Goal: Task Accomplishment & Management: Use online tool/utility

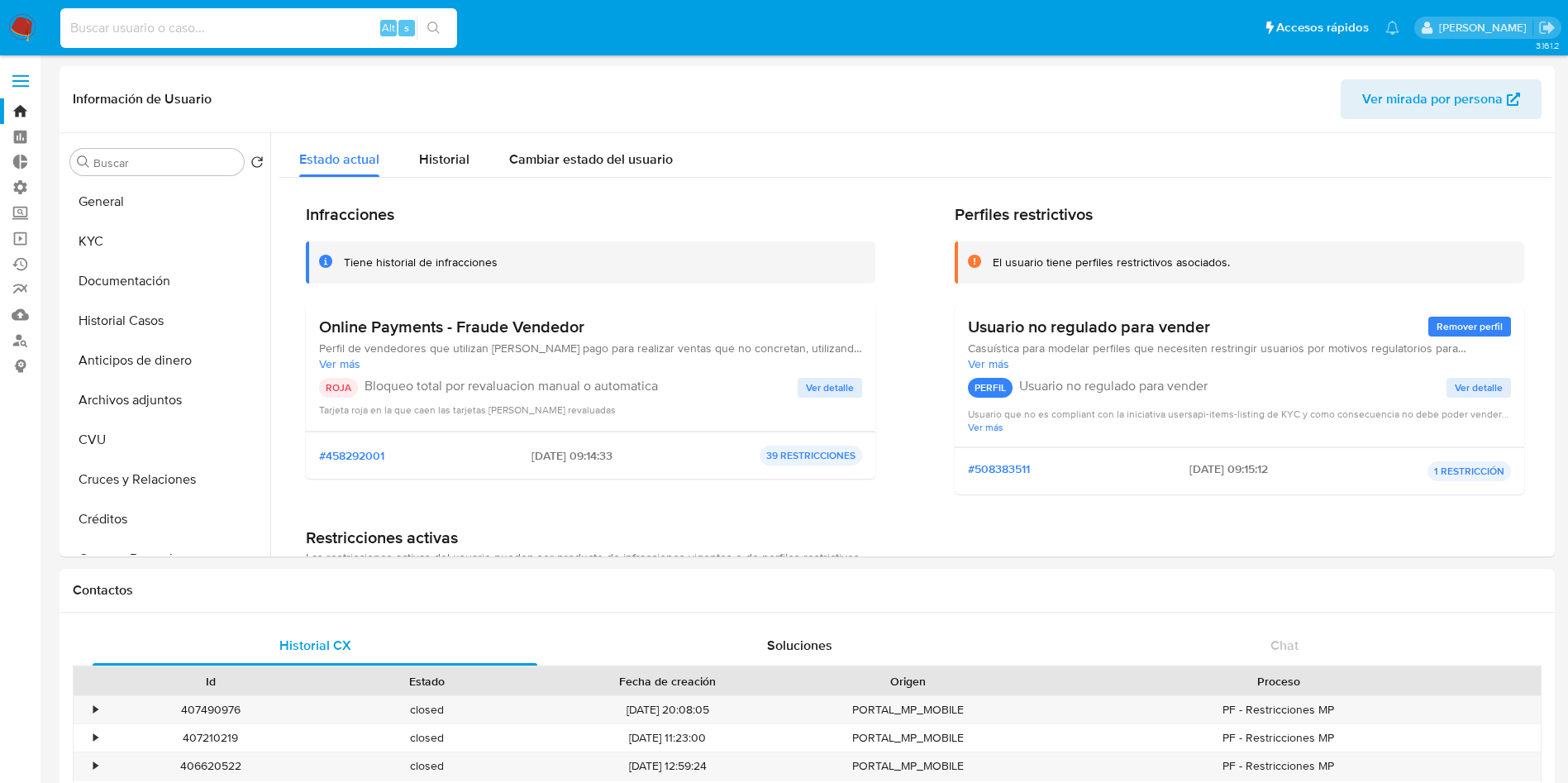
select select "10"
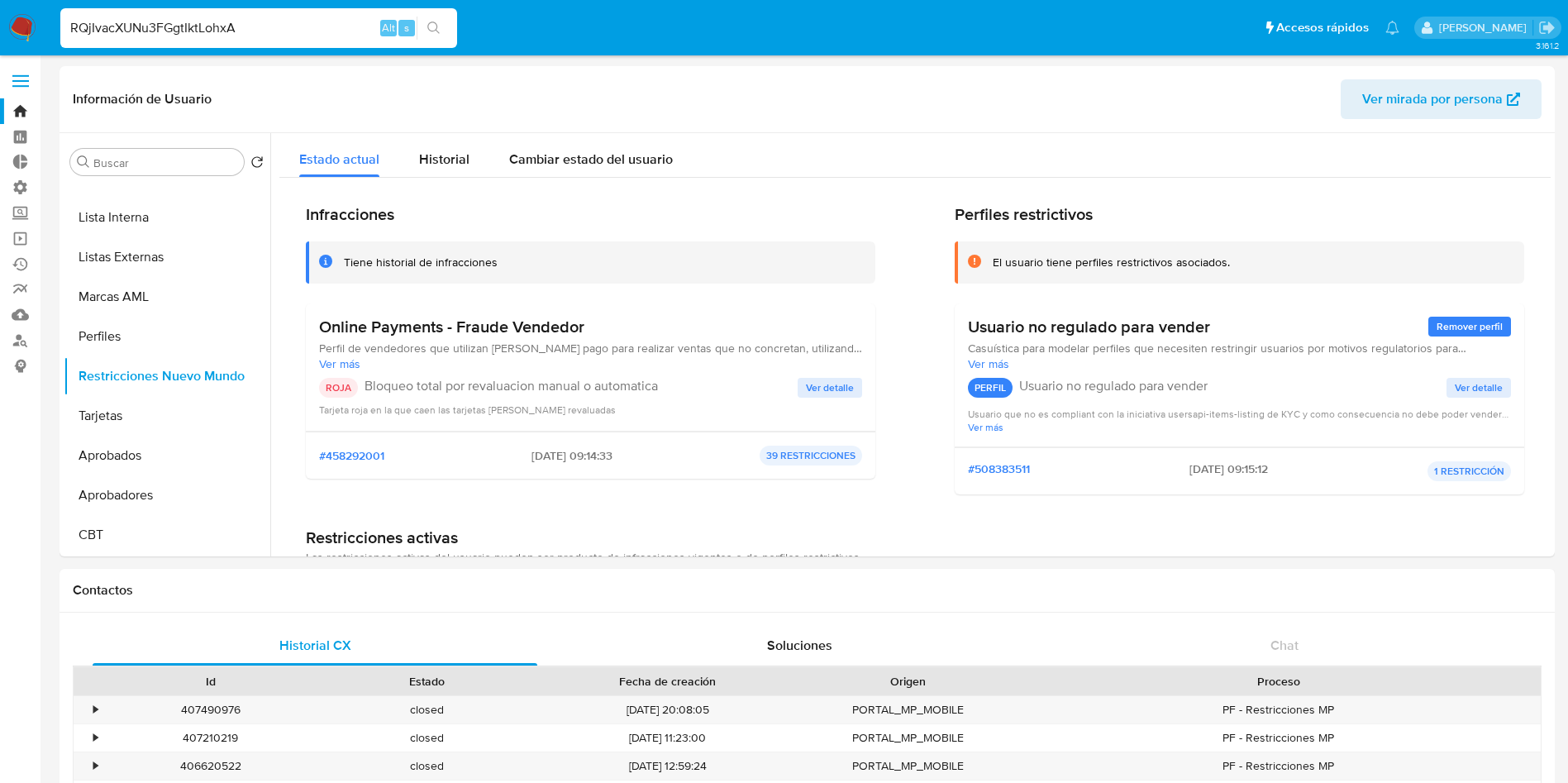
type input "RQjIvacXUNu3FGgtIktLohxA"
click at [437, 25] on icon "search-icon" at bounding box center [433, 28] width 13 height 13
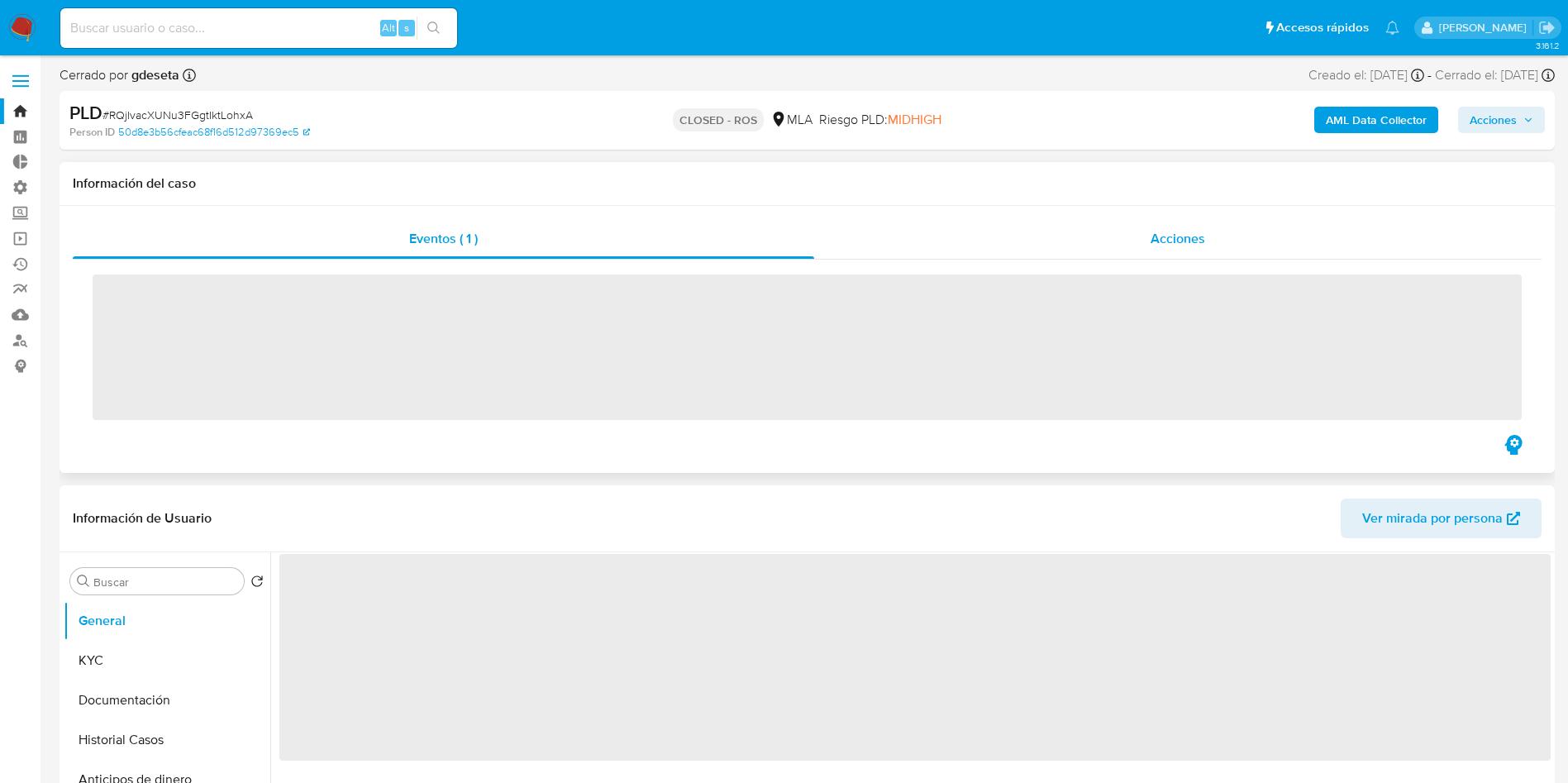
click at [1136, 227] on div "Acciones" at bounding box center [1178, 239] width 727 height 40
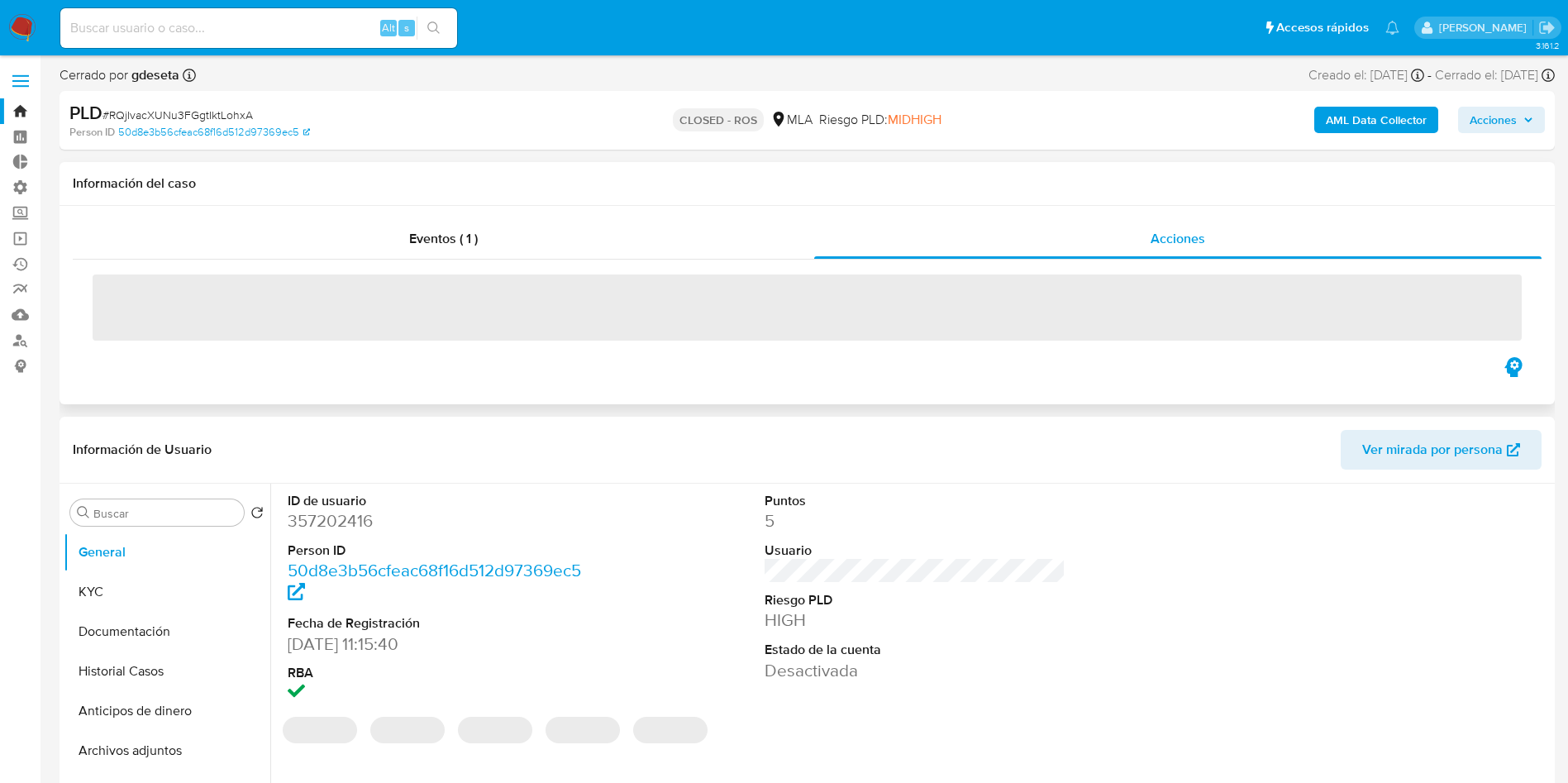
select select "10"
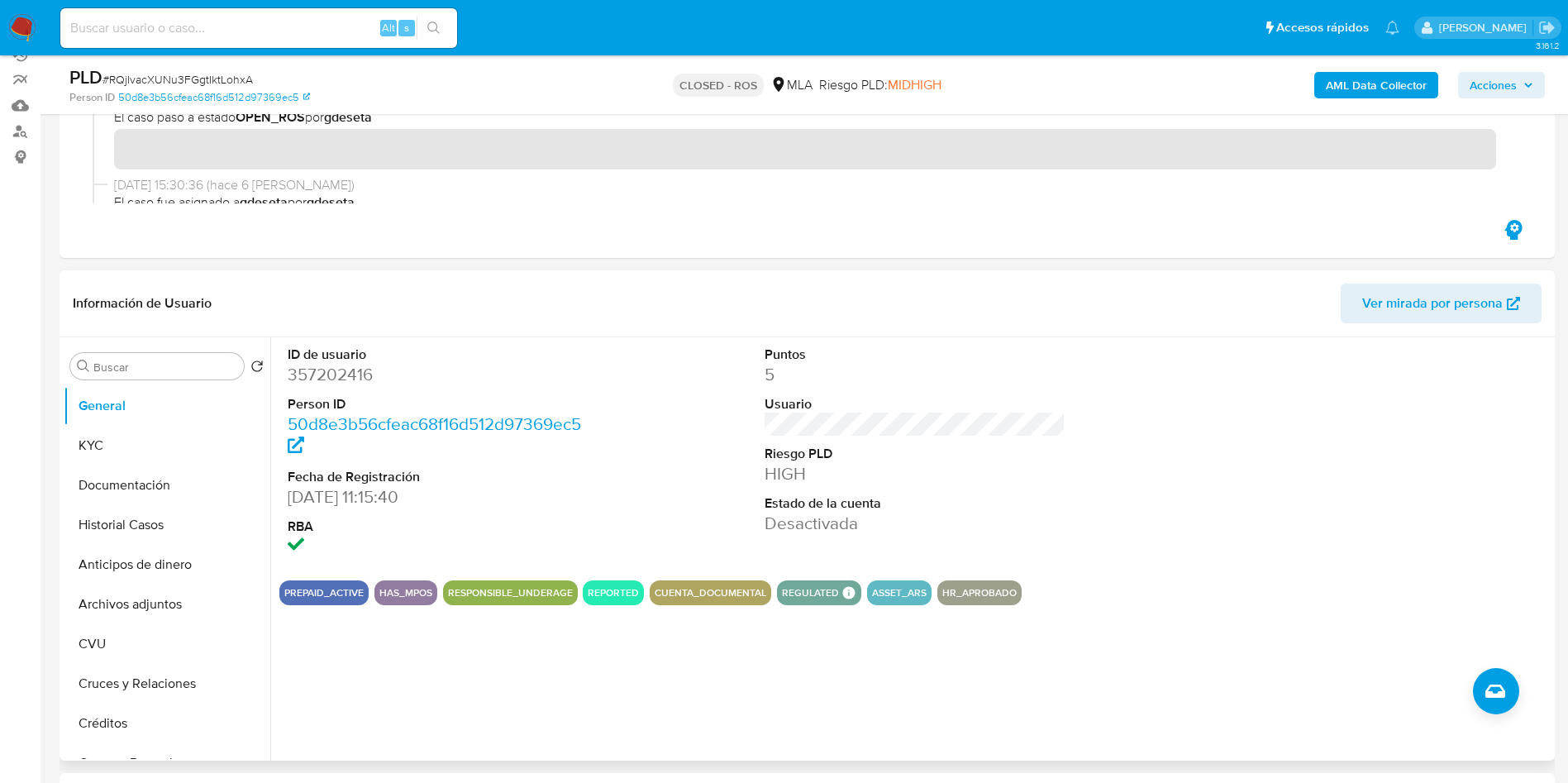
scroll to position [248, 0]
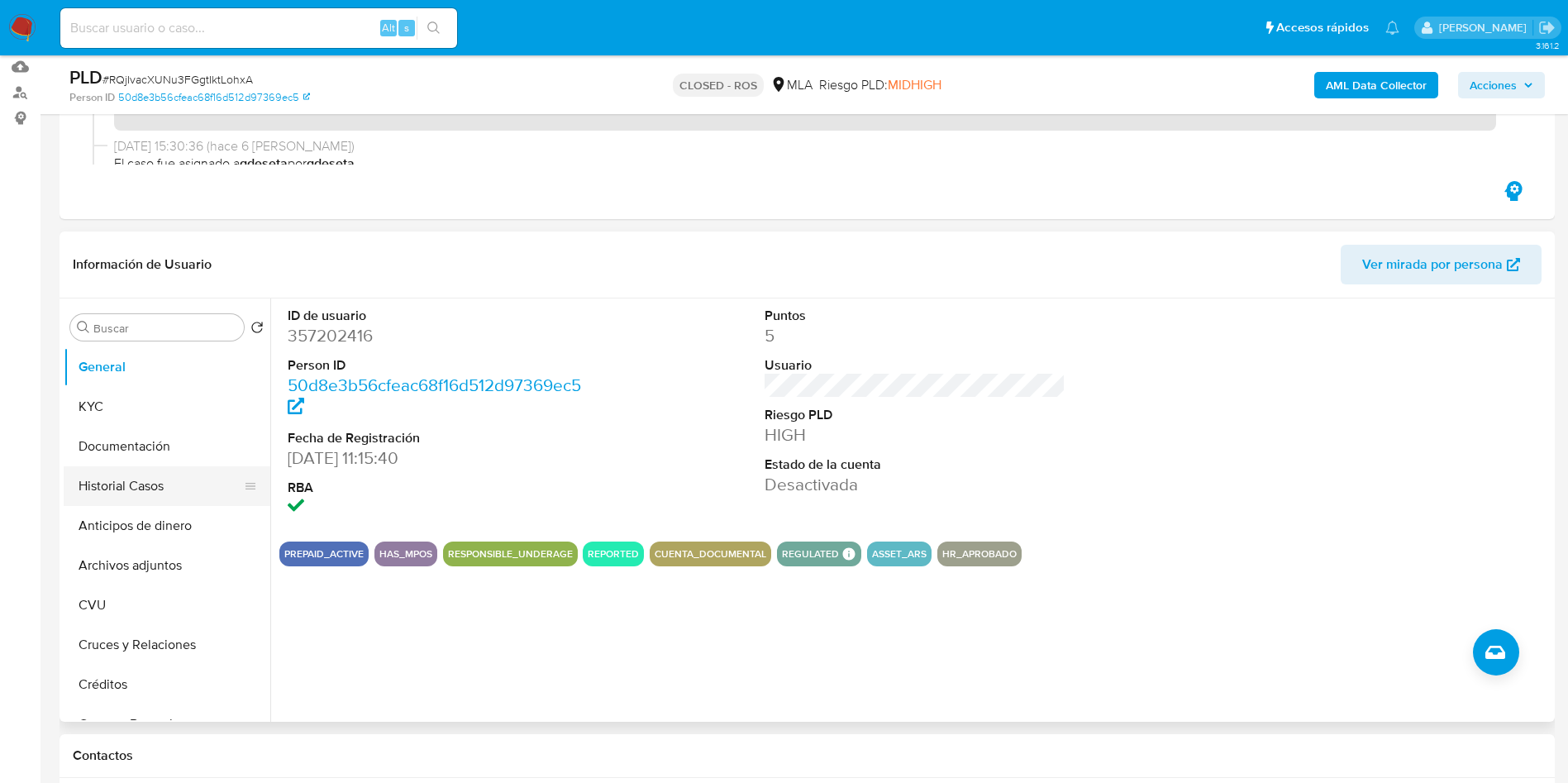
click at [134, 493] on button "Historial Casos" at bounding box center [160, 486] width 193 height 40
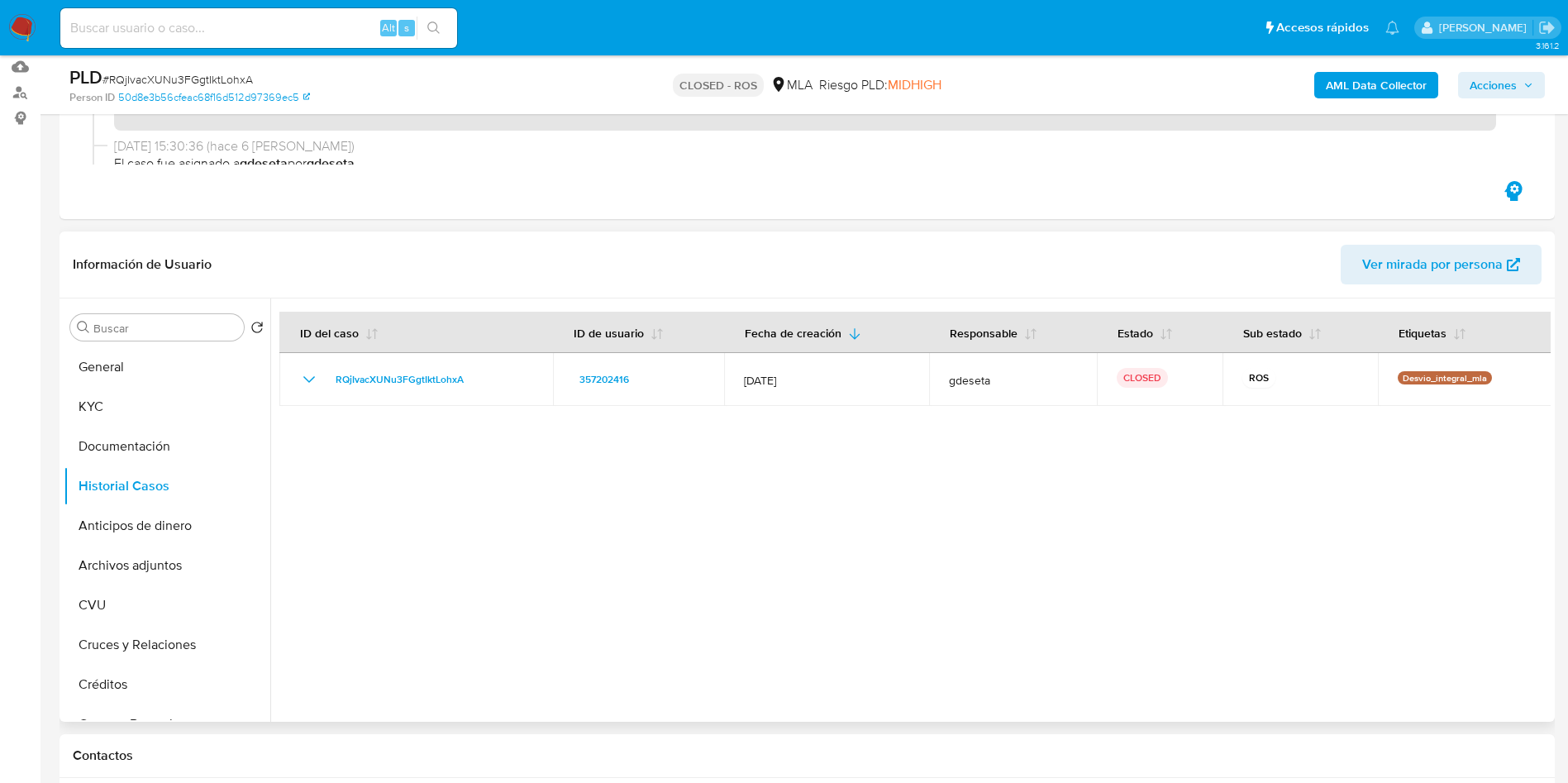
click at [1171, 517] on div at bounding box center [911, 510] width 1280 height 423
click at [231, 35] on input at bounding box center [258, 28] width 396 height 22
paste input "1725924548"
type input "1725924548"
click at [433, 18] on button "search-icon" at bounding box center [433, 28] width 34 height 23
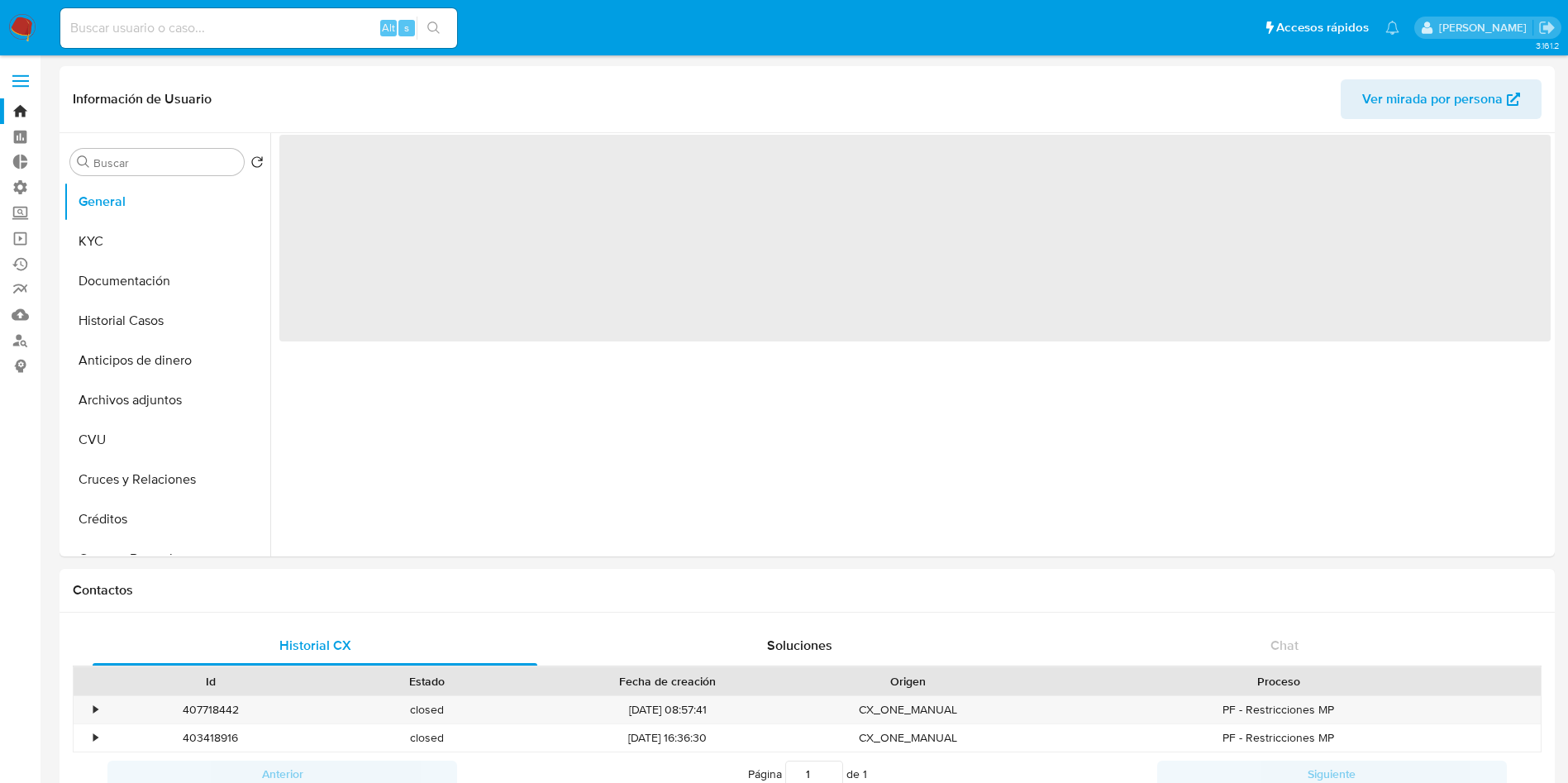
select select "10"
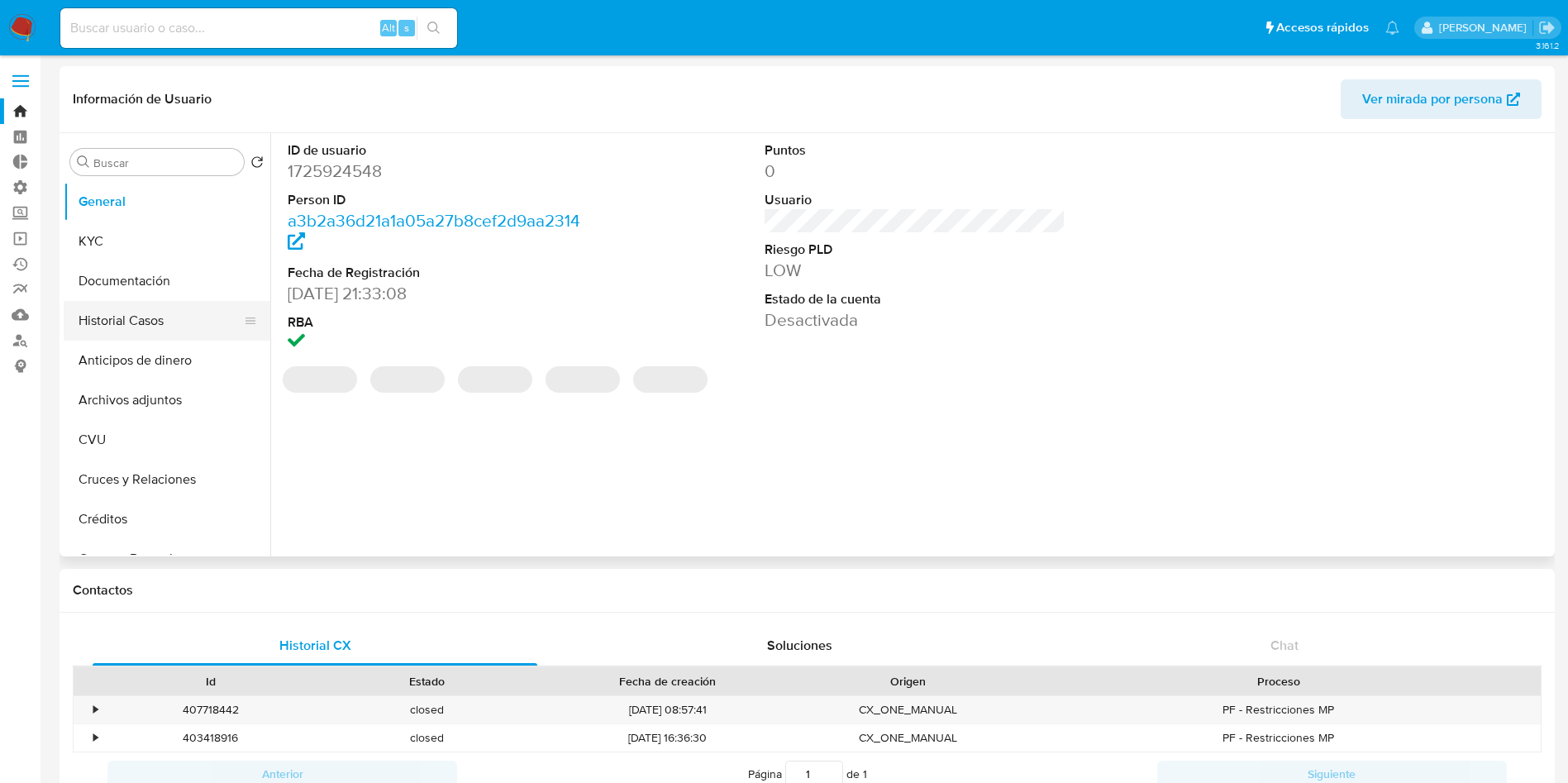
click at [130, 321] on button "Historial Casos" at bounding box center [160, 321] width 193 height 40
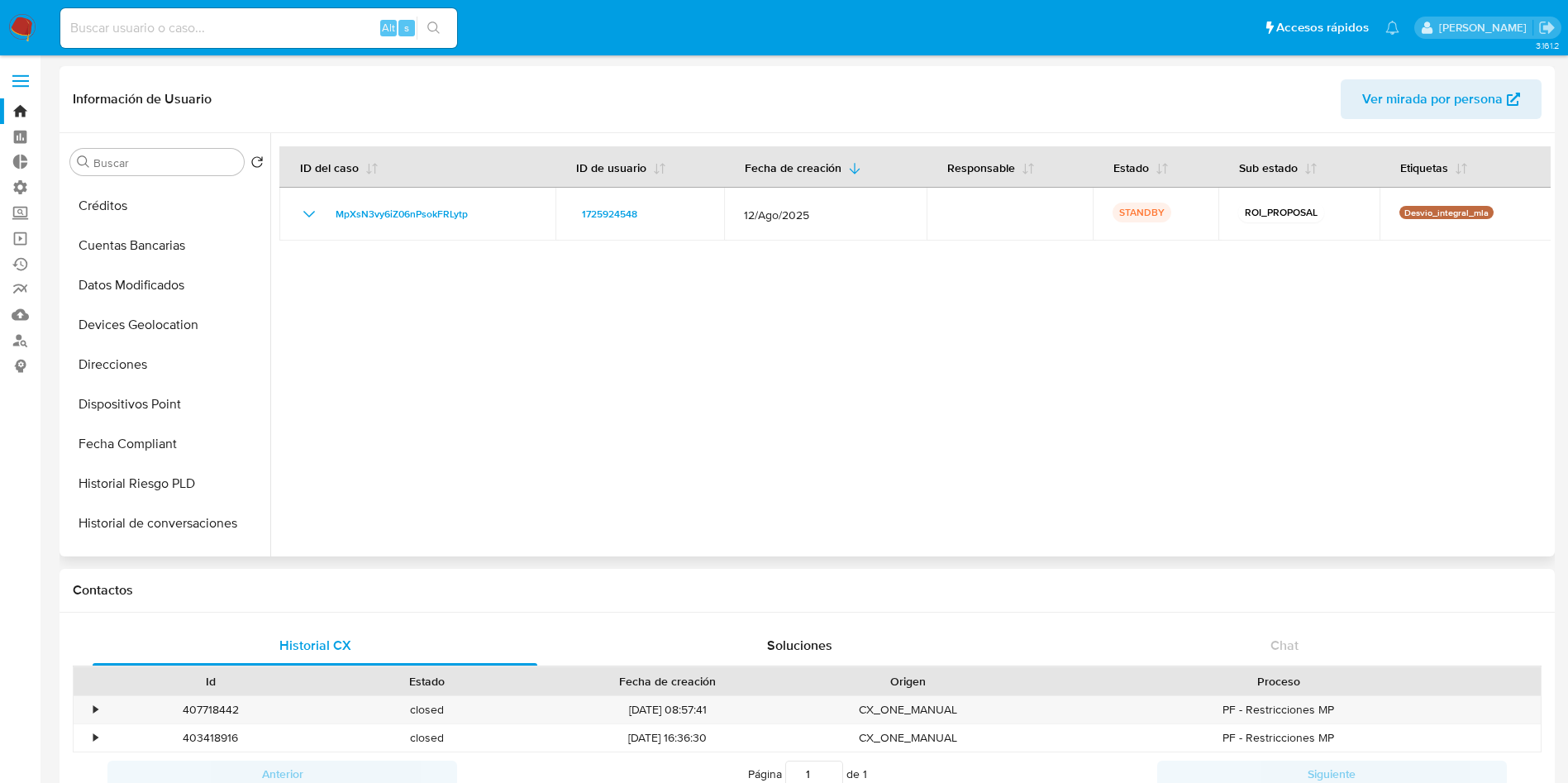
scroll to position [857, 0]
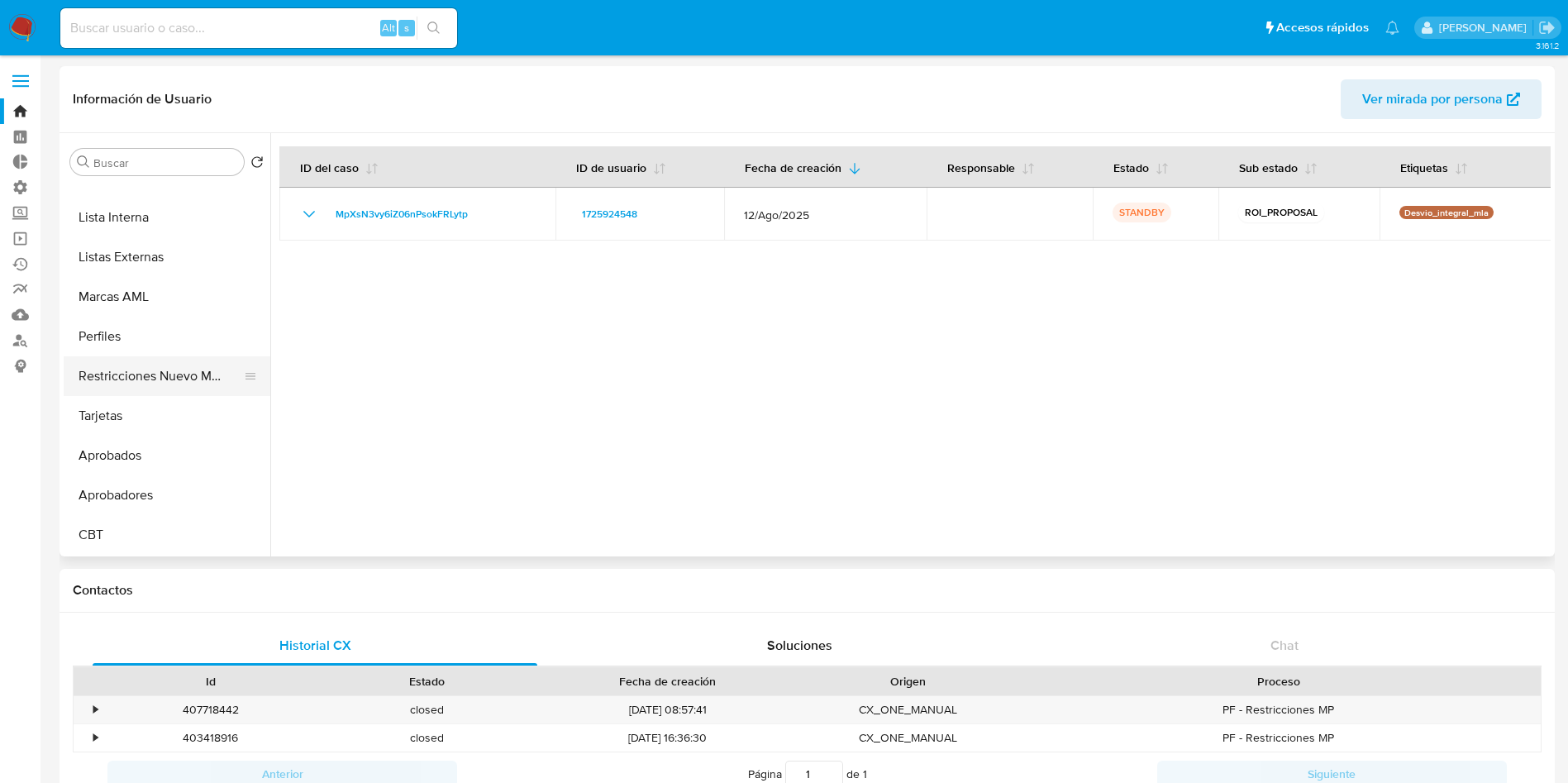
click at [127, 368] on button "Restricciones Nuevo Mundo" at bounding box center [160, 376] width 193 height 40
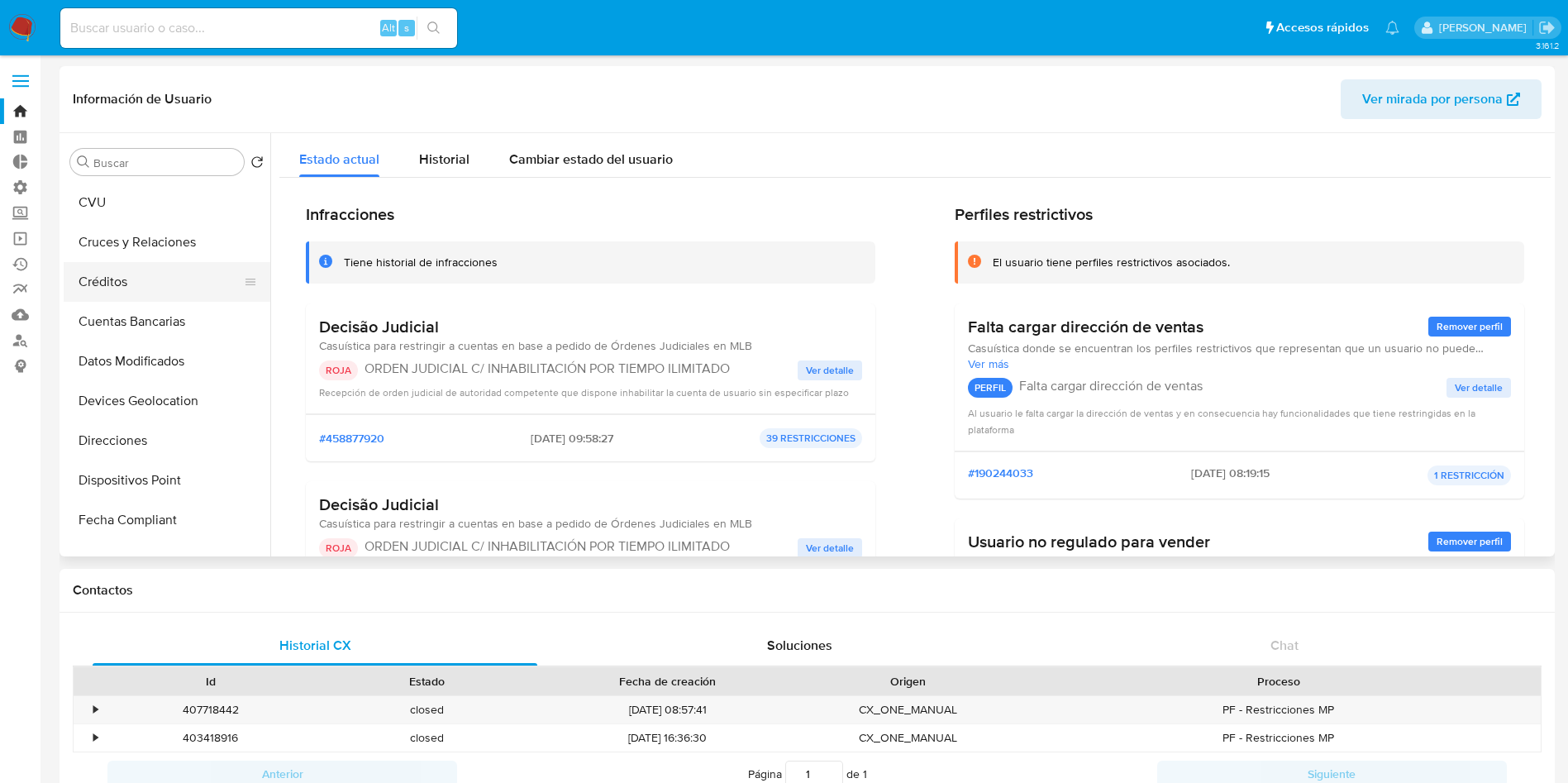
scroll to position [0, 0]
click at [131, 253] on button "KYC" at bounding box center [160, 241] width 193 height 40
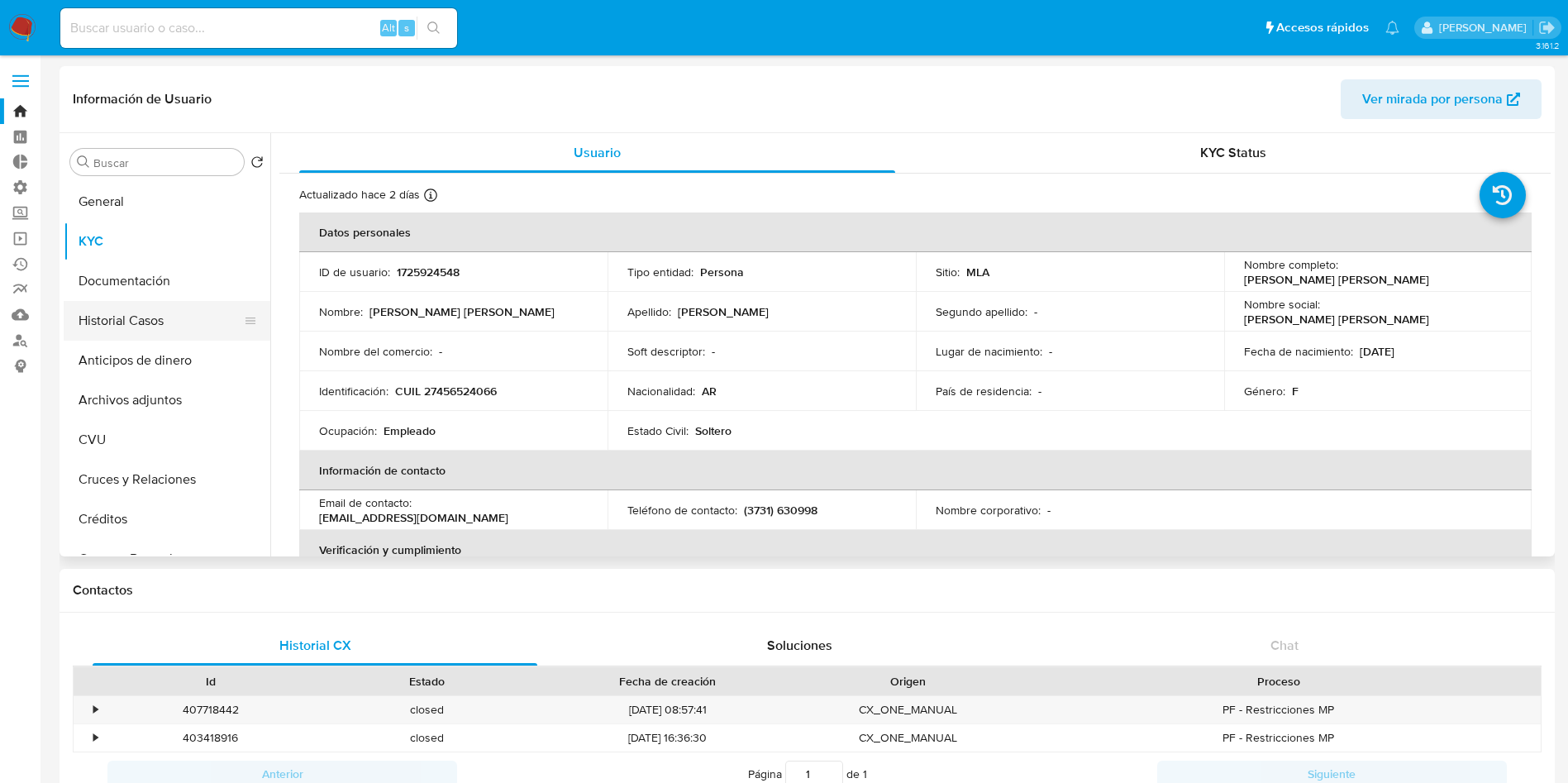
click at [127, 313] on button "Historial Casos" at bounding box center [160, 321] width 193 height 40
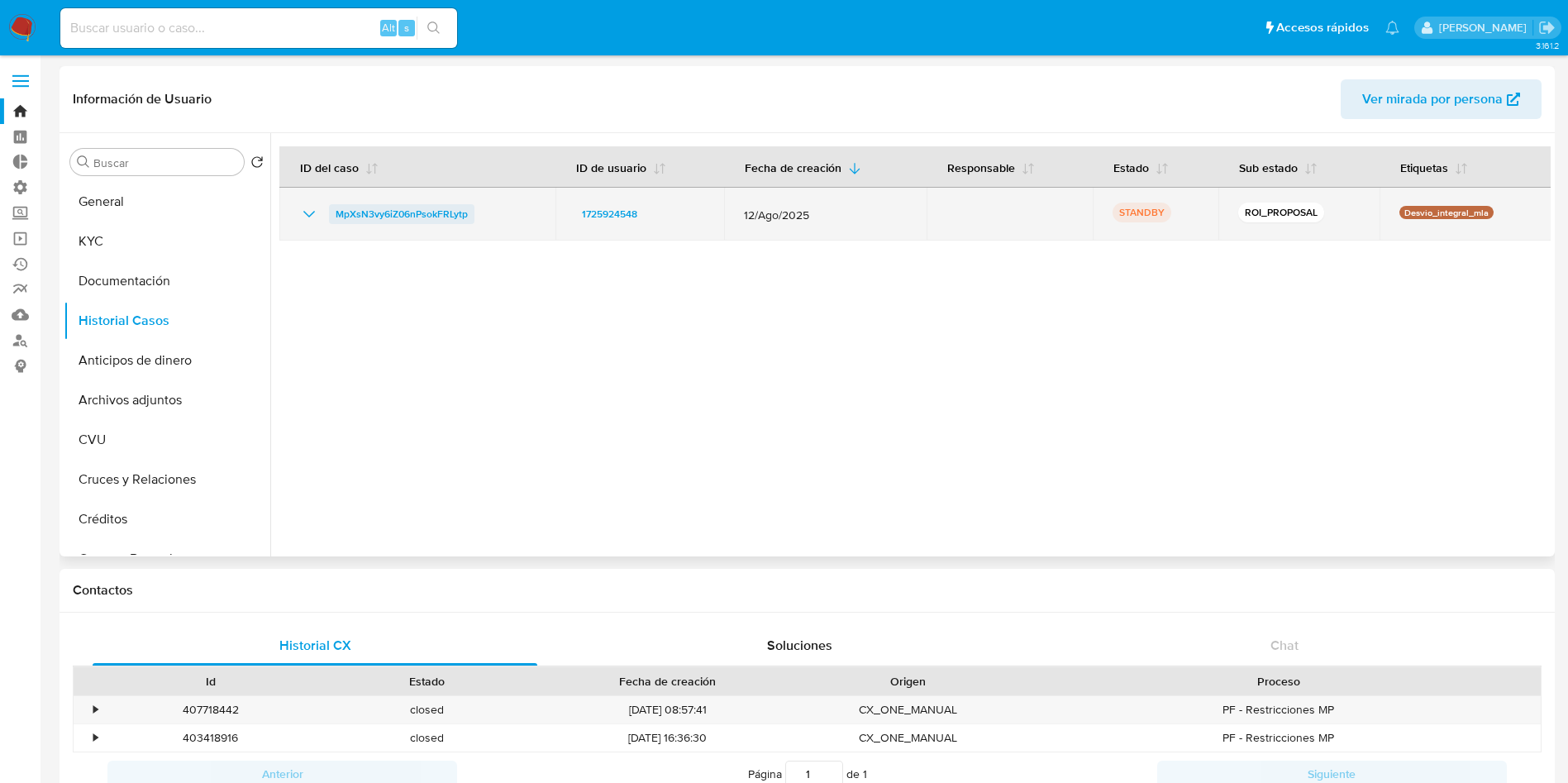
drag, startPoint x: 512, startPoint y: 218, endPoint x: 333, endPoint y: 218, distance: 179.0
click at [333, 218] on div "MpXsN3vy6iZ06nPsokFRLytp" at bounding box center [417, 214] width 236 height 20
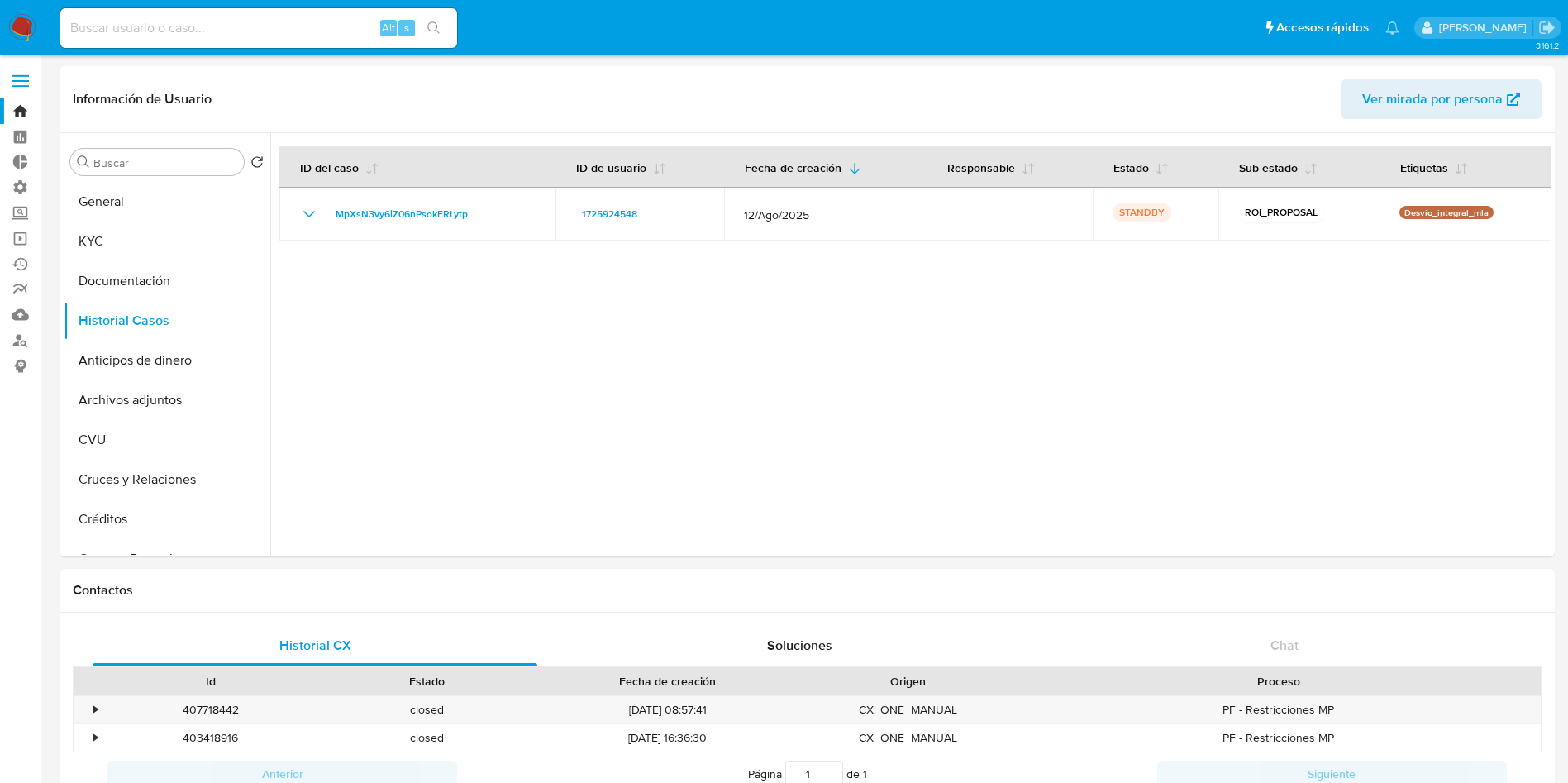
click at [21, 26] on img at bounding box center [22, 28] width 28 height 28
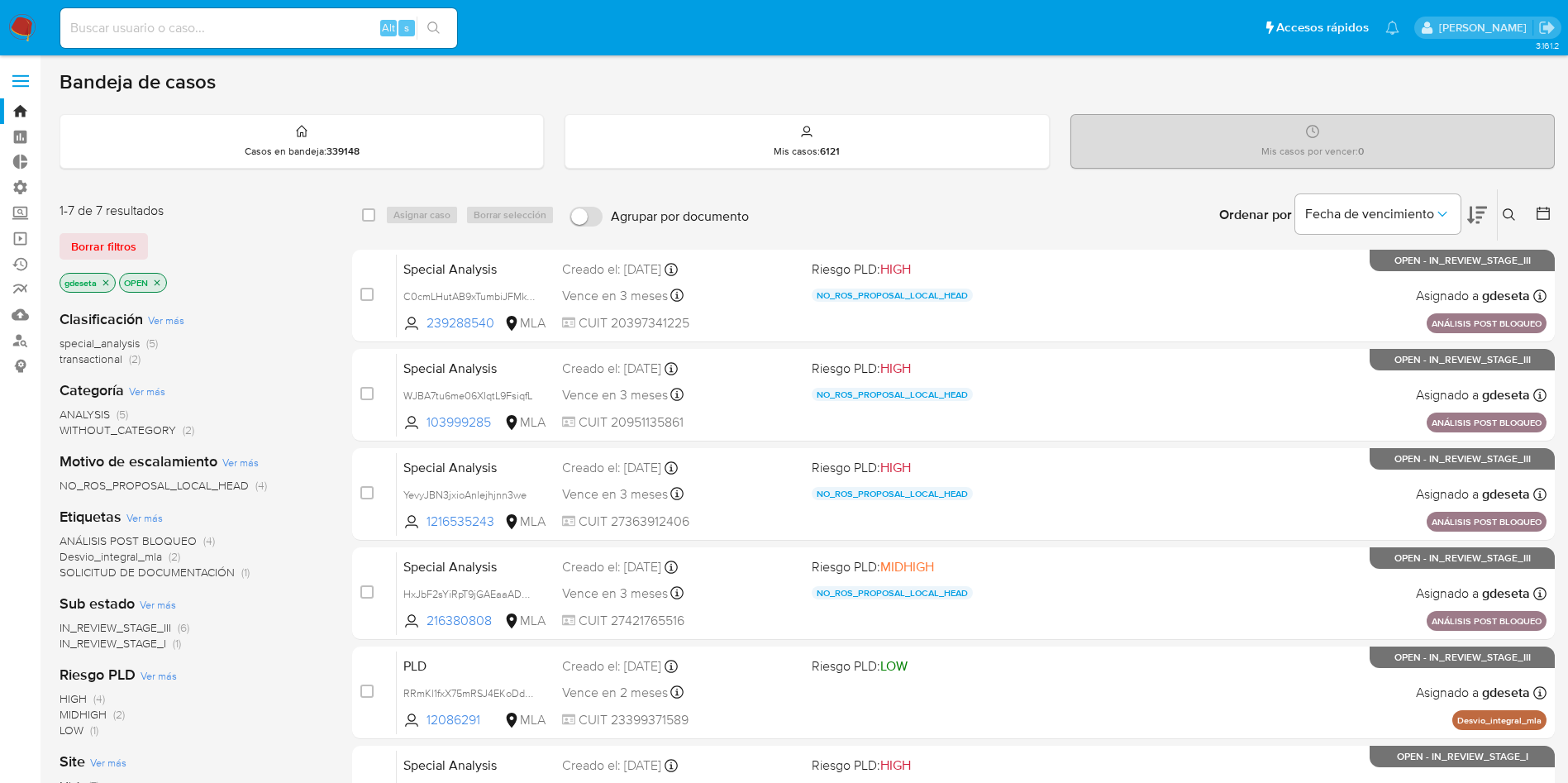
click at [15, 30] on img at bounding box center [22, 28] width 28 height 28
click at [120, 254] on span "Borrar filtros" at bounding box center [103, 246] width 66 height 23
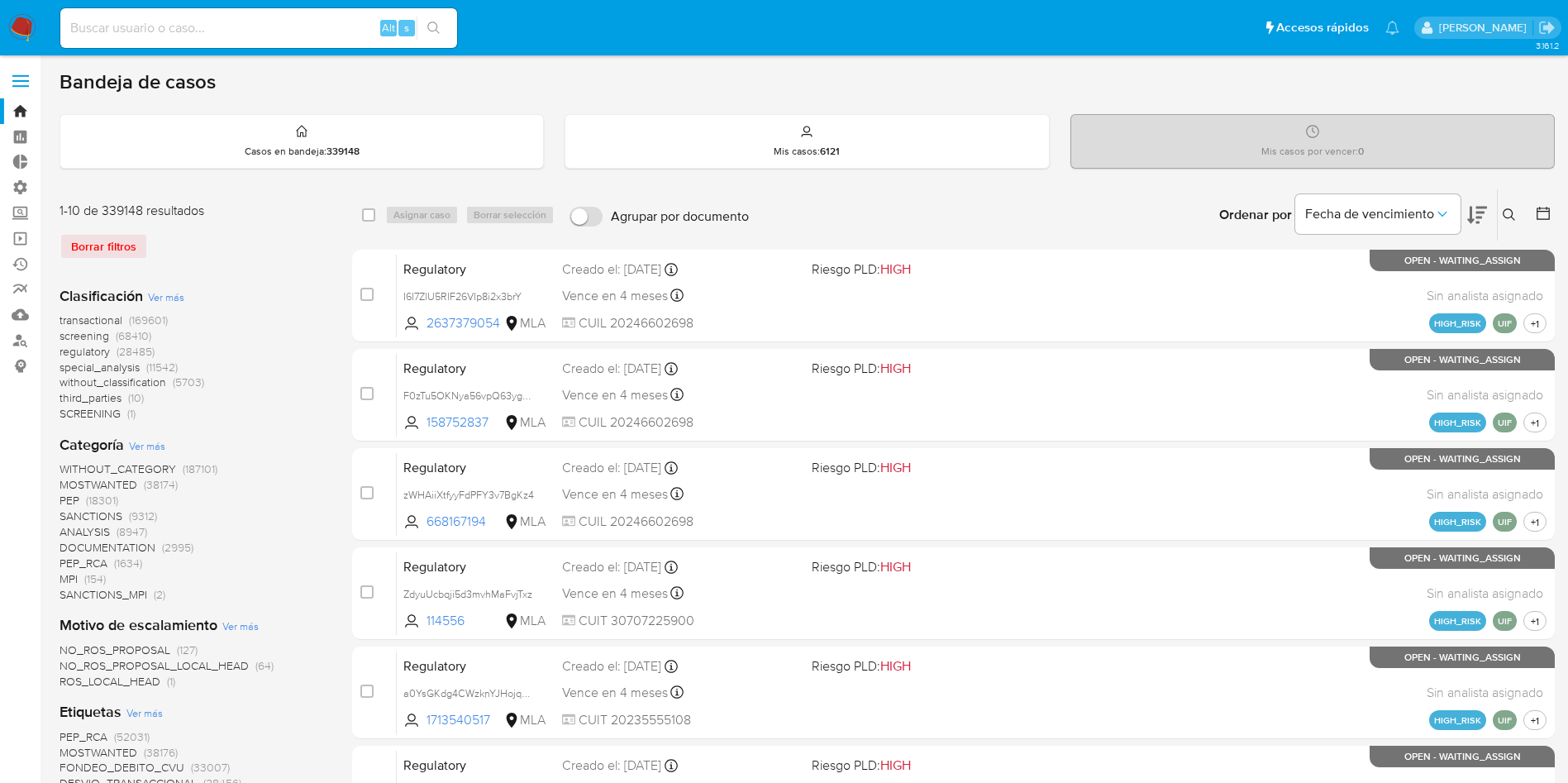
click at [1508, 212] on icon at bounding box center [1510, 215] width 13 height 13
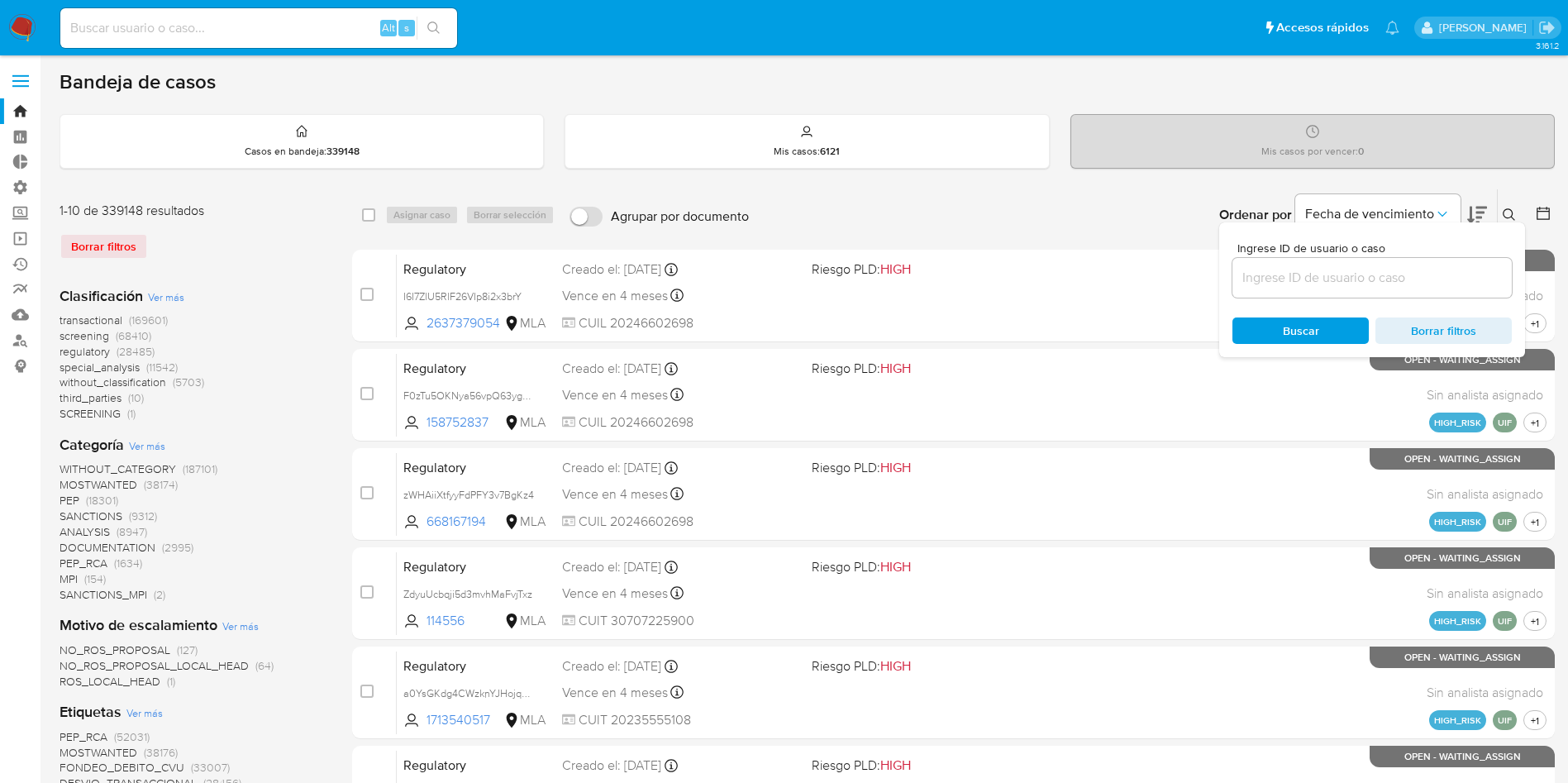
click at [1332, 277] on input at bounding box center [1372, 278] width 280 height 22
type input "MpXsN3vy6iZ06nPsokFRLytp"
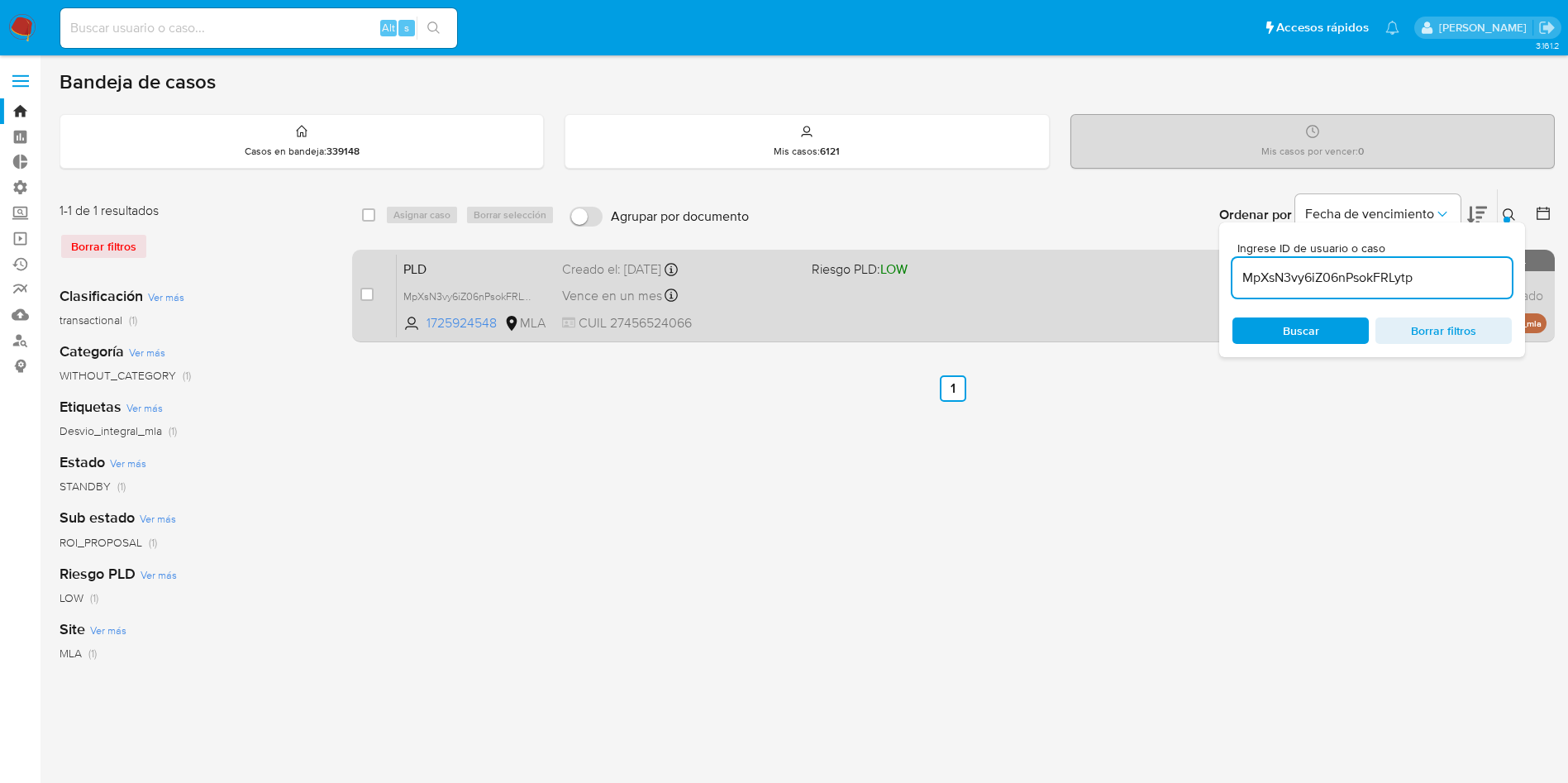
drag, startPoint x: 369, startPoint y: 296, endPoint x: 374, endPoint y: 285, distance: 12.1
click at [370, 296] on input "checkbox" at bounding box center [367, 294] width 13 height 13
checkbox input "true"
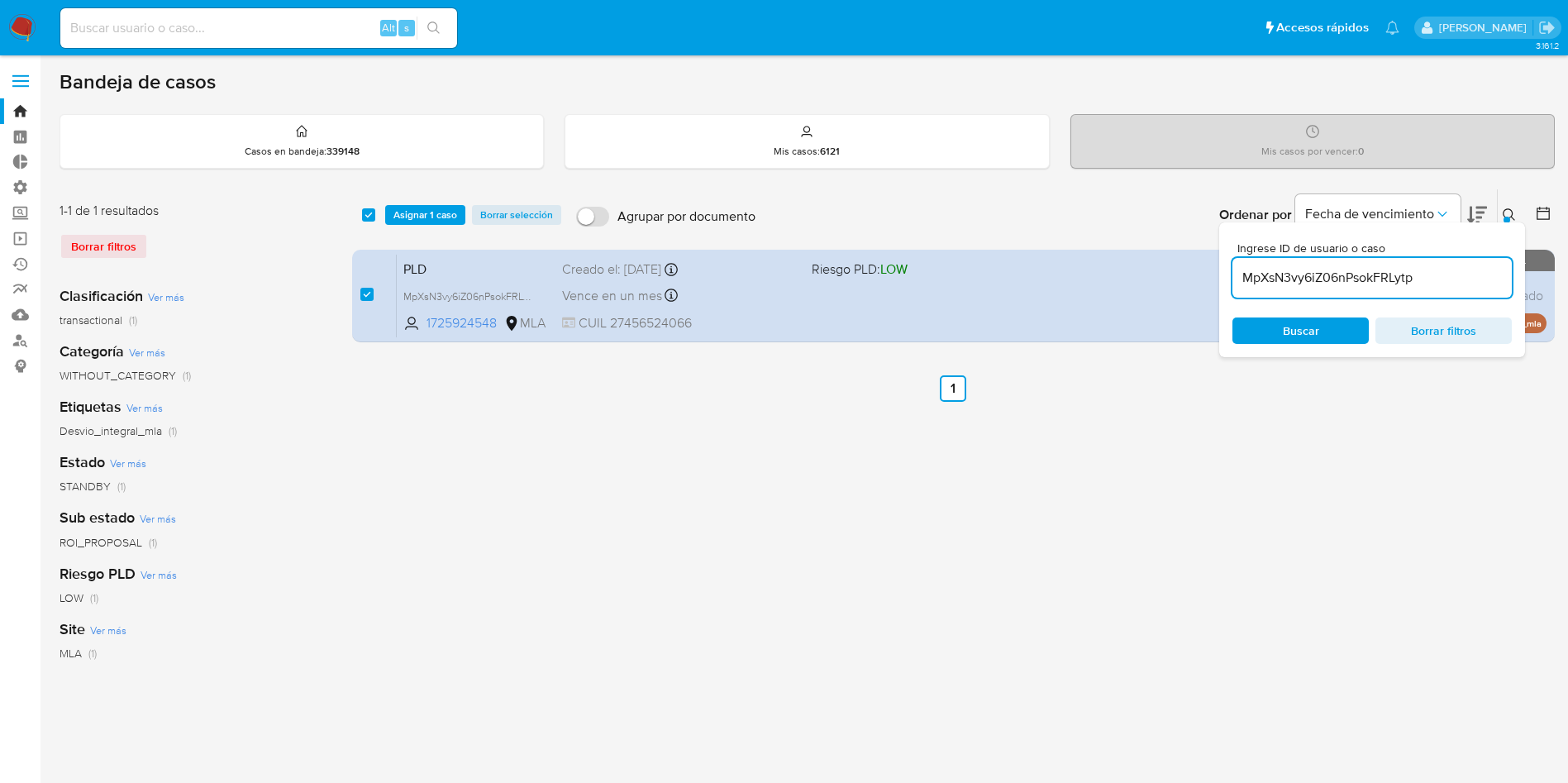
click at [405, 202] on div "select-all-cases-checkbox Asignar 1 caso Borrar selección Agrupar por documento…" at bounding box center [954, 215] width 1203 height 51
click at [411, 219] on span "Asignar 1 caso" at bounding box center [425, 215] width 64 height 16
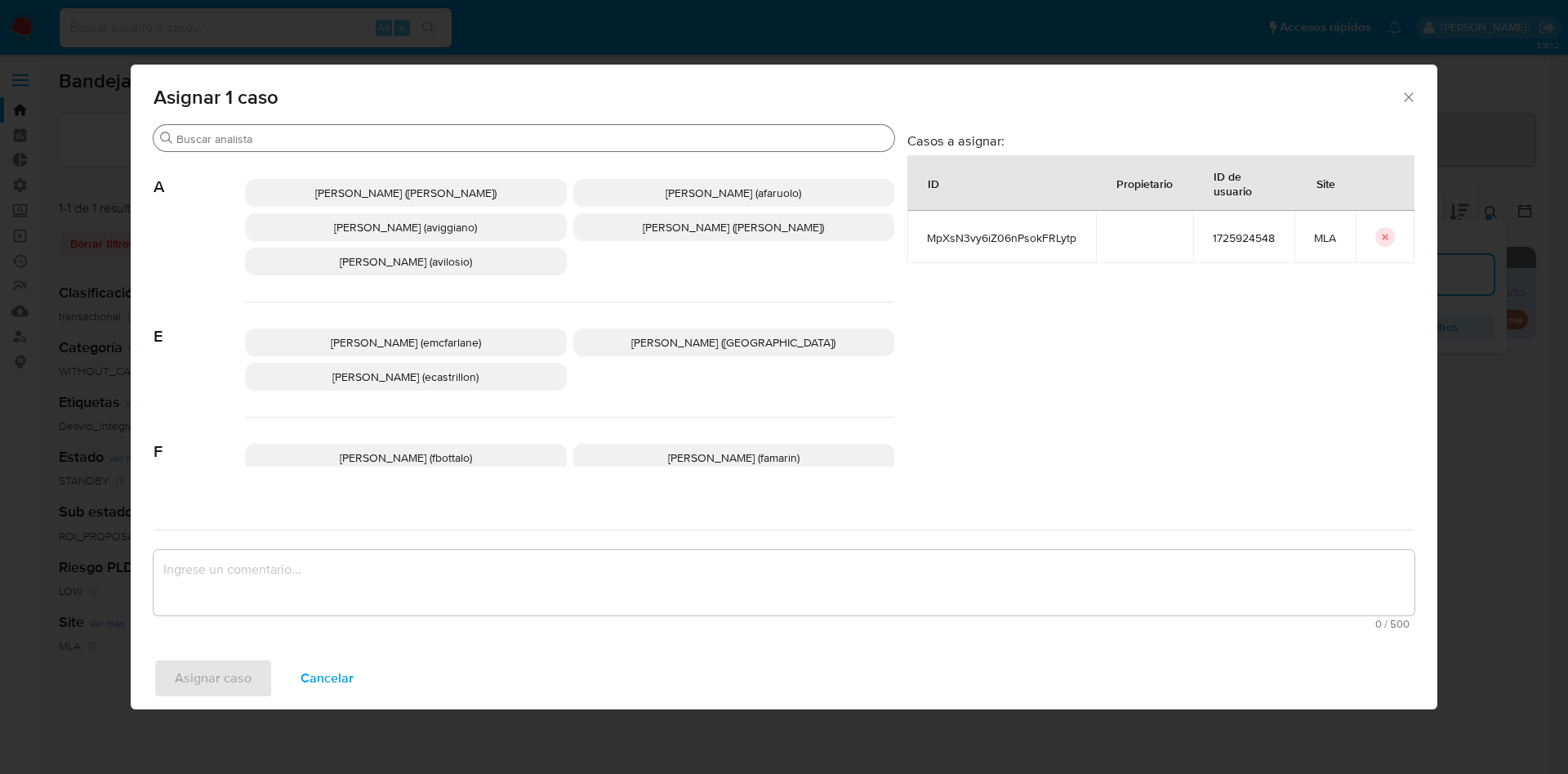
click at [359, 132] on input "Buscar" at bounding box center [532, 139] width 712 height 15
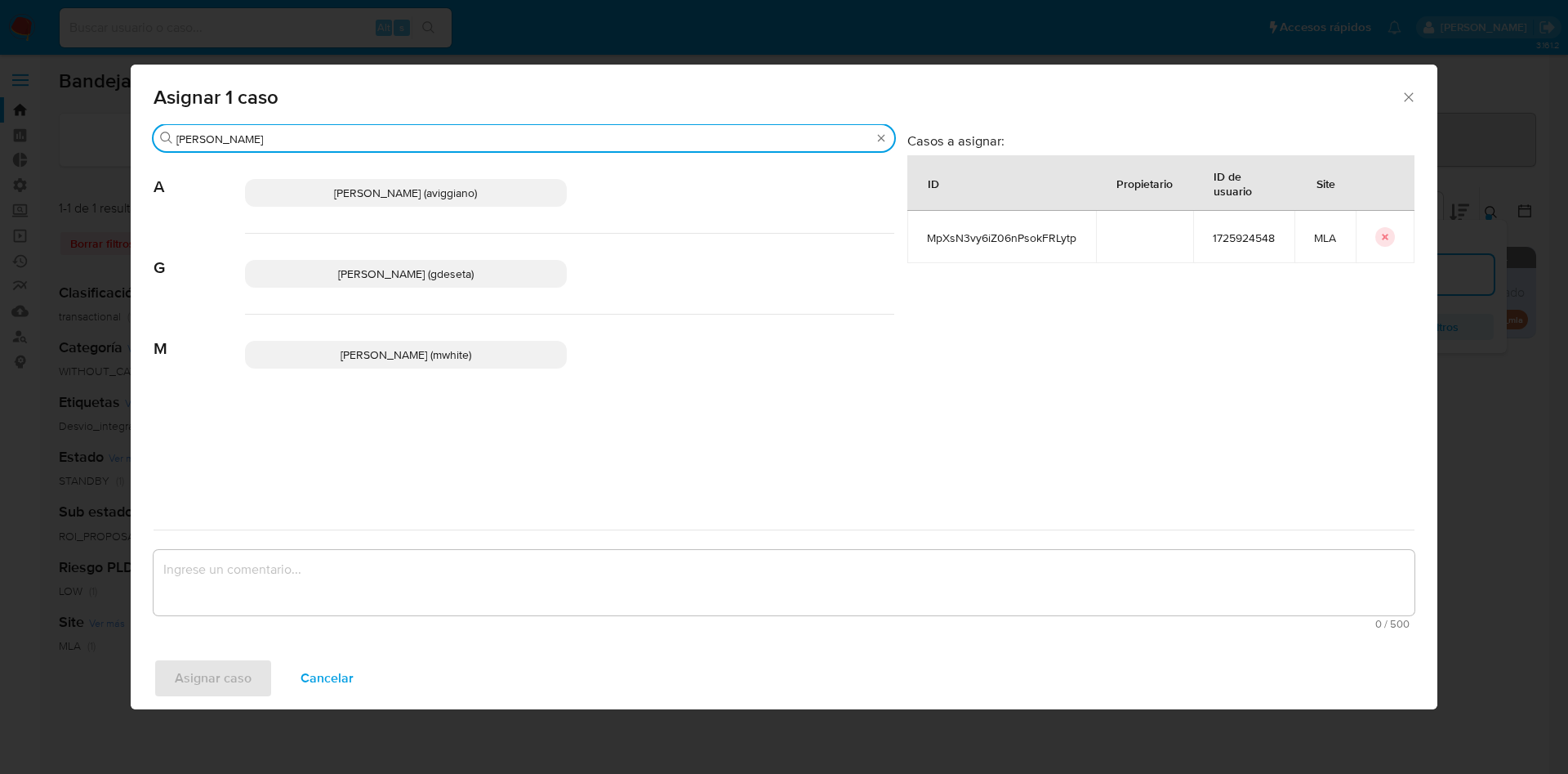
type input "gus"
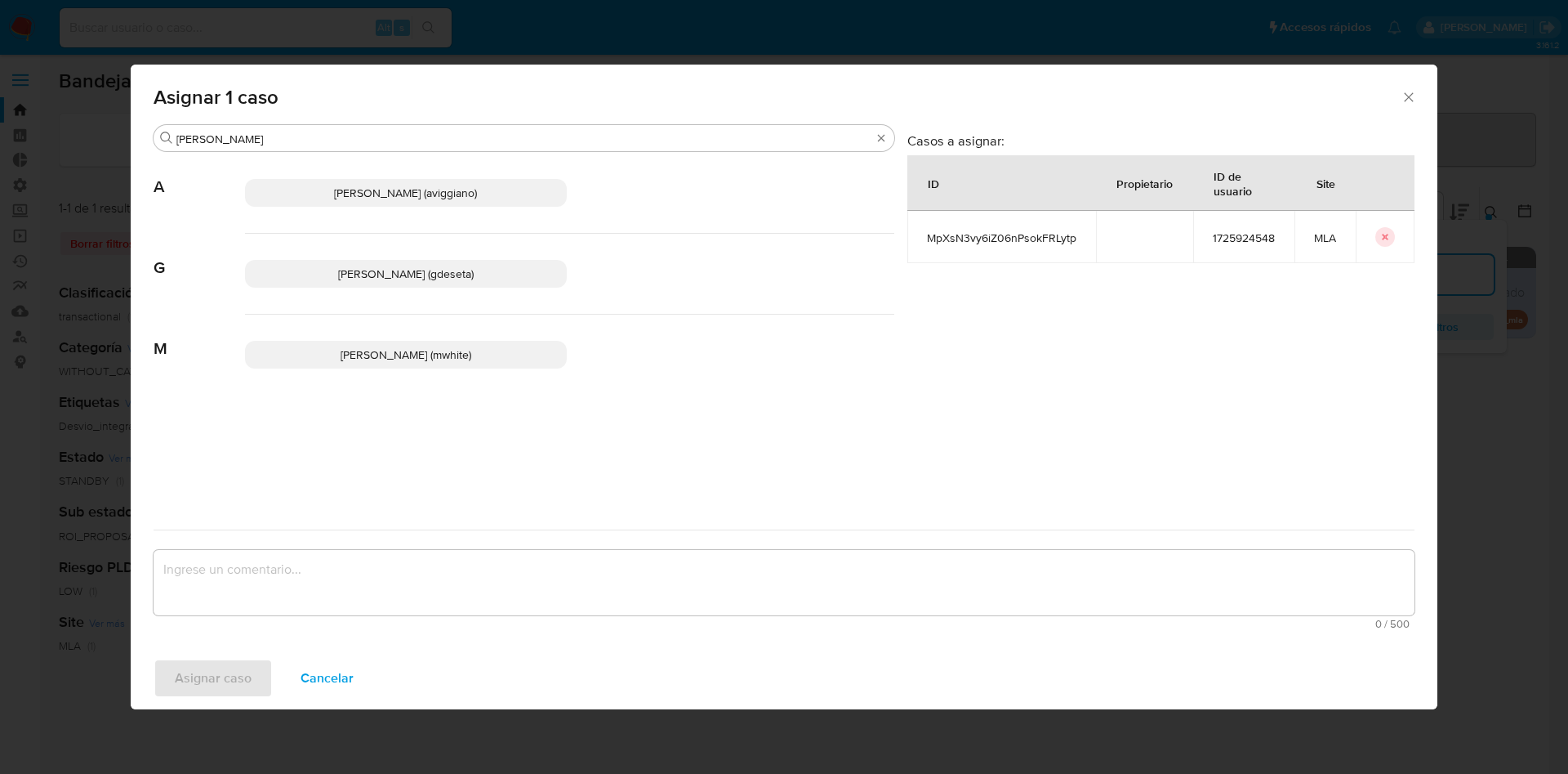
click at [353, 280] on span "Gustavo Andres De Seta (gdeseta)" at bounding box center [406, 274] width 136 height 16
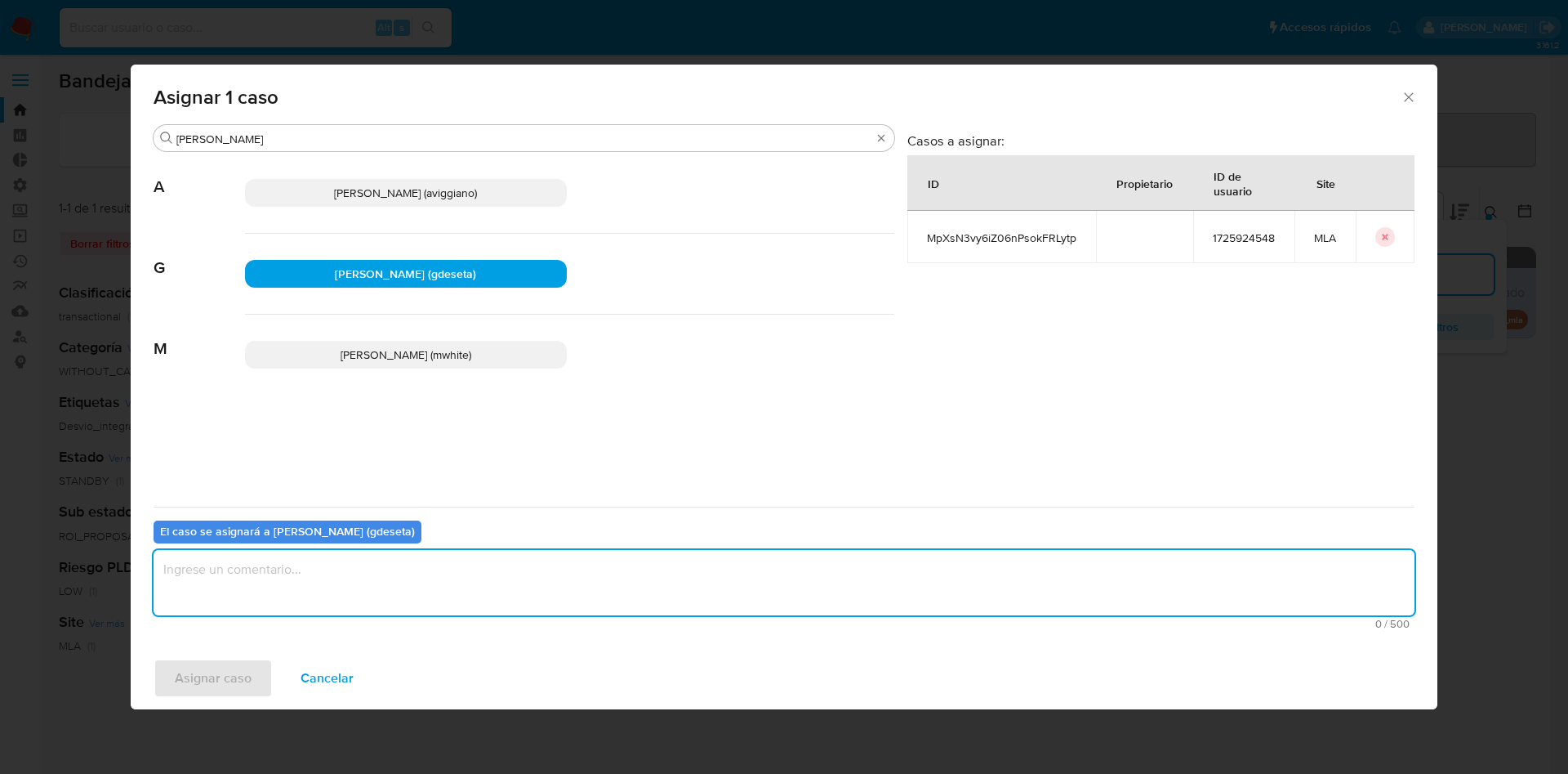
click at [329, 595] on textarea "assign-modal" at bounding box center [784, 583] width 1262 height 66
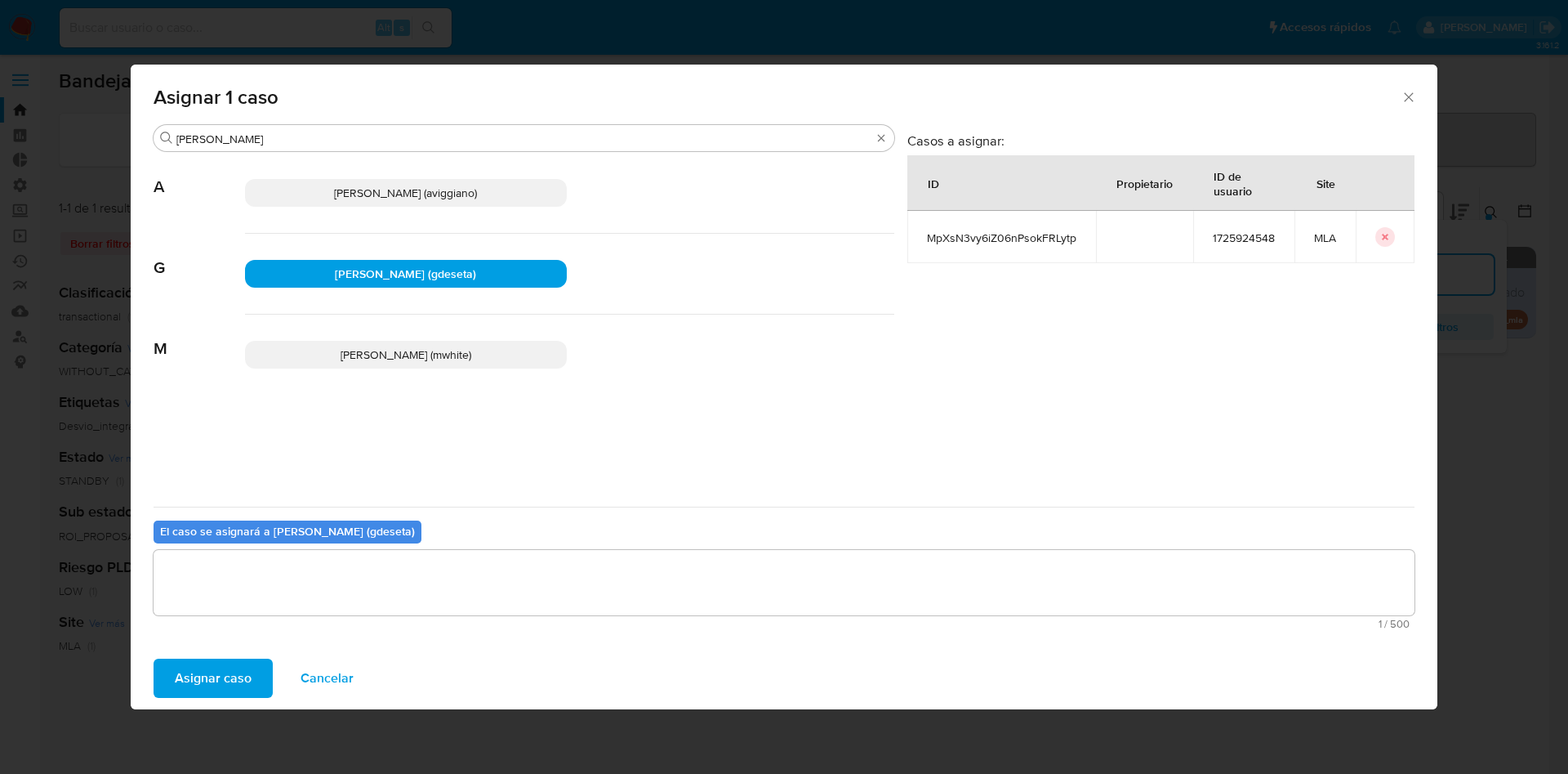
click at [241, 688] on span "Asignar caso" at bounding box center [213, 678] width 76 height 36
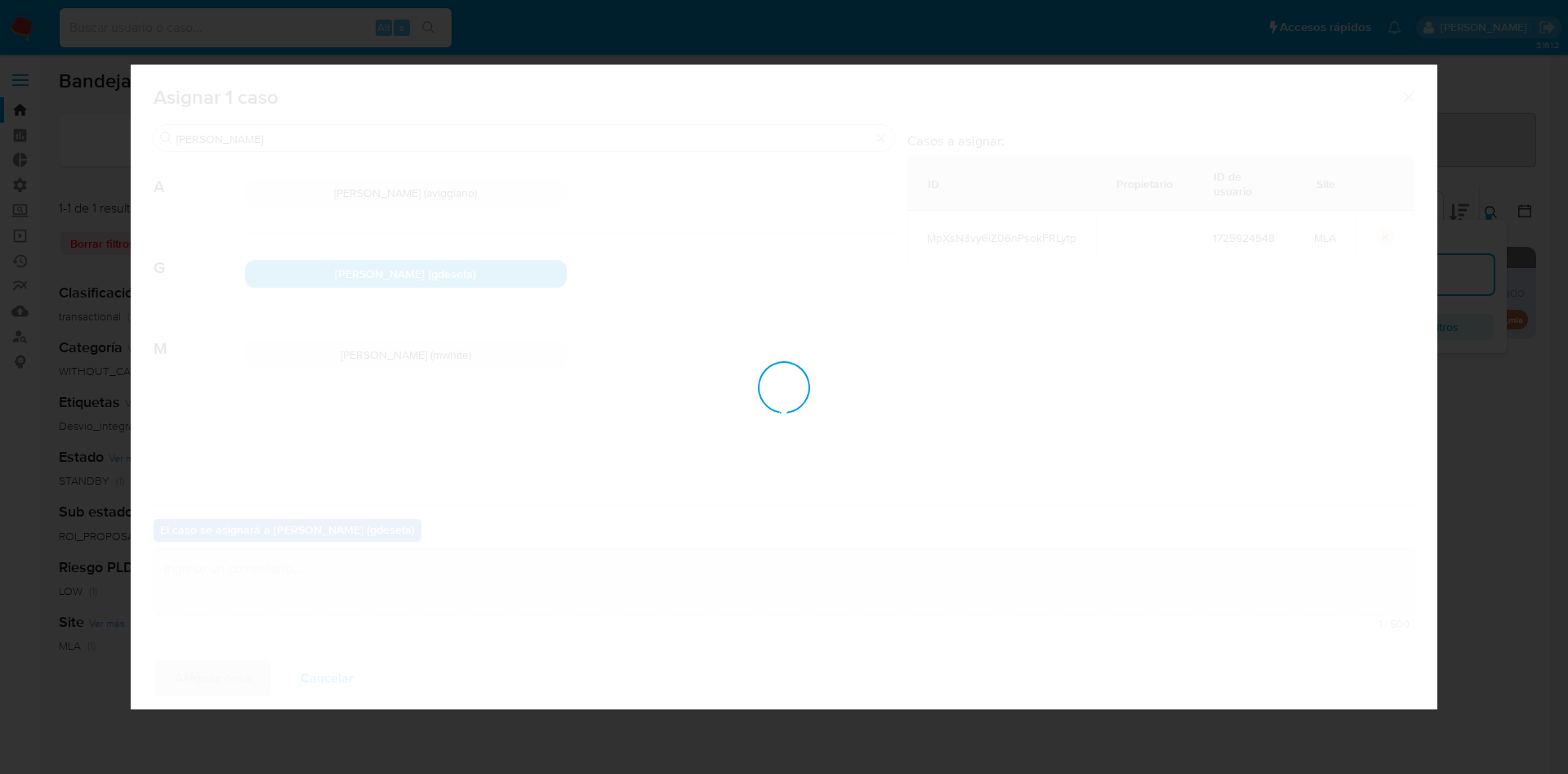
checkbox input "false"
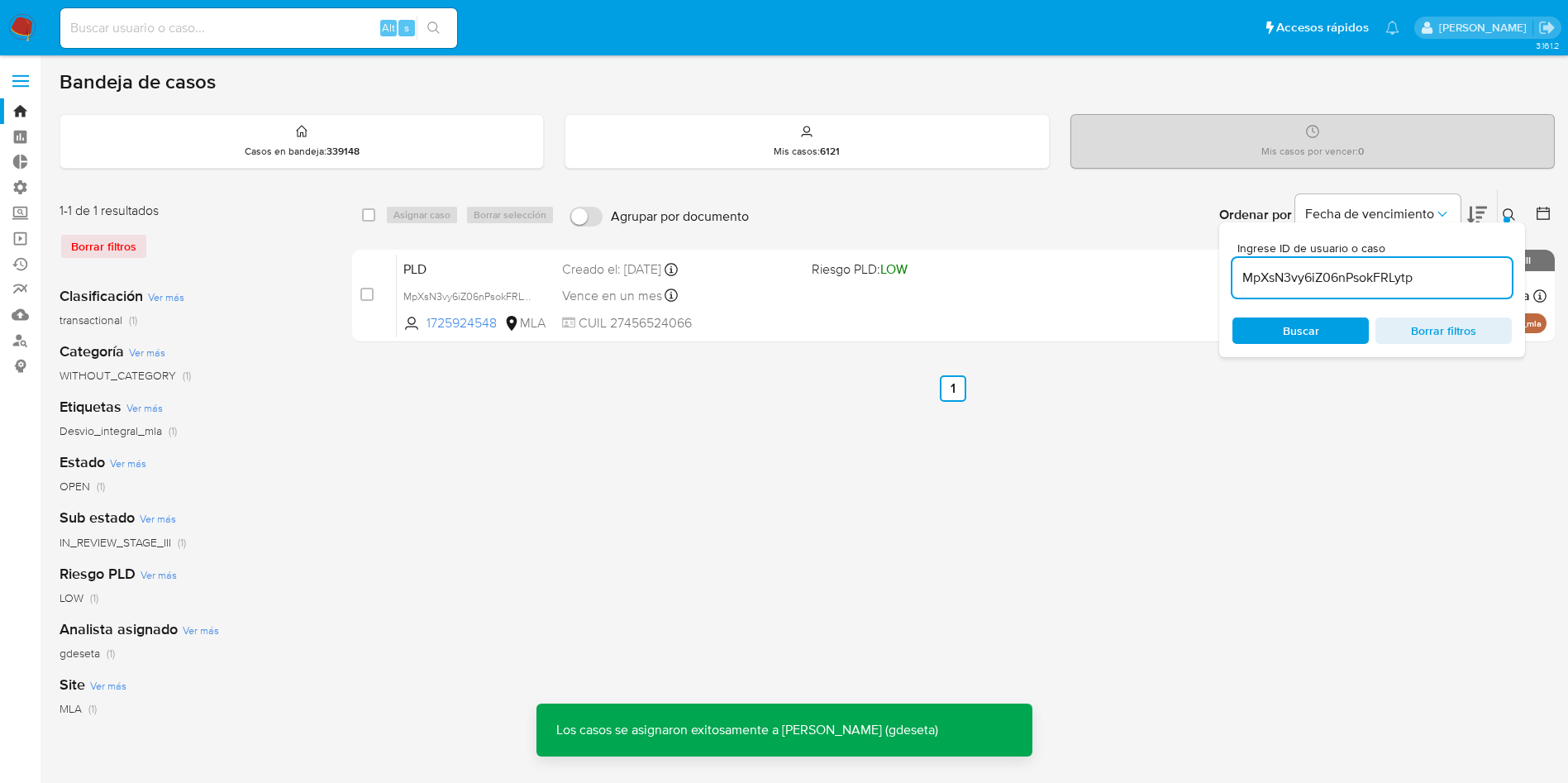
click at [415, 277] on span "PLD" at bounding box center [477, 268] width 146 height 22
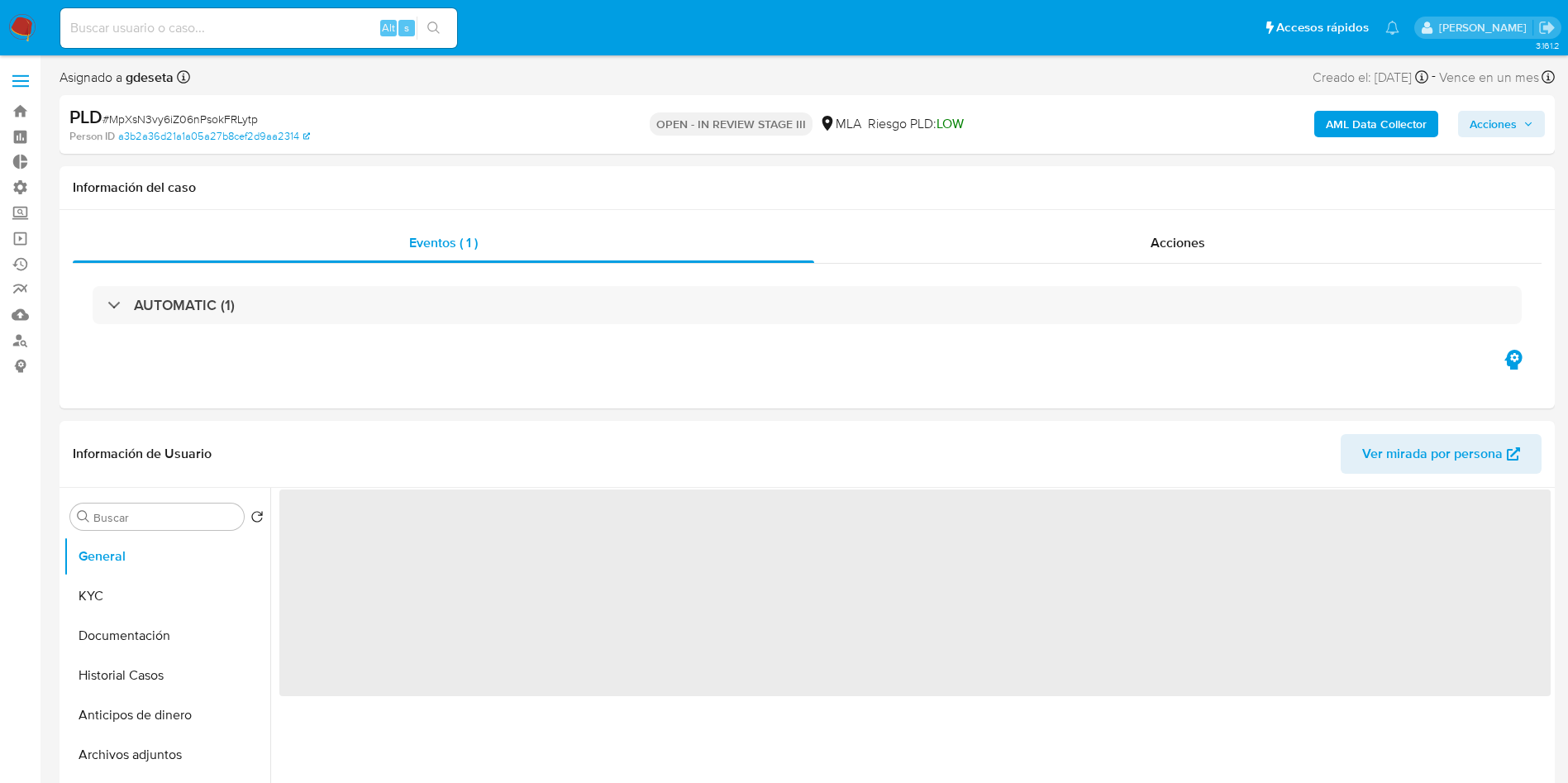
click at [1504, 120] on span "Acciones" at bounding box center [1493, 123] width 47 height 26
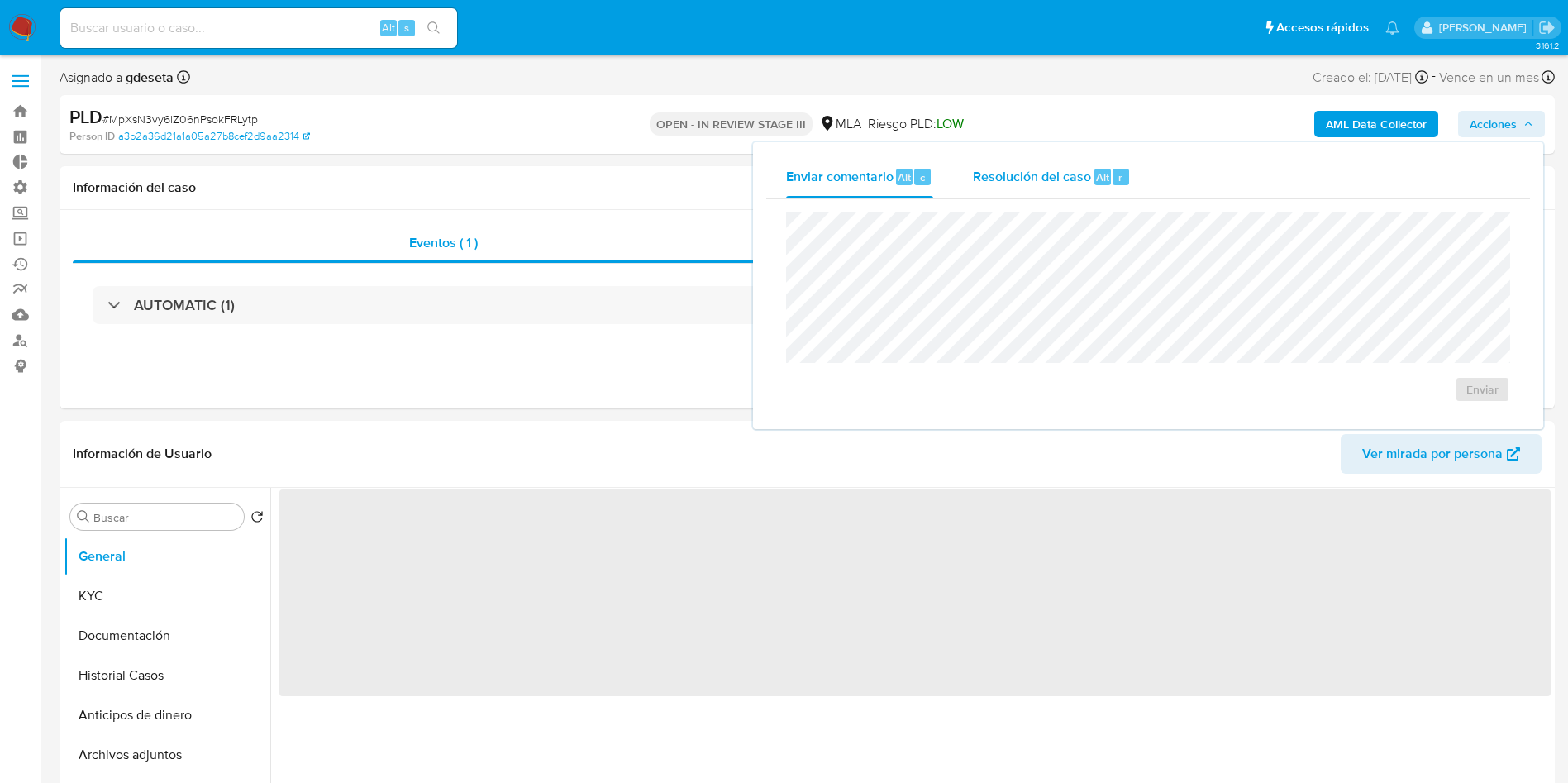
click at [1012, 169] on span "Resolución del caso" at bounding box center [1031, 176] width 118 height 19
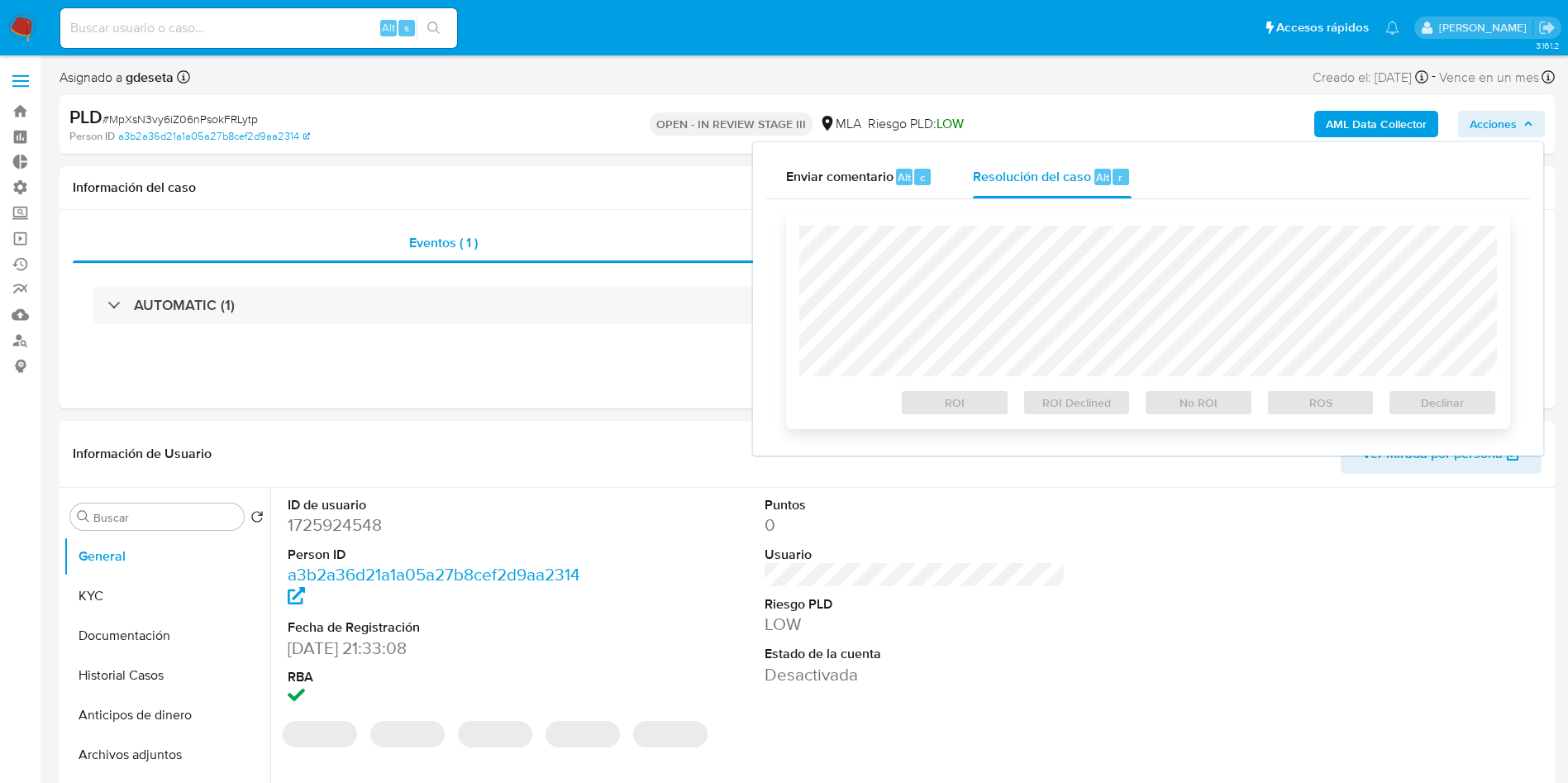
select select "10"
click at [1453, 406] on span "Declinar" at bounding box center [1443, 403] width 86 height 23
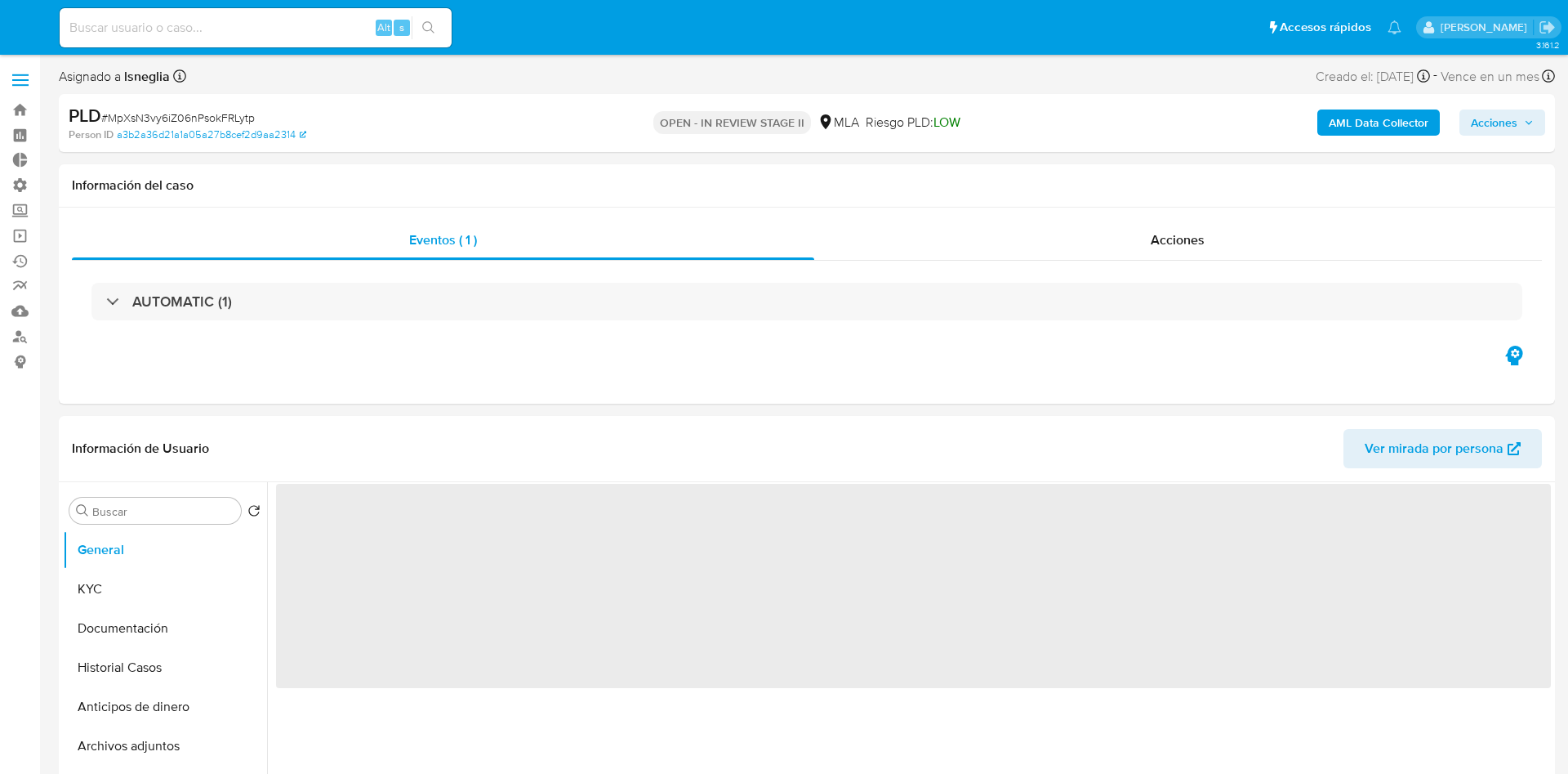
select select "10"
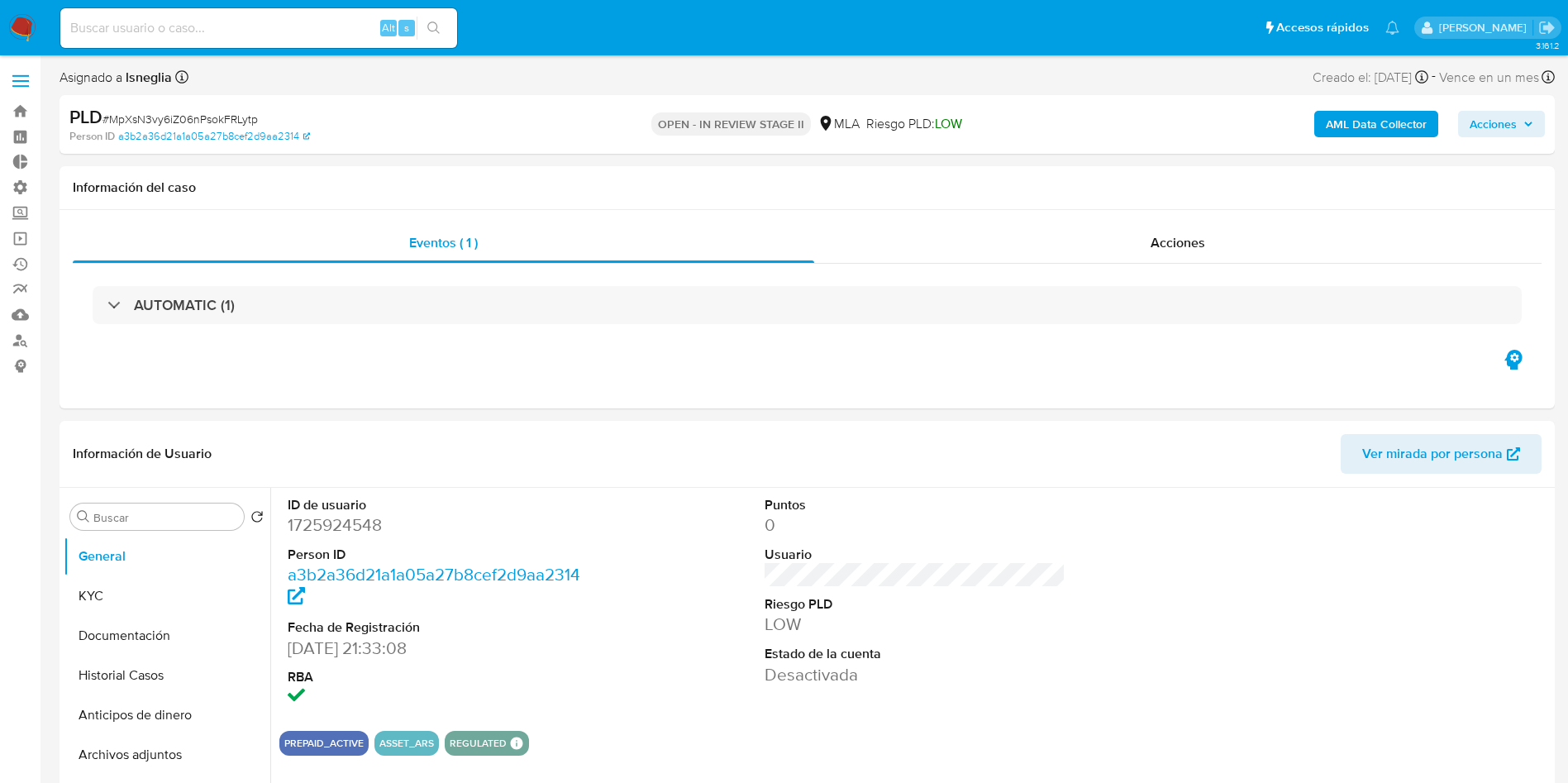
click at [353, 8] on div "Alt s" at bounding box center [258, 28] width 396 height 40
click at [311, 40] on div "Alt s" at bounding box center [258, 28] width 396 height 40
click at [316, 23] on input at bounding box center [258, 28] width 396 height 22
paste input "99342573"
type input "99342573"
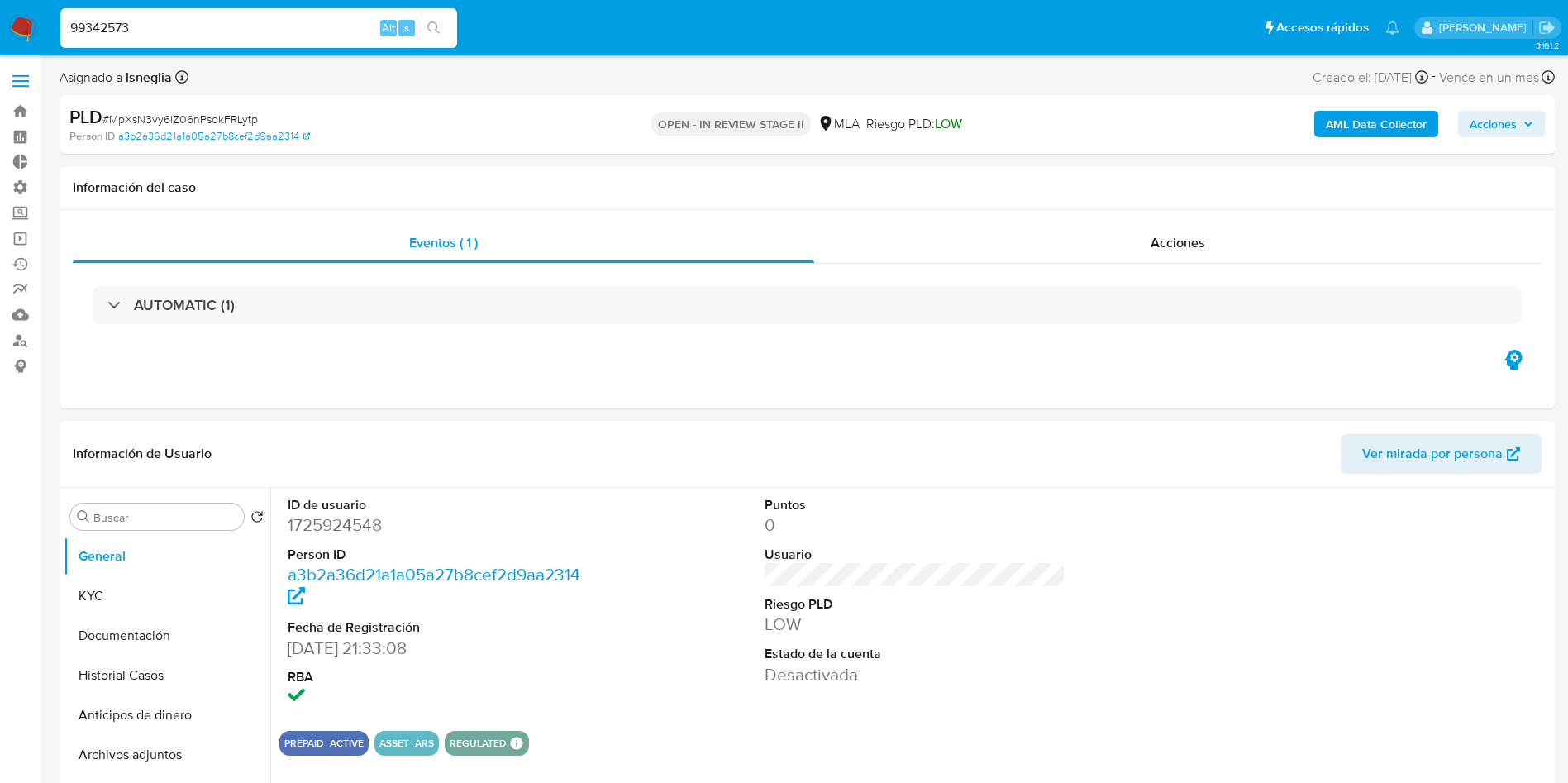
click at [444, 31] on button "search-icon" at bounding box center [433, 28] width 34 height 23
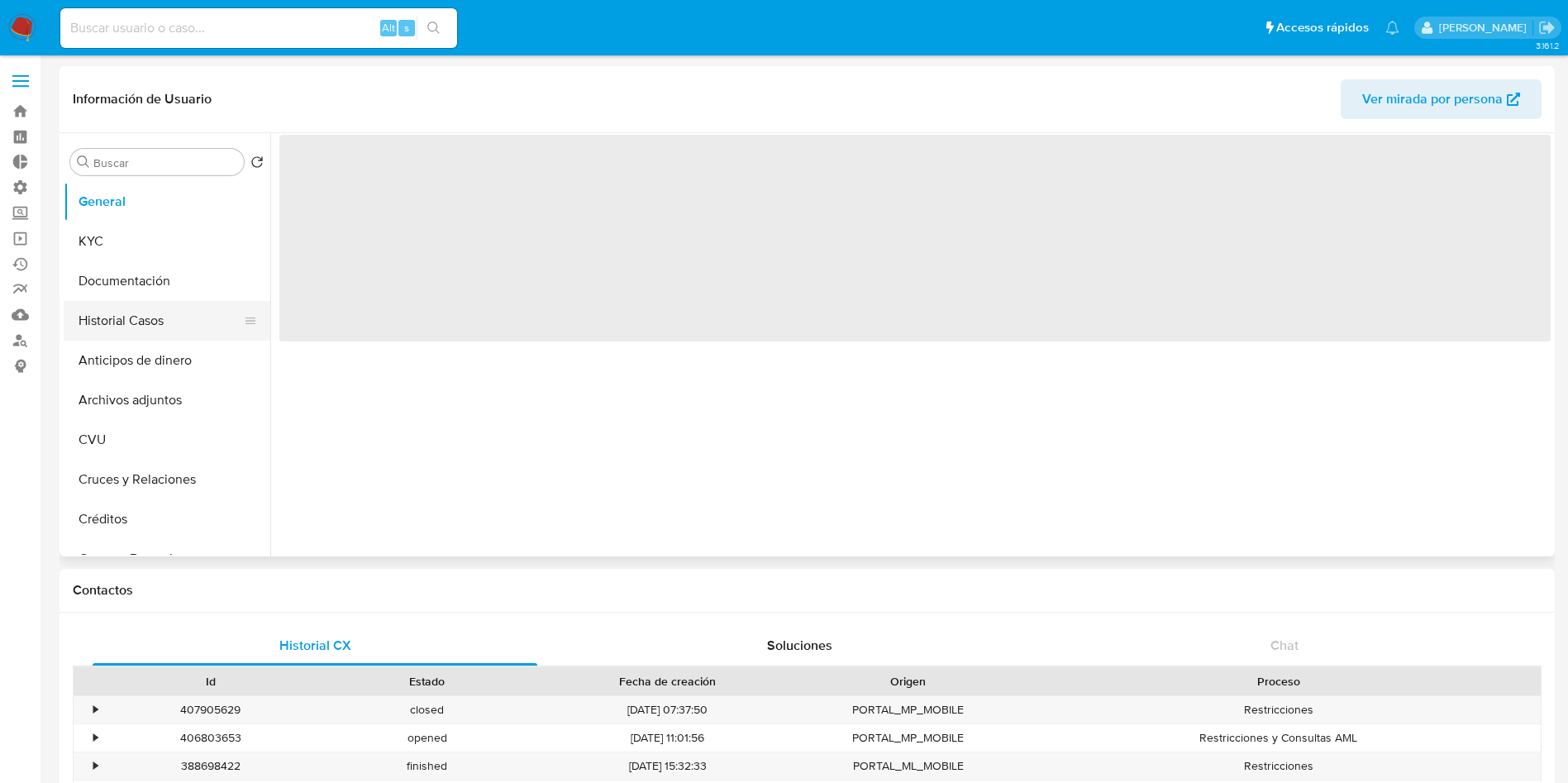
click at [187, 325] on button "Historial Casos" at bounding box center [160, 321] width 193 height 40
select select "10"
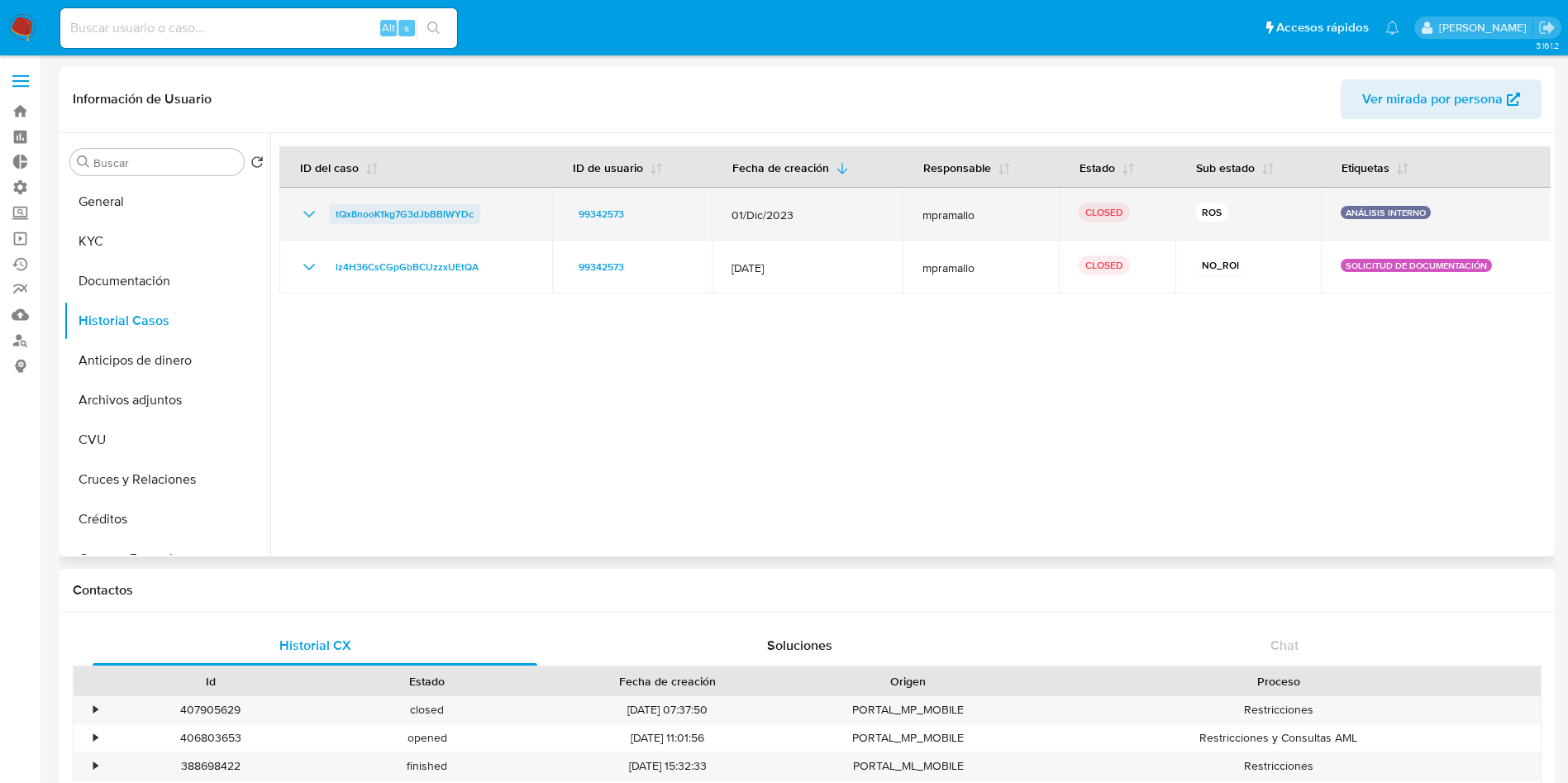
click at [383, 214] on span "tQx8nooK1kg7G3dJbBBlWYDc" at bounding box center [405, 214] width 138 height 20
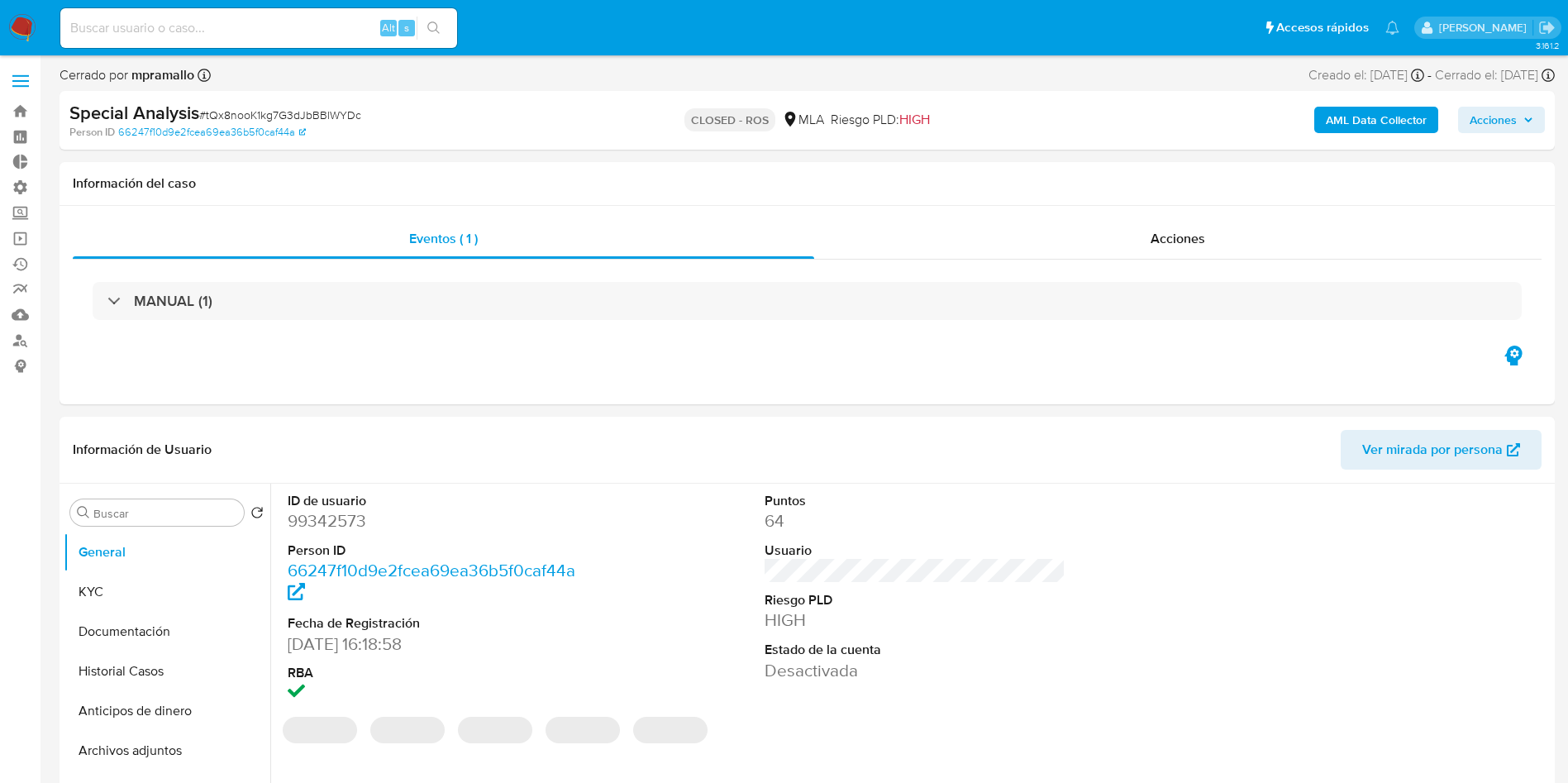
select select "10"
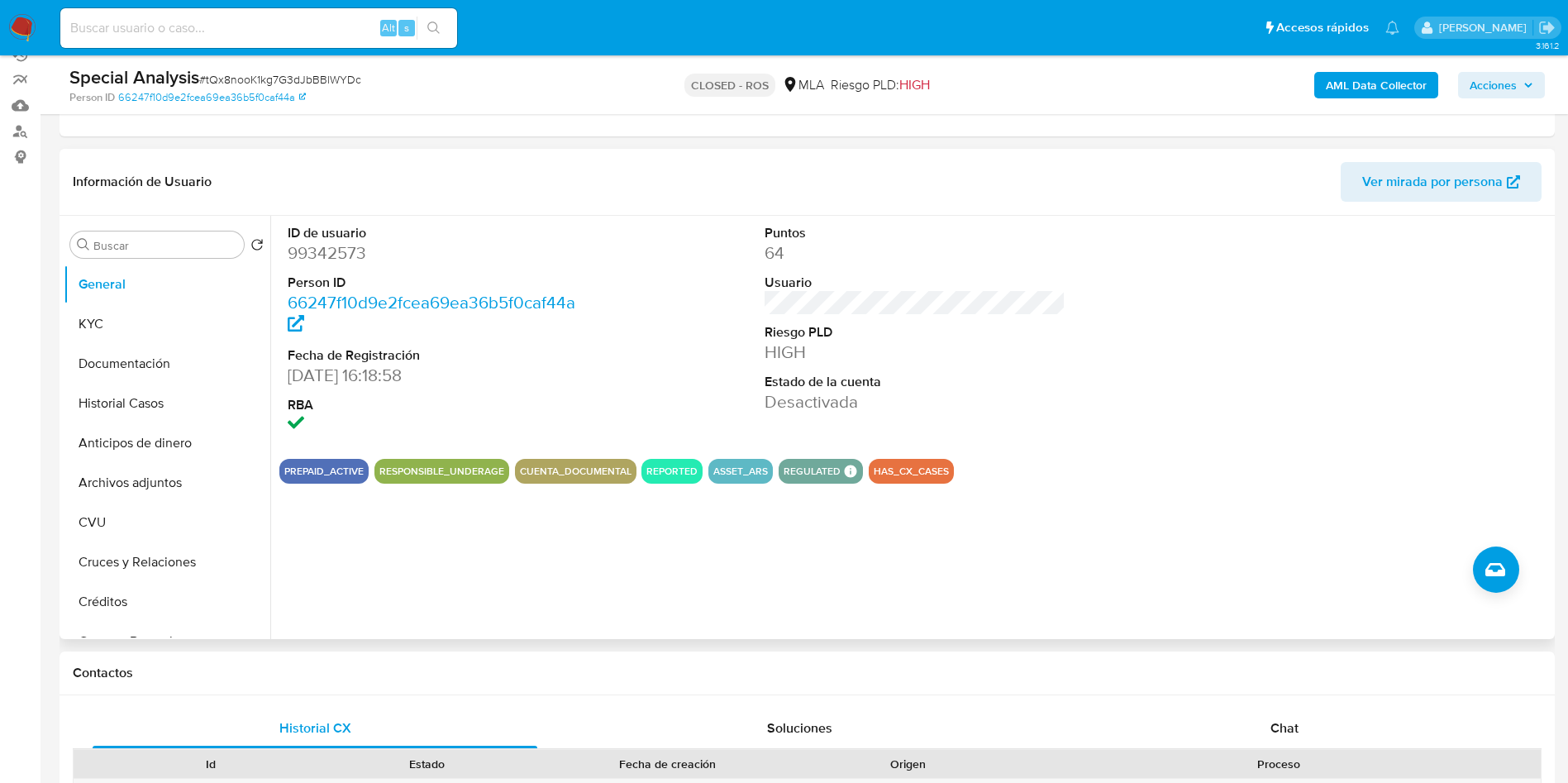
scroll to position [248, 0]
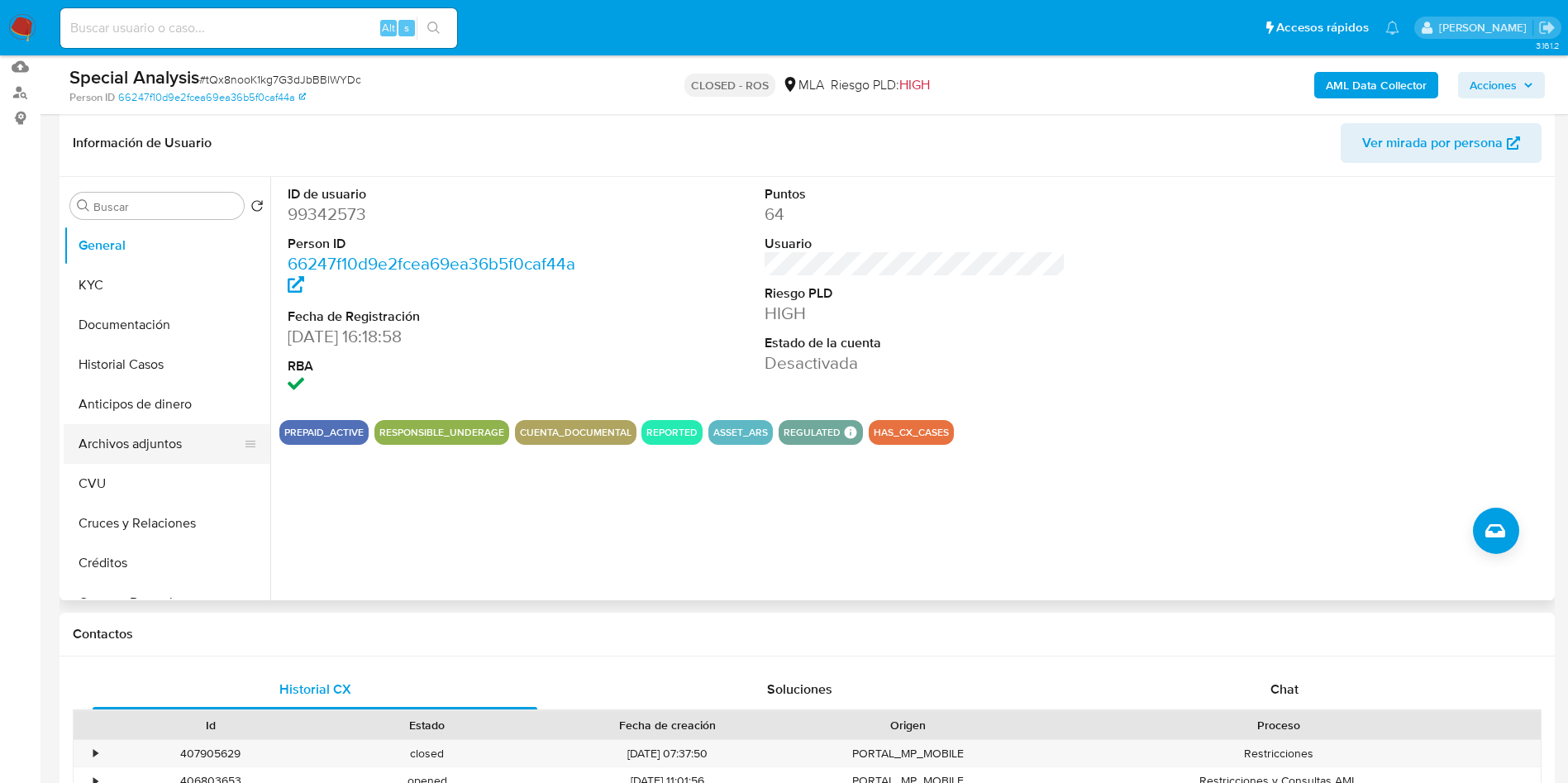
click at [178, 449] on button "Archivos adjuntos" at bounding box center [160, 444] width 193 height 40
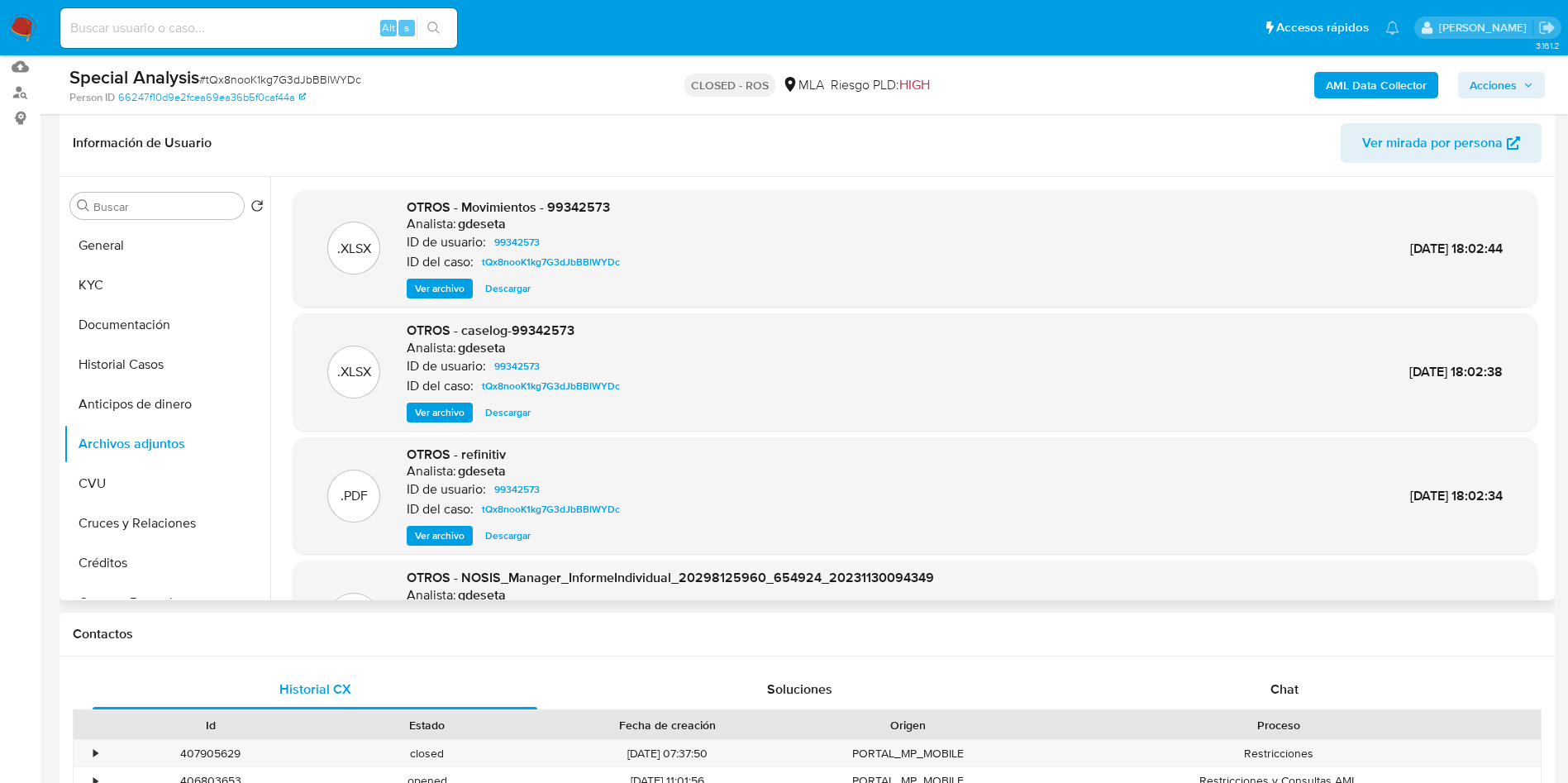
click at [504, 291] on span "Descargar" at bounding box center [508, 289] width 46 height 16
click at [522, 406] on span "Descargar" at bounding box center [508, 413] width 46 height 16
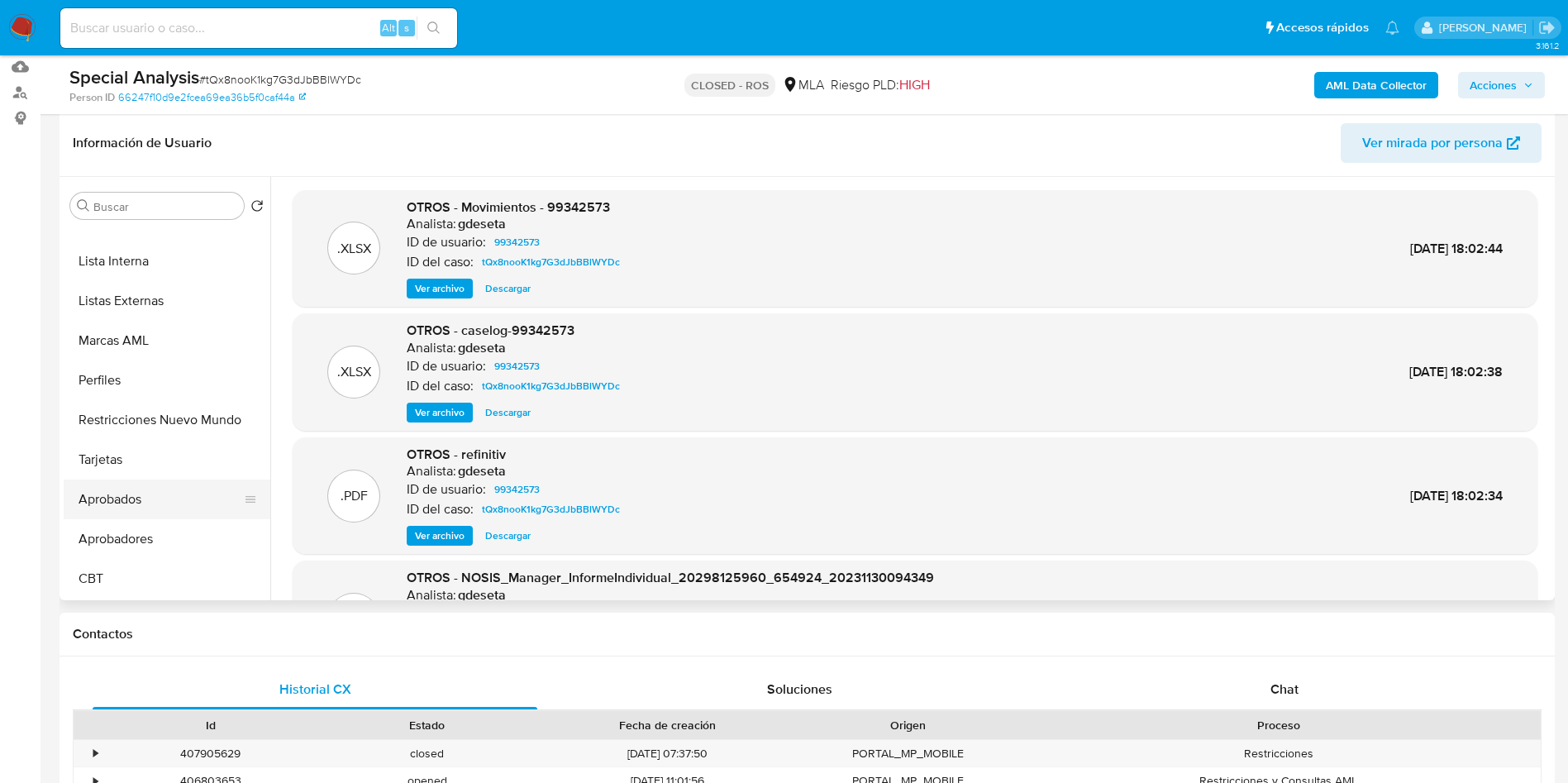
click at [159, 501] on button "Aprobados" at bounding box center [160, 499] width 193 height 40
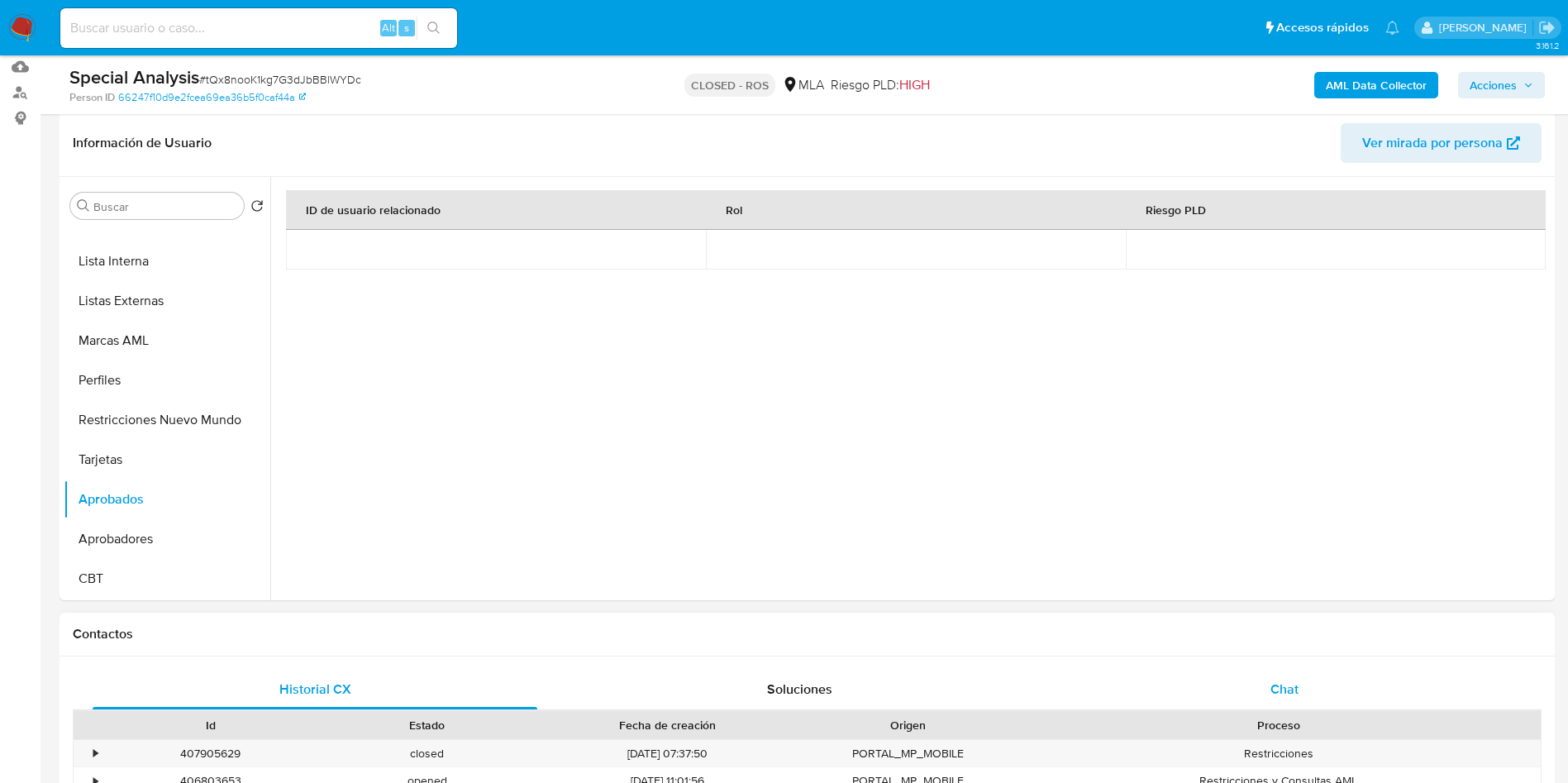
click at [1295, 682] on div "Chat" at bounding box center [1285, 690] width 445 height 40
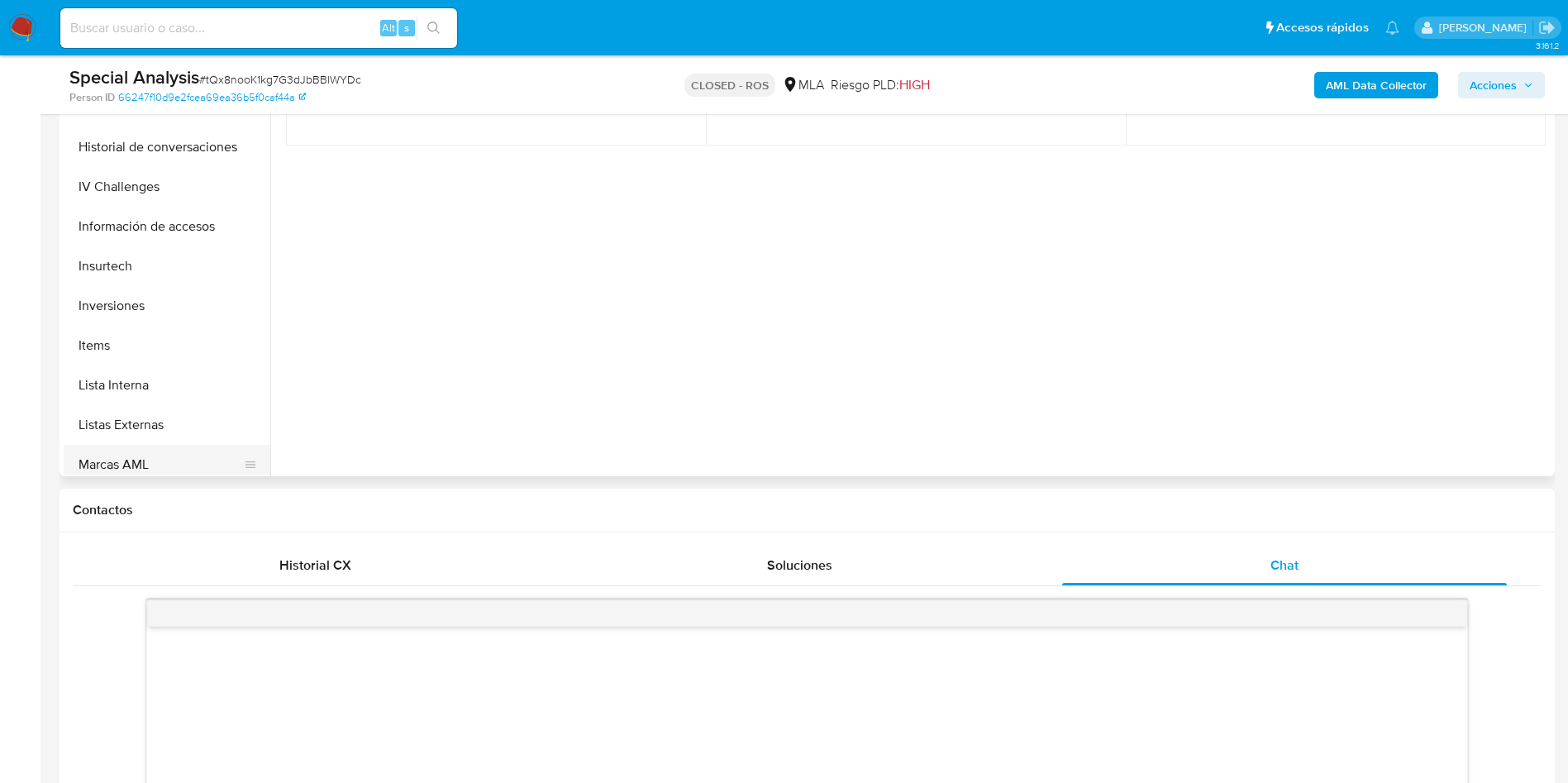
scroll to position [485, 0]
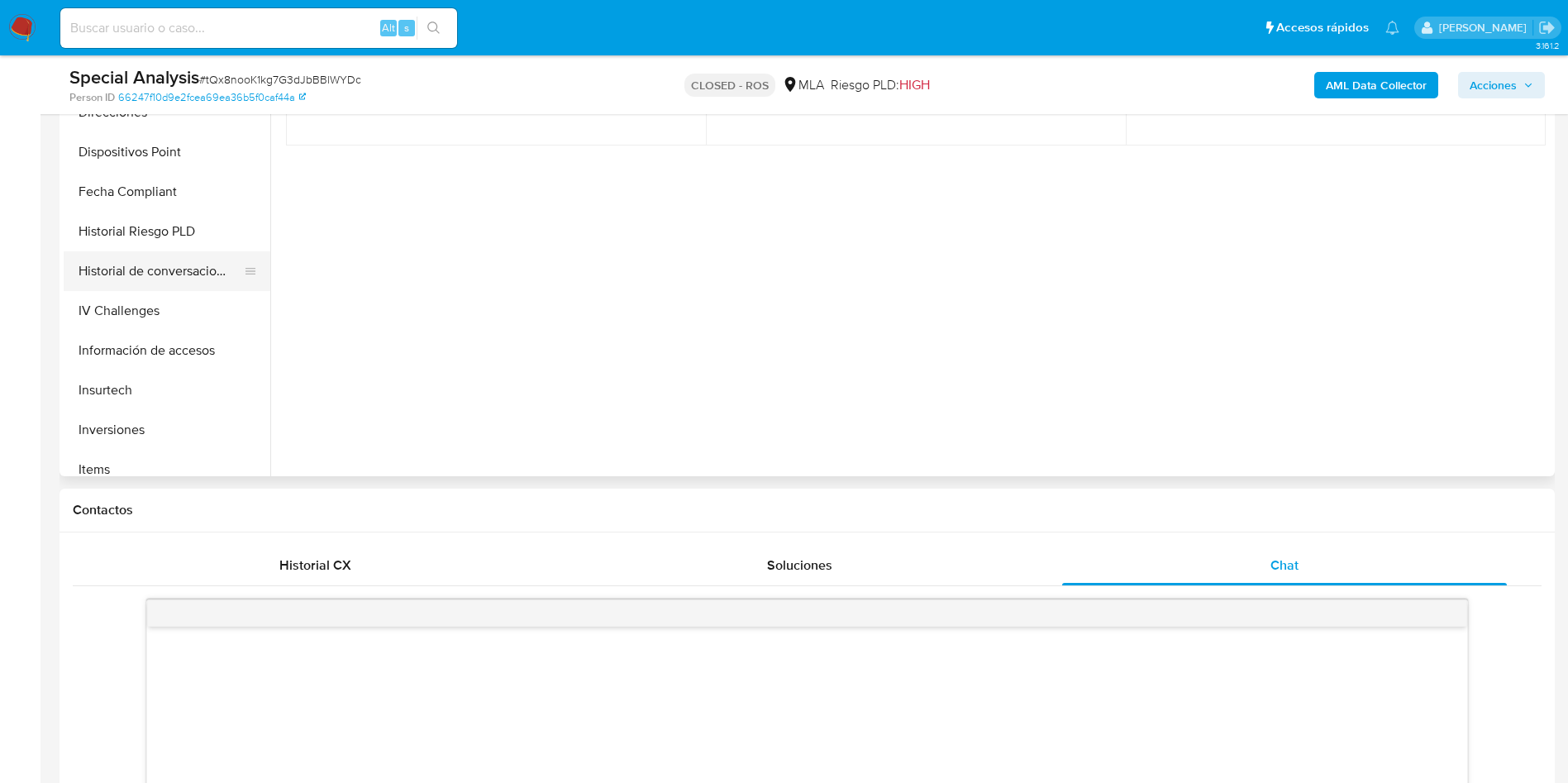
click at [179, 274] on button "Historial de conversaciones" at bounding box center [160, 271] width 193 height 40
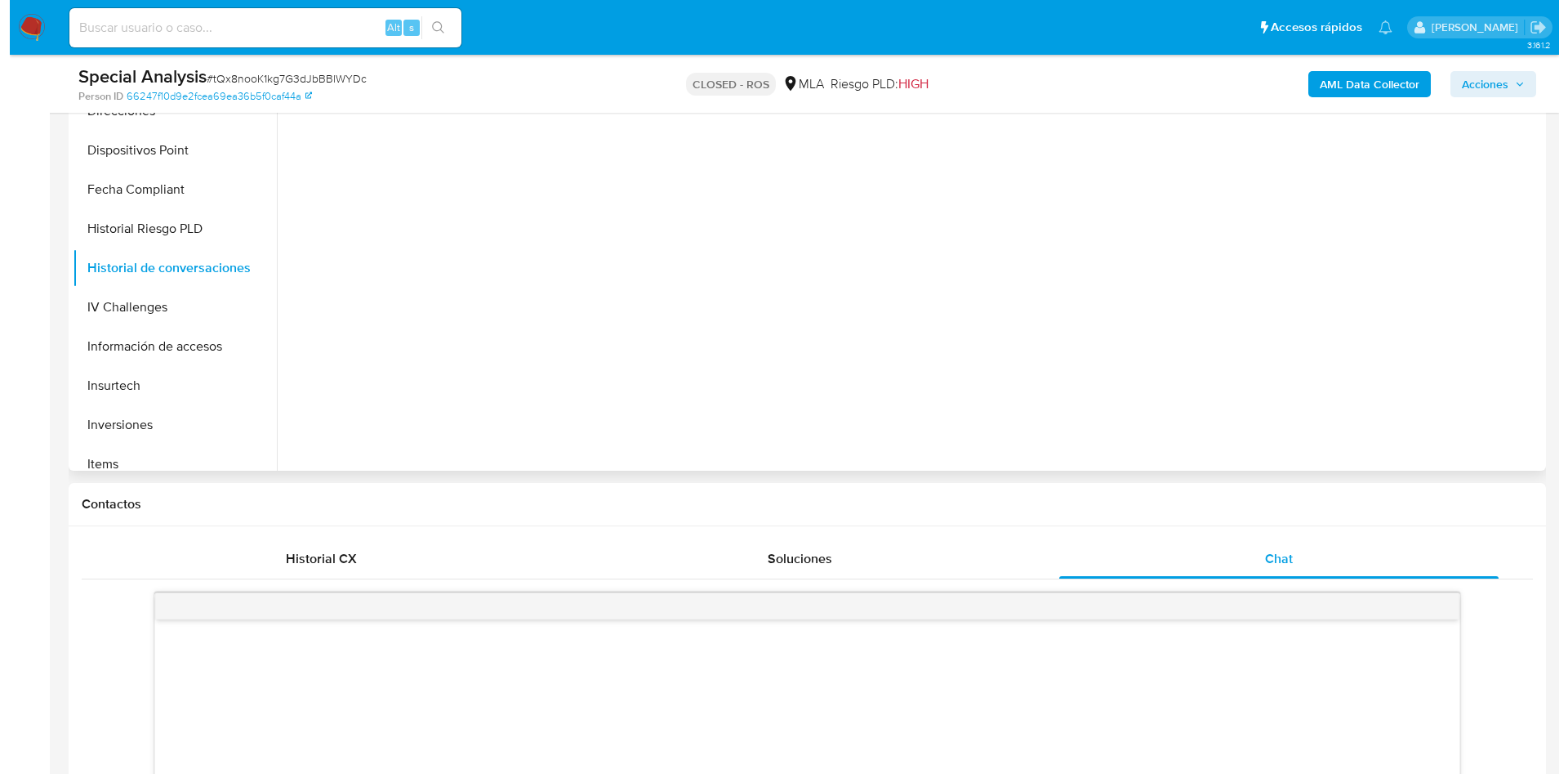
scroll to position [245, 0]
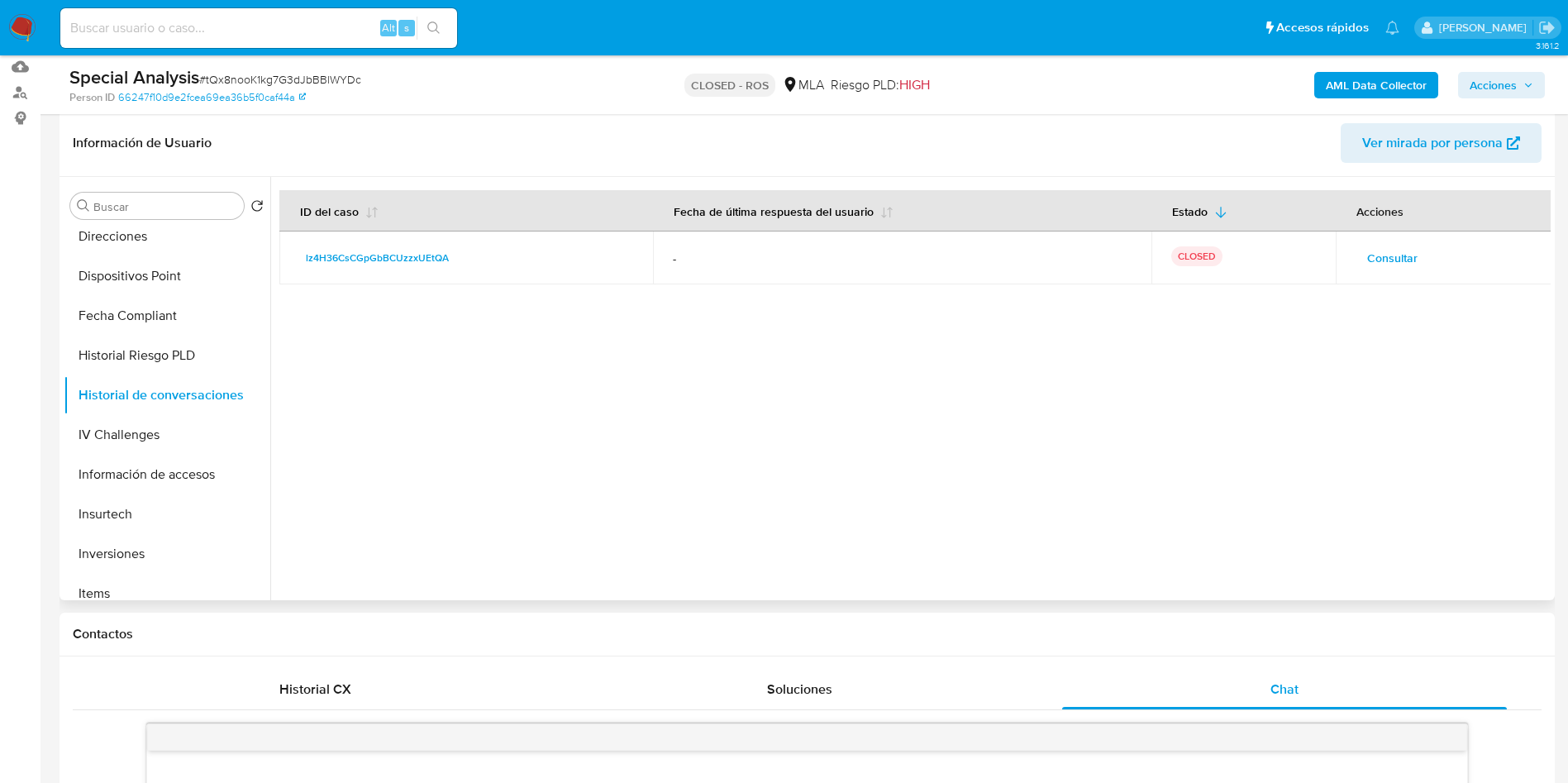
click at [1386, 258] on span "Consultar" at bounding box center [1393, 258] width 50 height 23
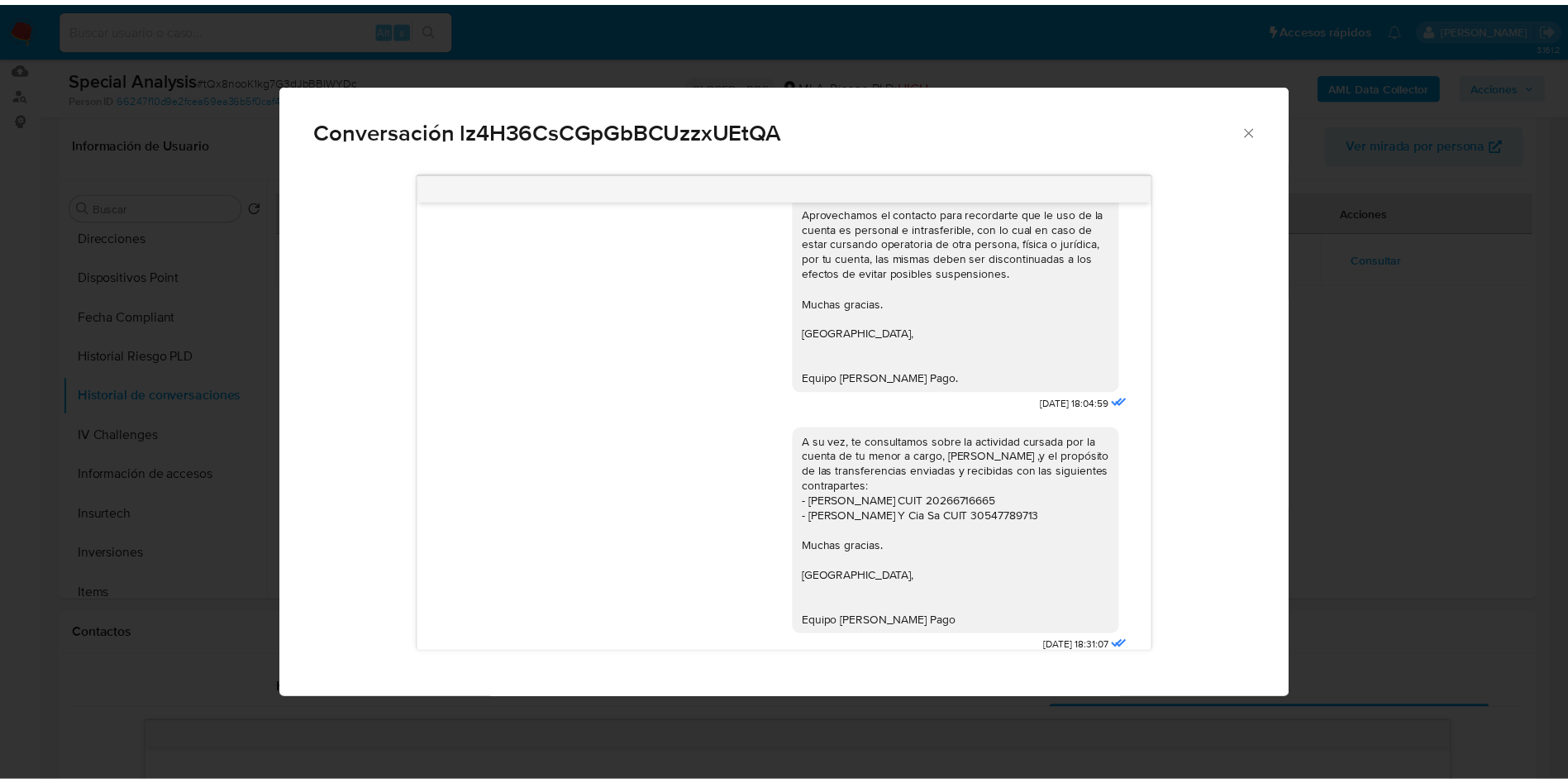
scroll to position [1504, 0]
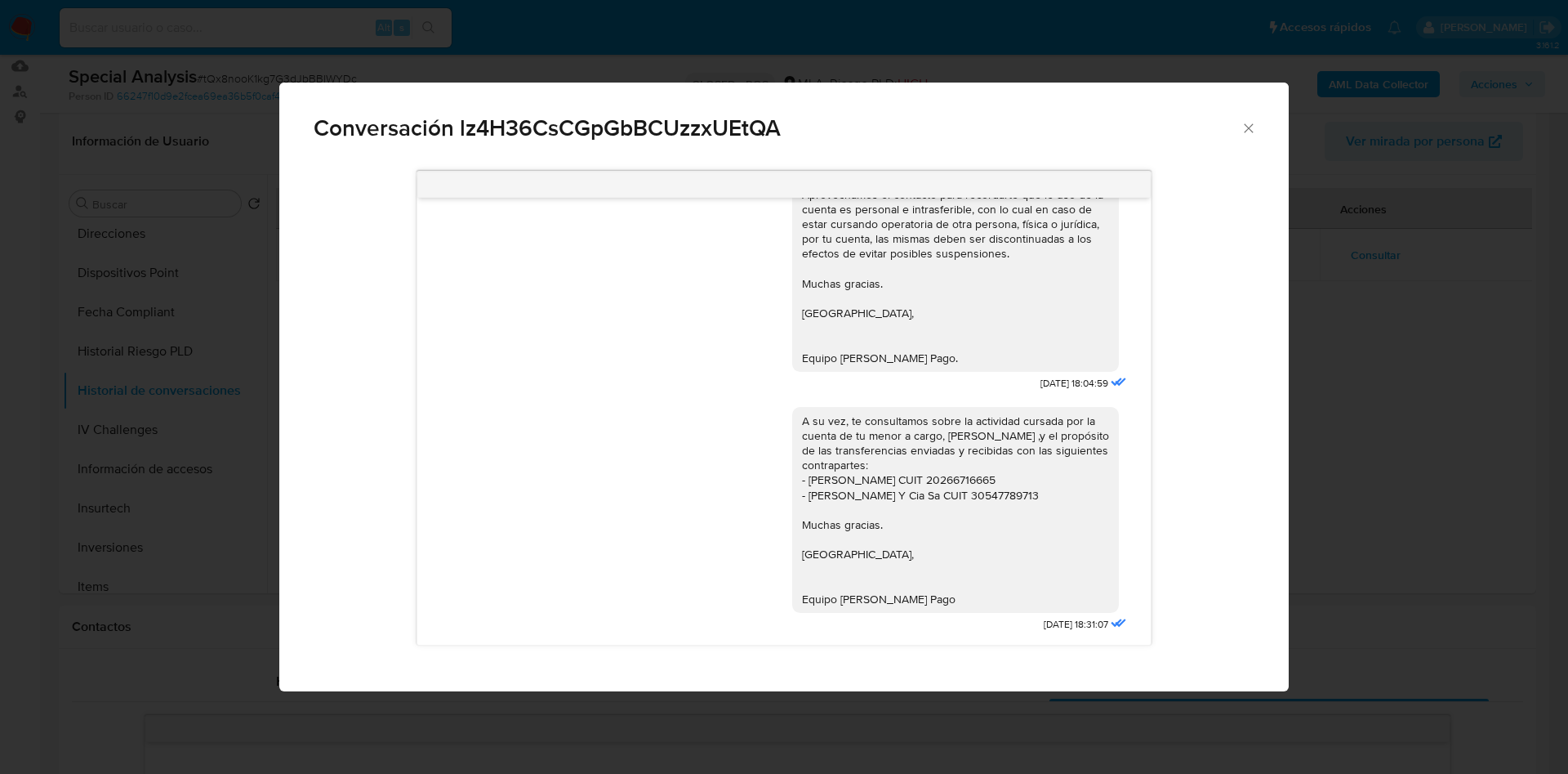
click at [1252, 128] on icon "Cerrar" at bounding box center [1249, 128] width 16 height 16
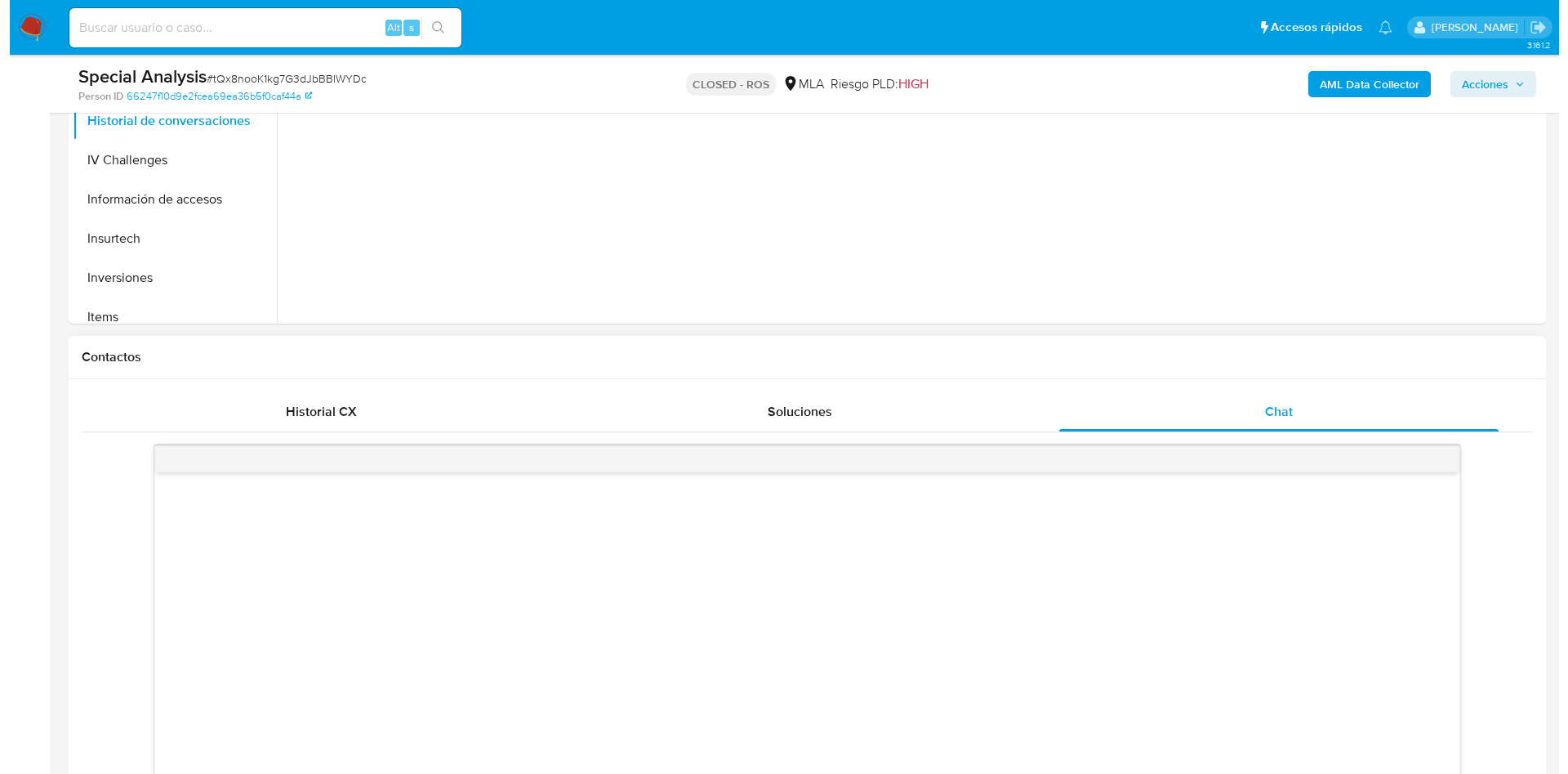
scroll to position [245, 0]
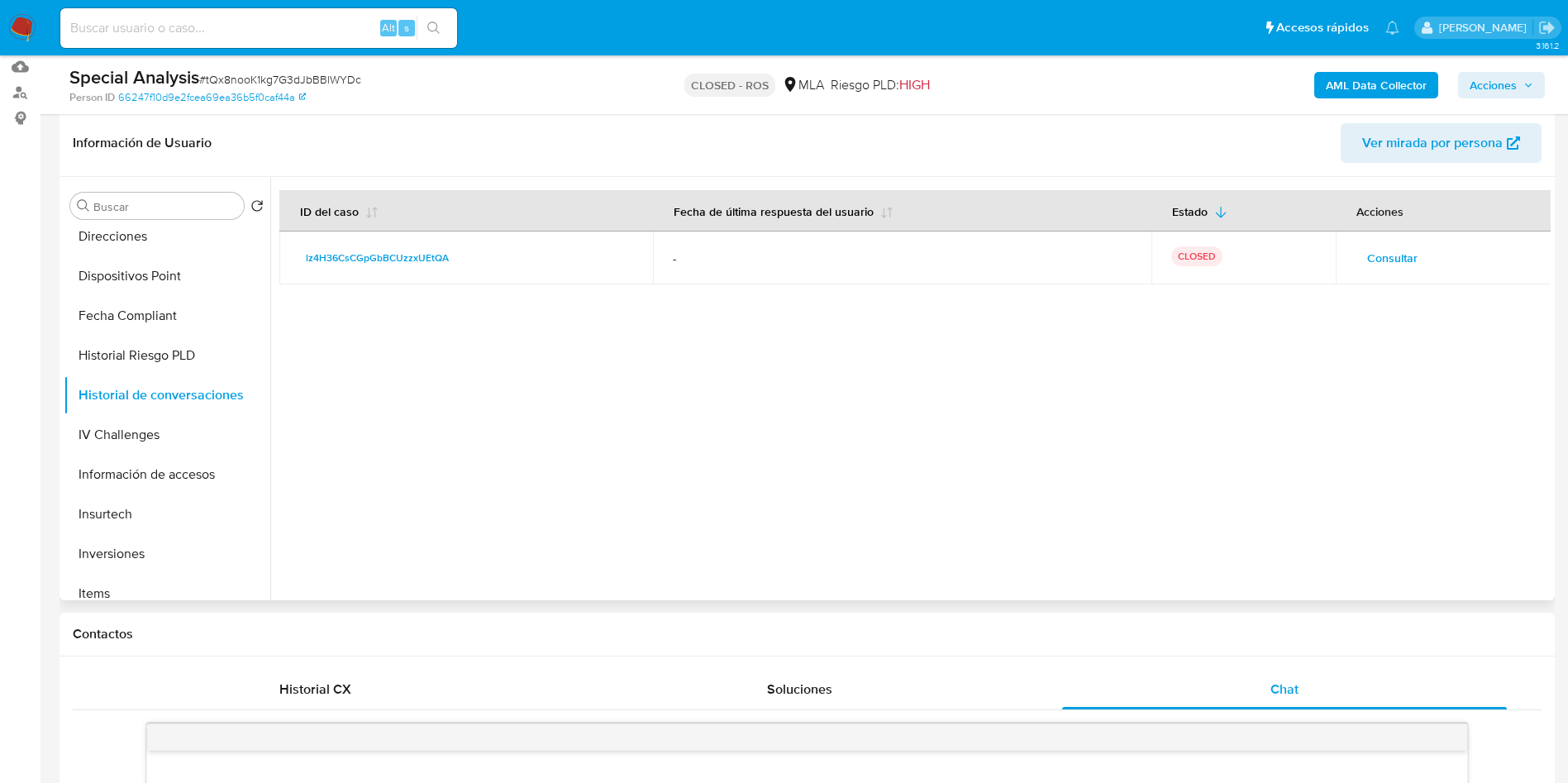
click at [1376, 254] on span "Consultar" at bounding box center [1393, 258] width 50 height 23
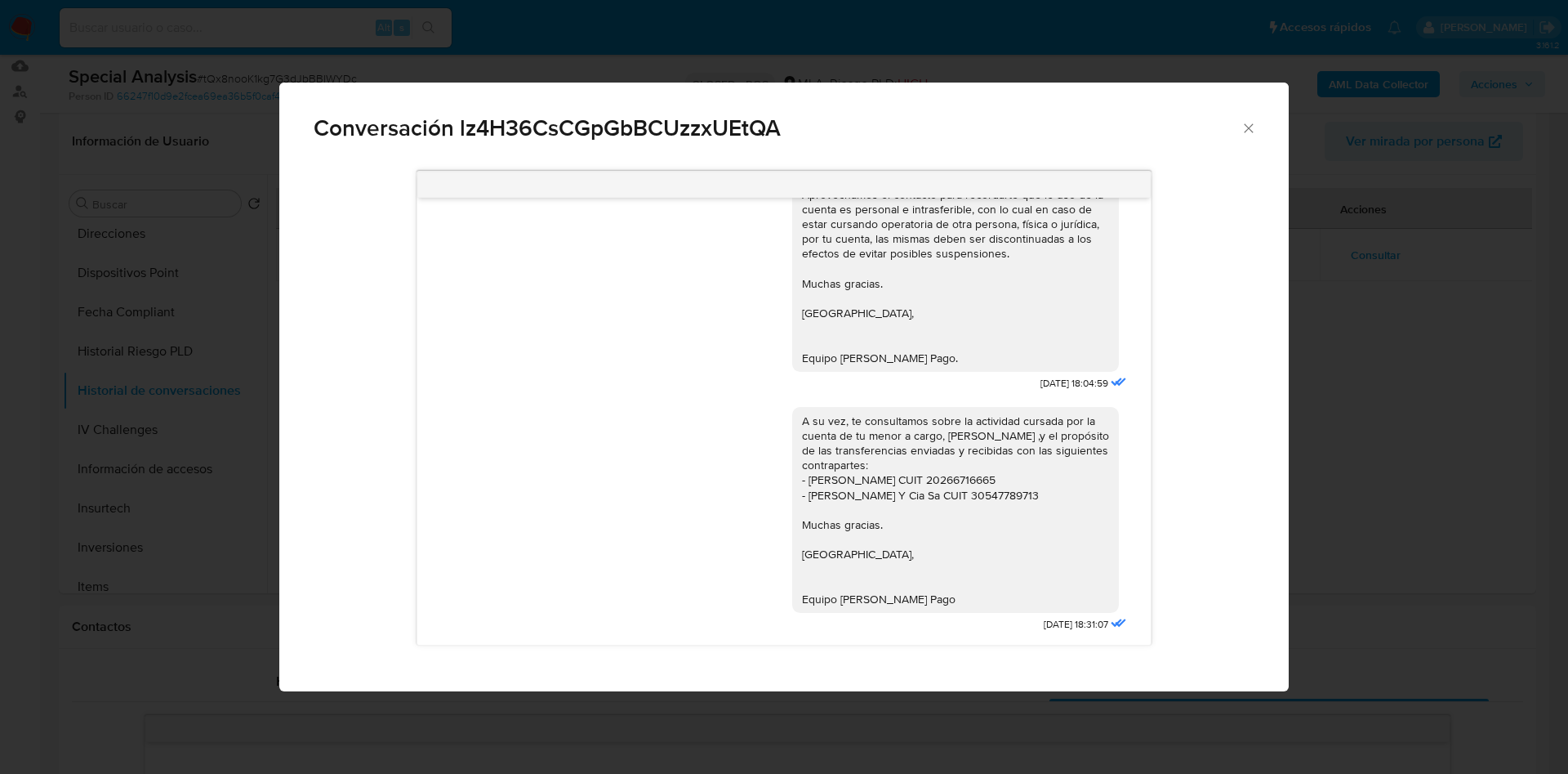
scroll to position [1241, 0]
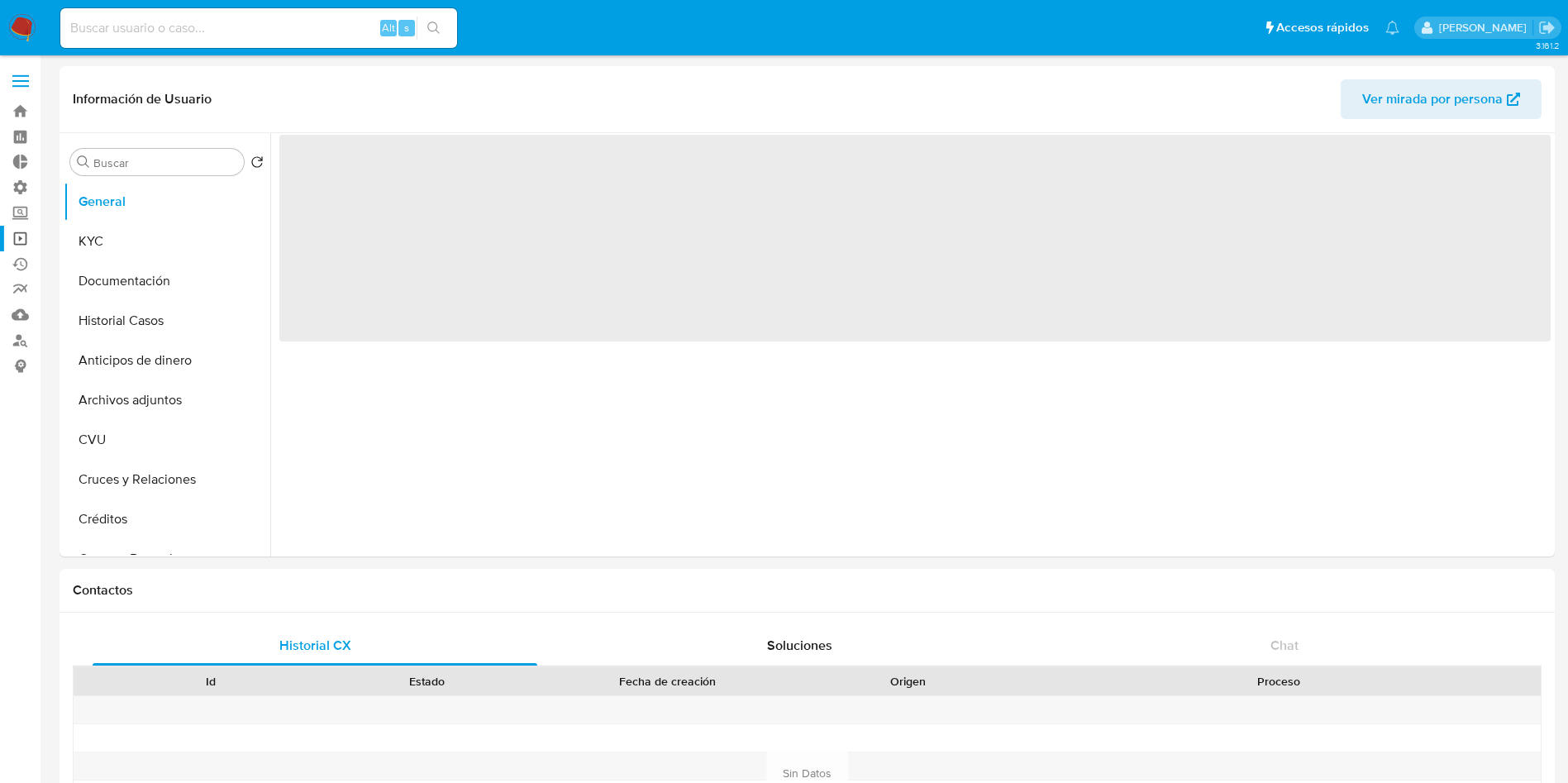
select select "10"
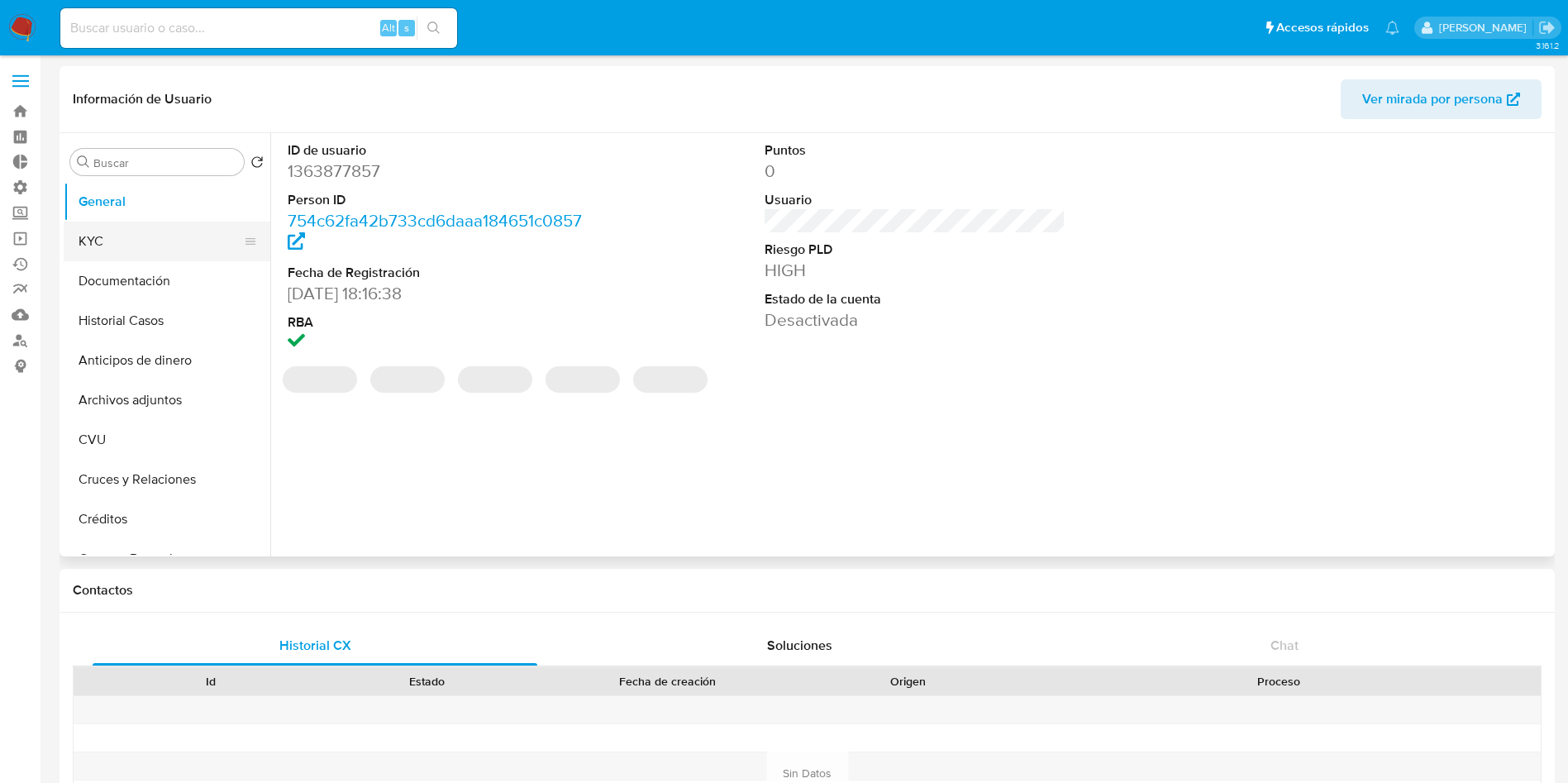
click at [101, 236] on button "KYC" at bounding box center [160, 241] width 193 height 40
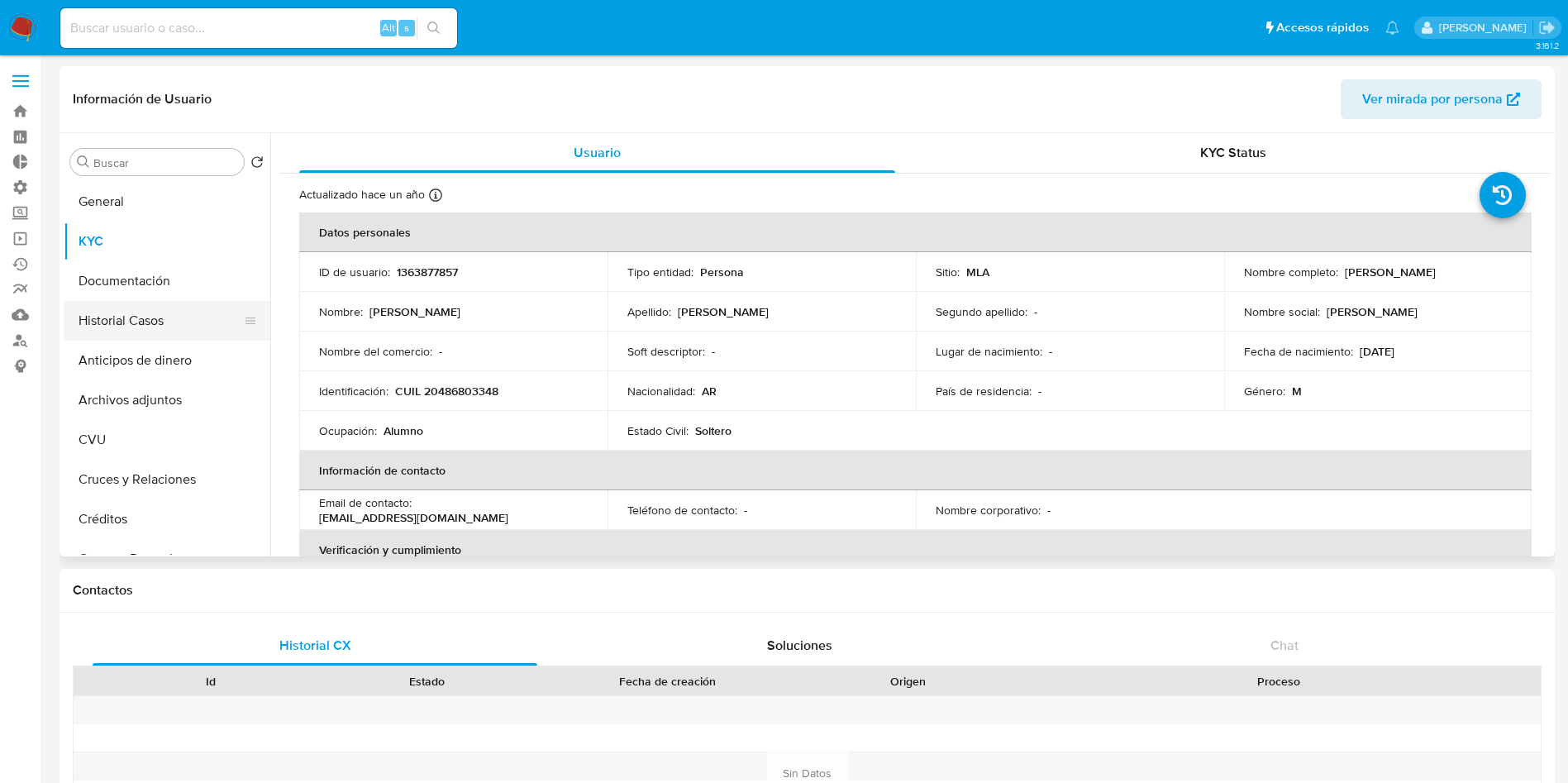
click at [137, 333] on button "Historial Casos" at bounding box center [160, 321] width 193 height 40
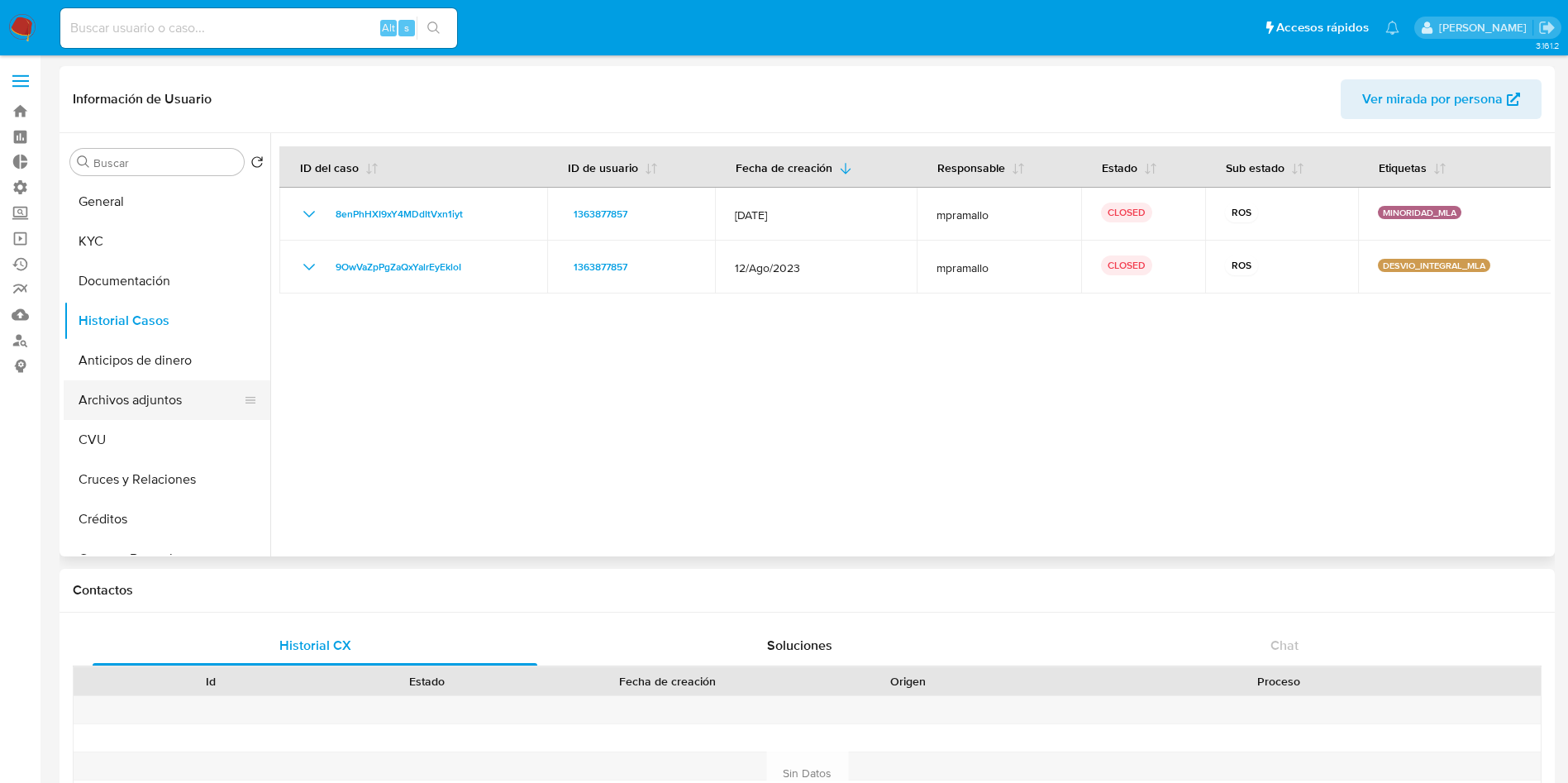
click at [172, 403] on button "Archivos adjuntos" at bounding box center [160, 400] width 193 height 40
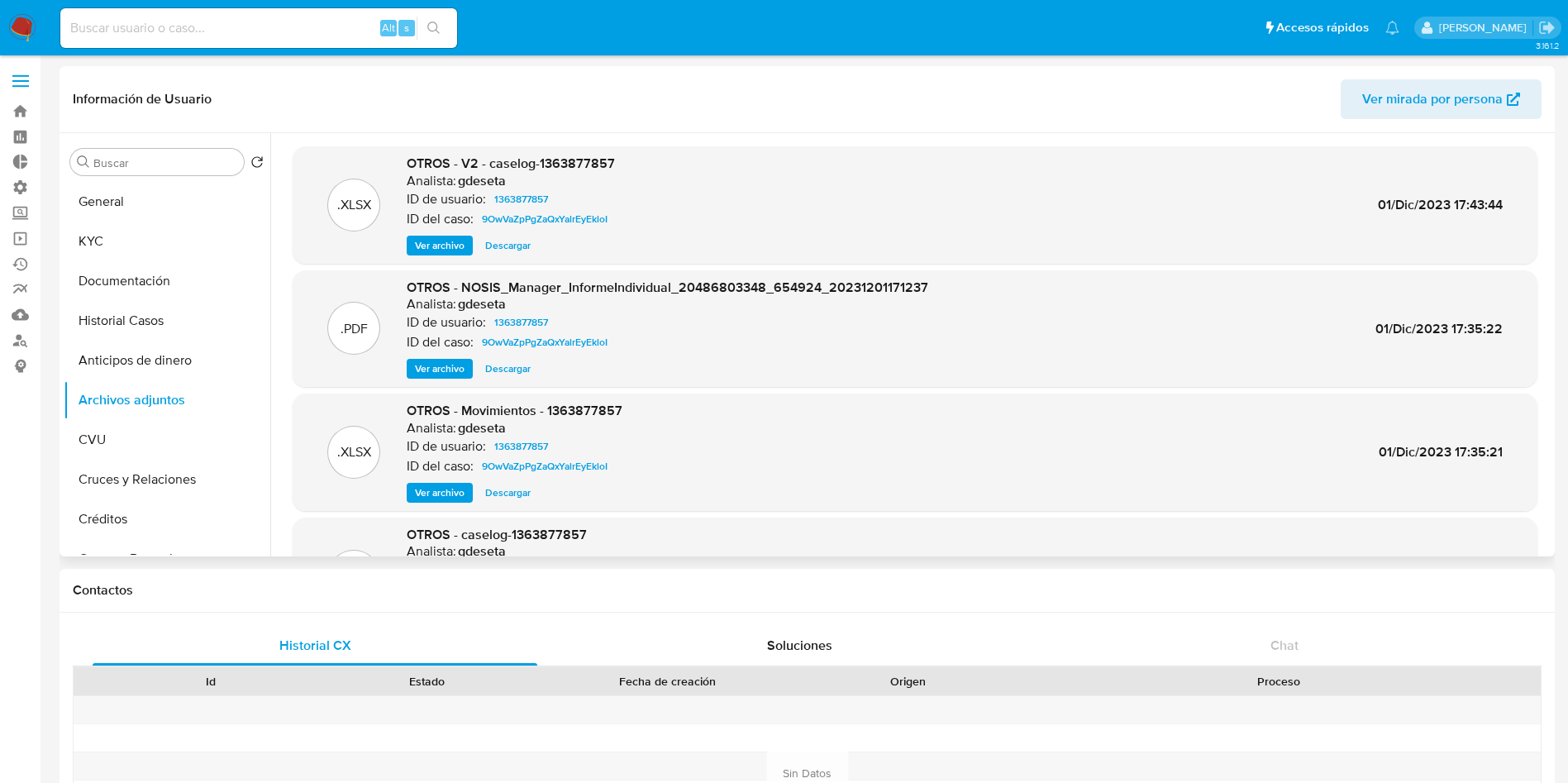
click at [510, 252] on span "Descargar" at bounding box center [508, 245] width 46 height 16
click at [506, 488] on span "Descargar" at bounding box center [508, 493] width 46 height 16
click at [293, 40] on div "Alt s" at bounding box center [258, 28] width 396 height 40
click at [292, 32] on input at bounding box center [258, 28] width 396 height 22
paste input "715587343"
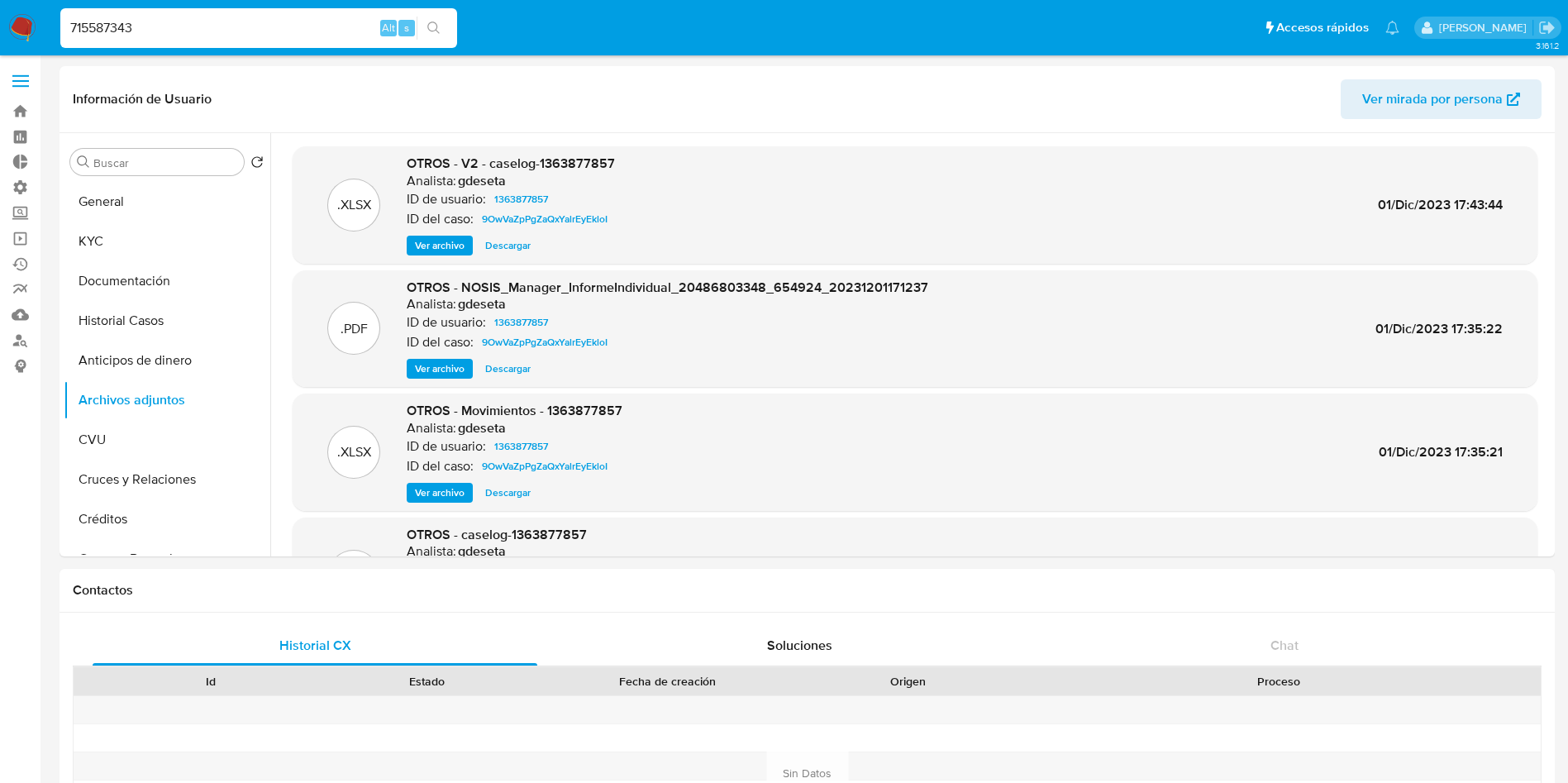
type input "715587343"
click at [438, 22] on icon "search-icon" at bounding box center [433, 28] width 13 height 13
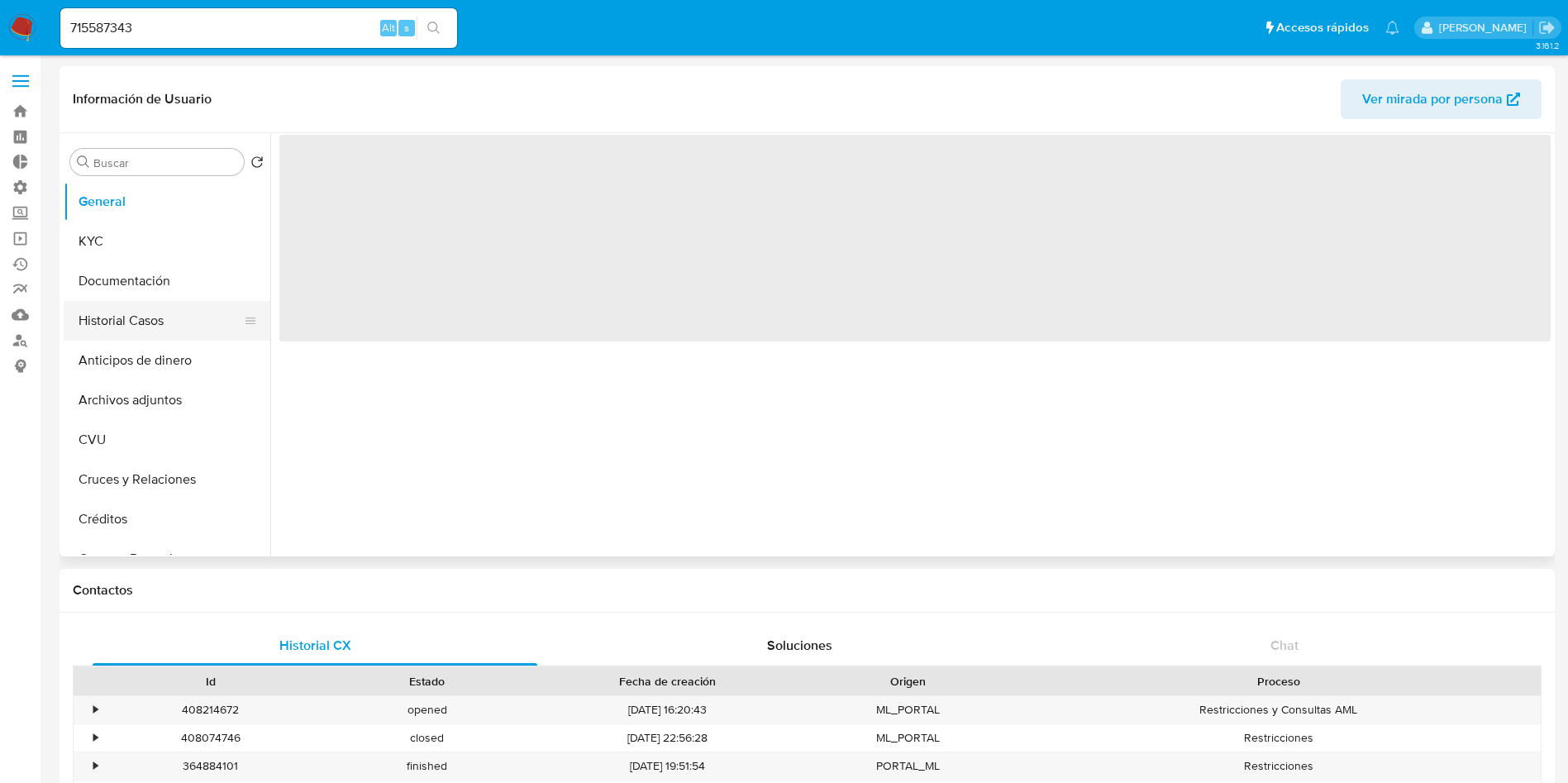
click at [137, 324] on button "Historial Casos" at bounding box center [160, 321] width 193 height 40
select select "10"
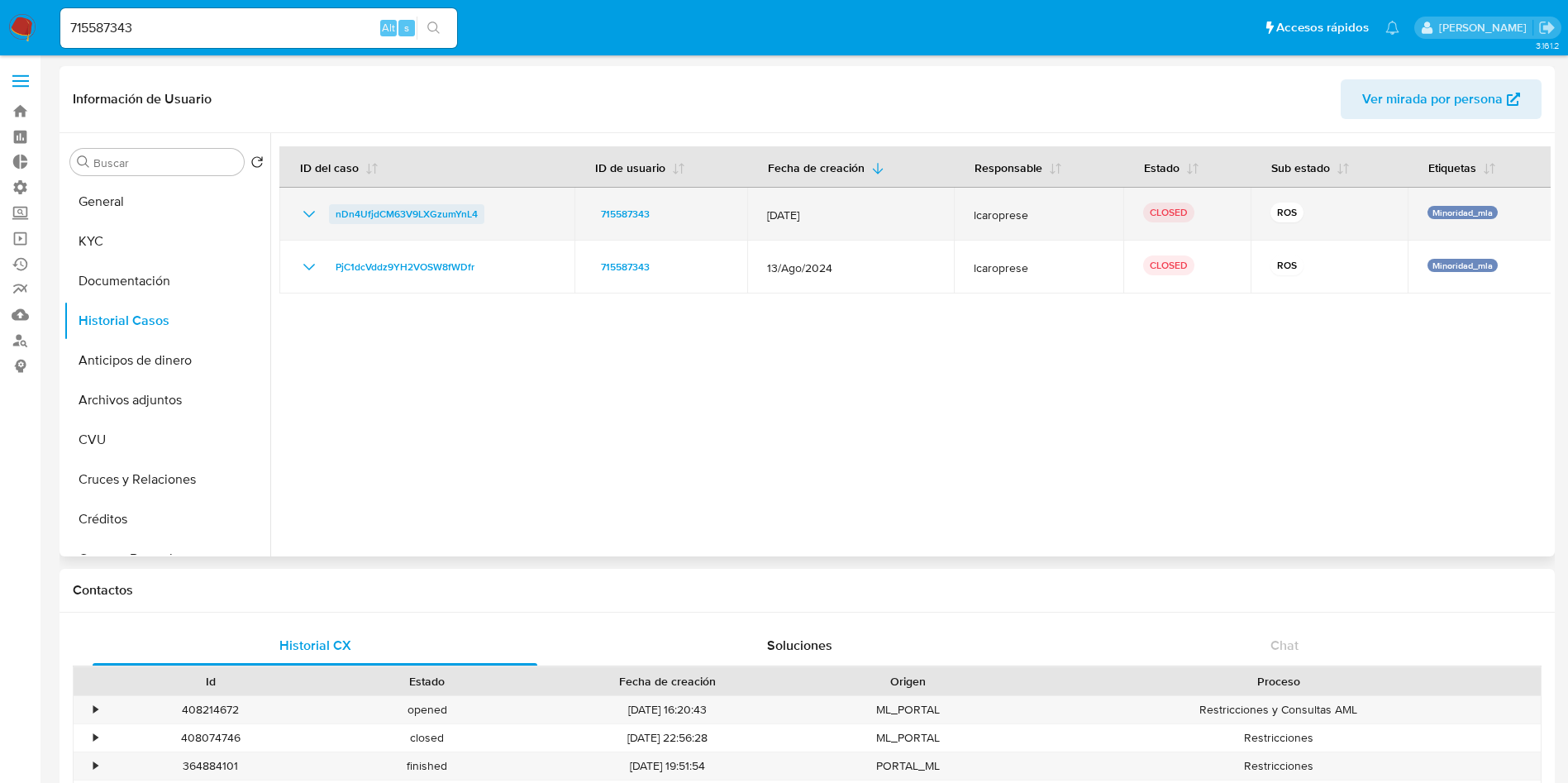
click at [410, 218] on span "nDn4UfjdCM63V9LXGzumYnL4" at bounding box center [406, 214] width 142 height 20
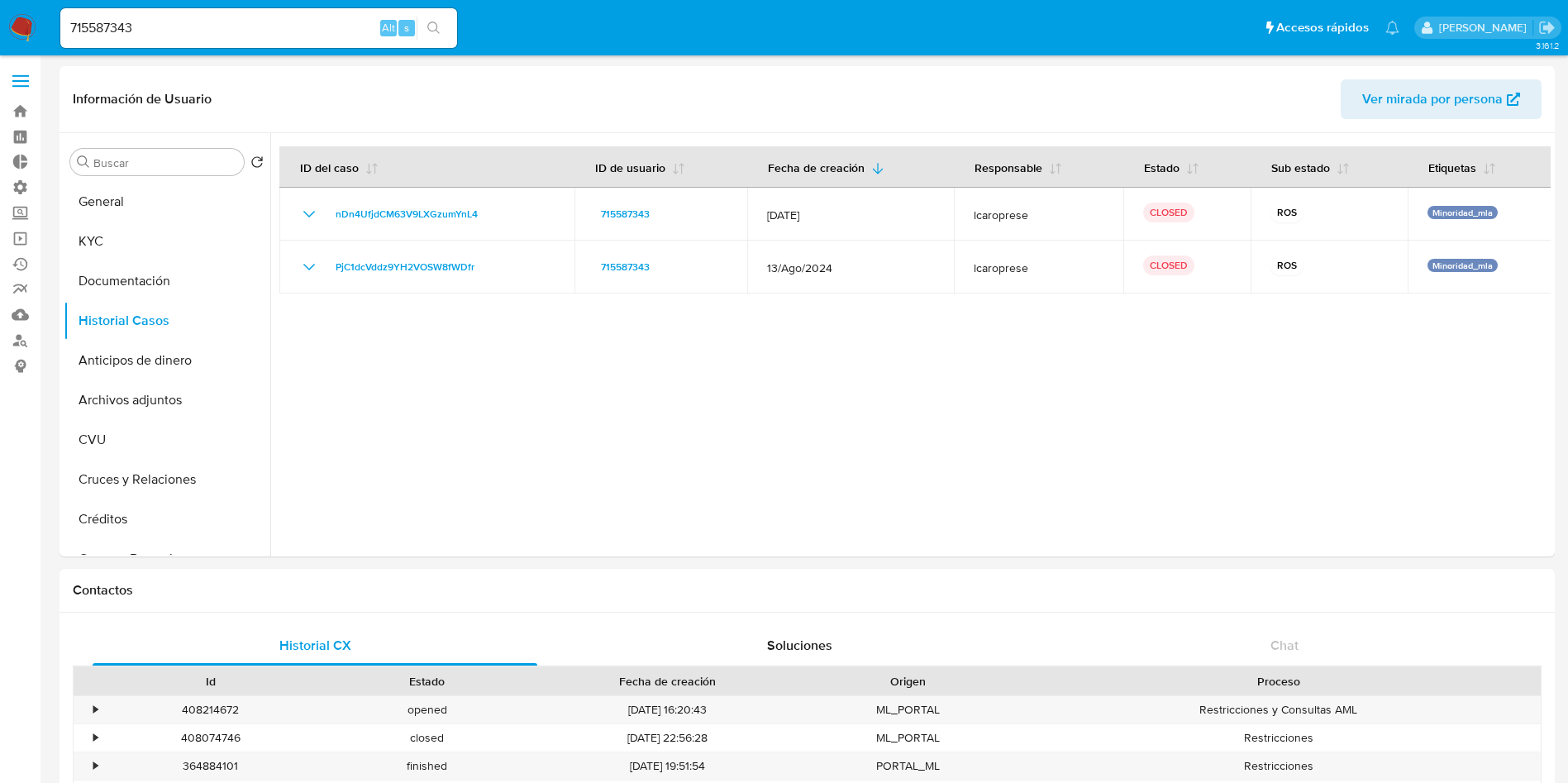
click at [129, 29] on input "715587343" at bounding box center [258, 28] width 396 height 22
paste input "190168245"
type input "190168245"
click at [433, 29] on icon "search-icon" at bounding box center [433, 28] width 13 height 13
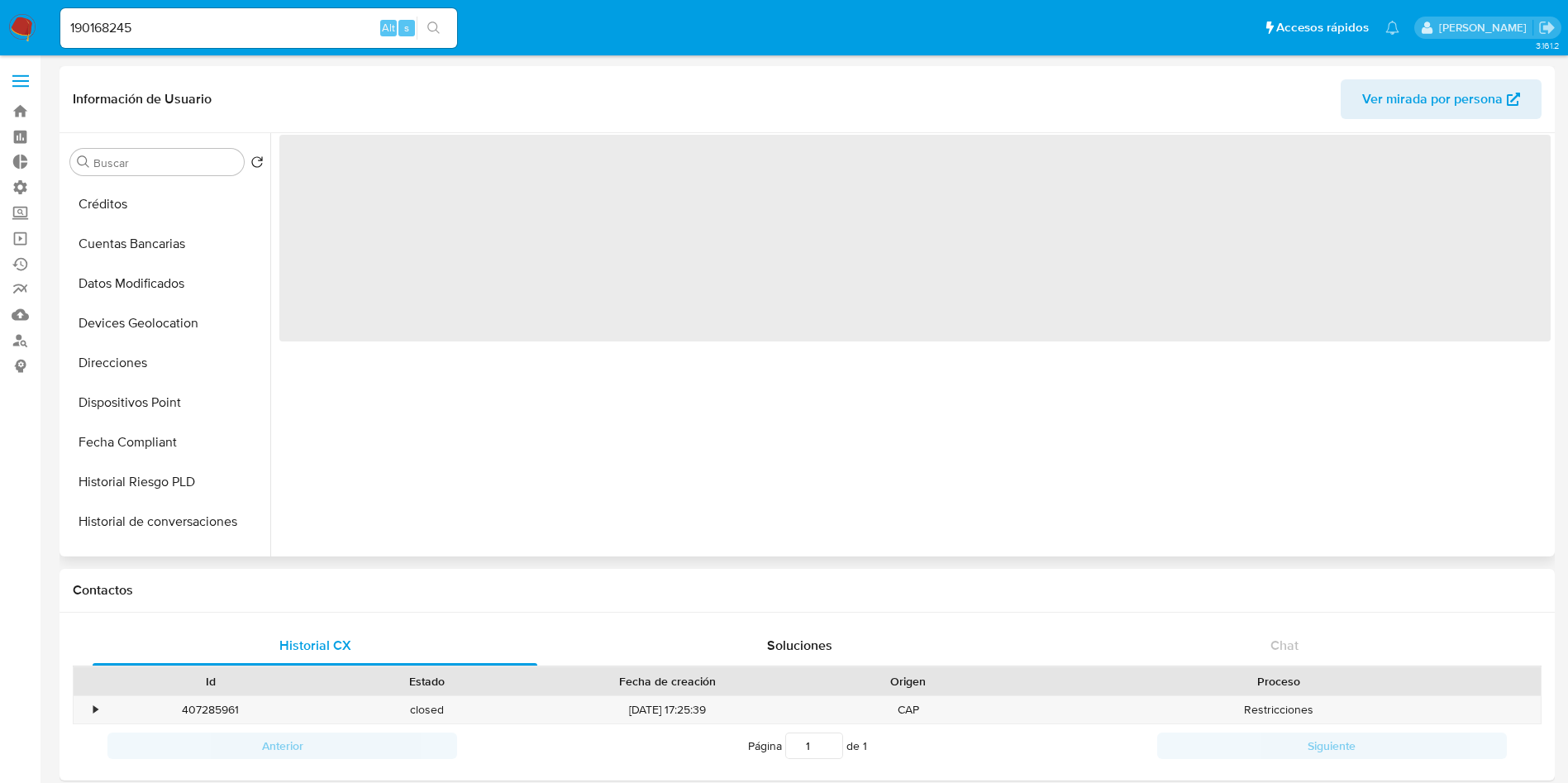
scroll to position [744, 0]
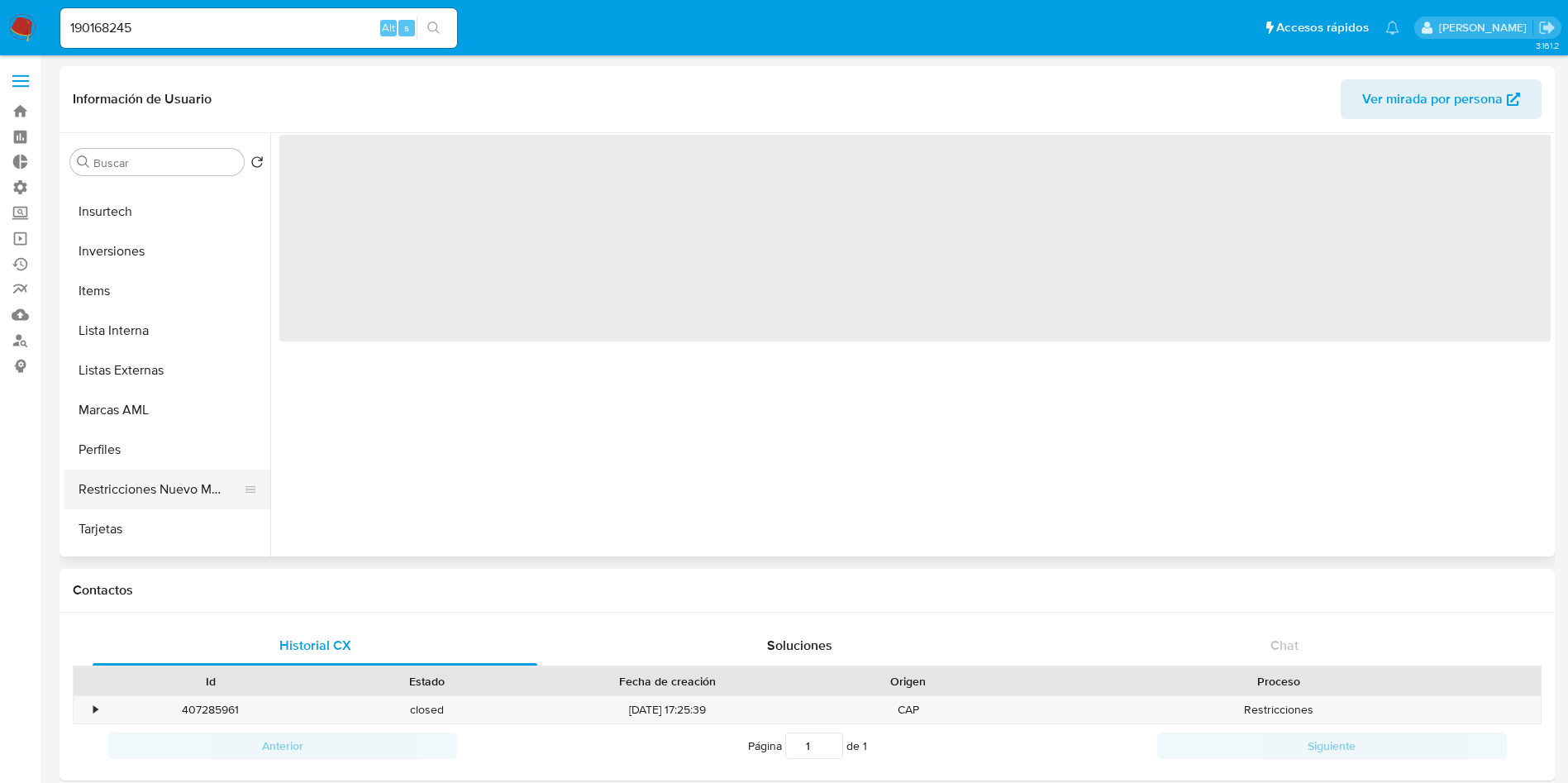
select select "10"
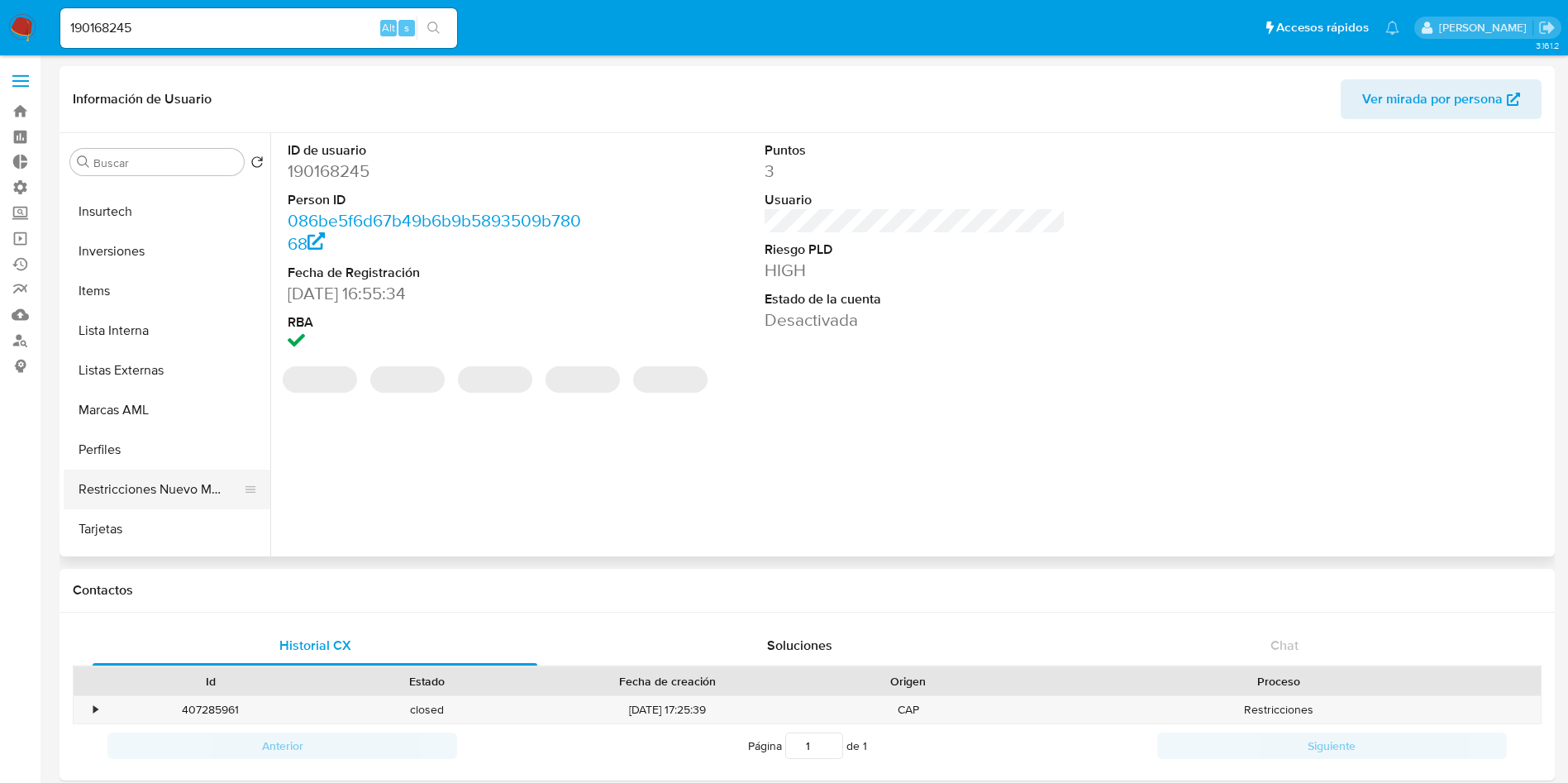
click at [162, 477] on button "Restricciones Nuevo Mundo" at bounding box center [160, 489] width 193 height 40
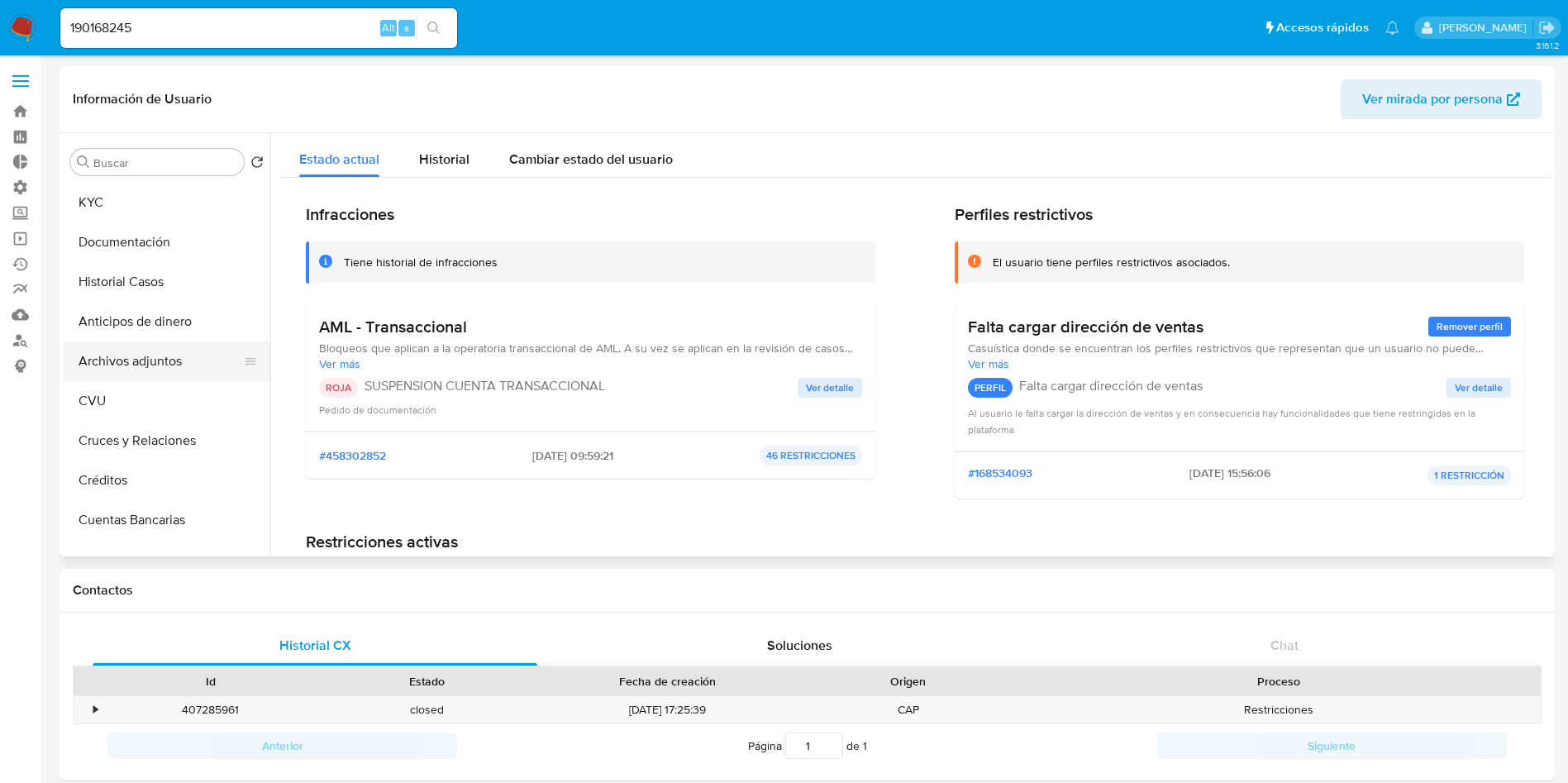
scroll to position [0, 0]
click at [148, 317] on button "Historial Casos" at bounding box center [160, 321] width 193 height 40
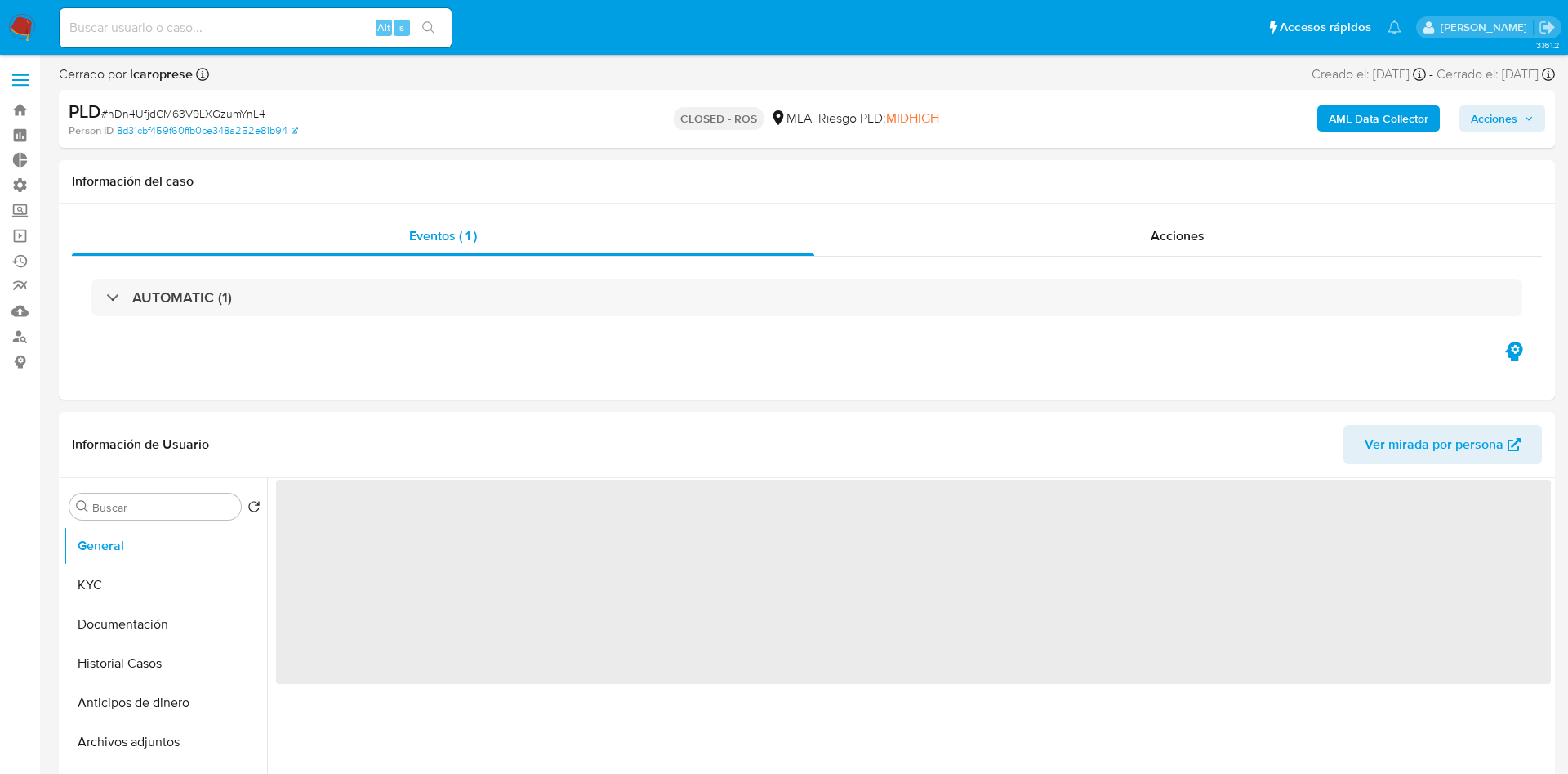
select select "10"
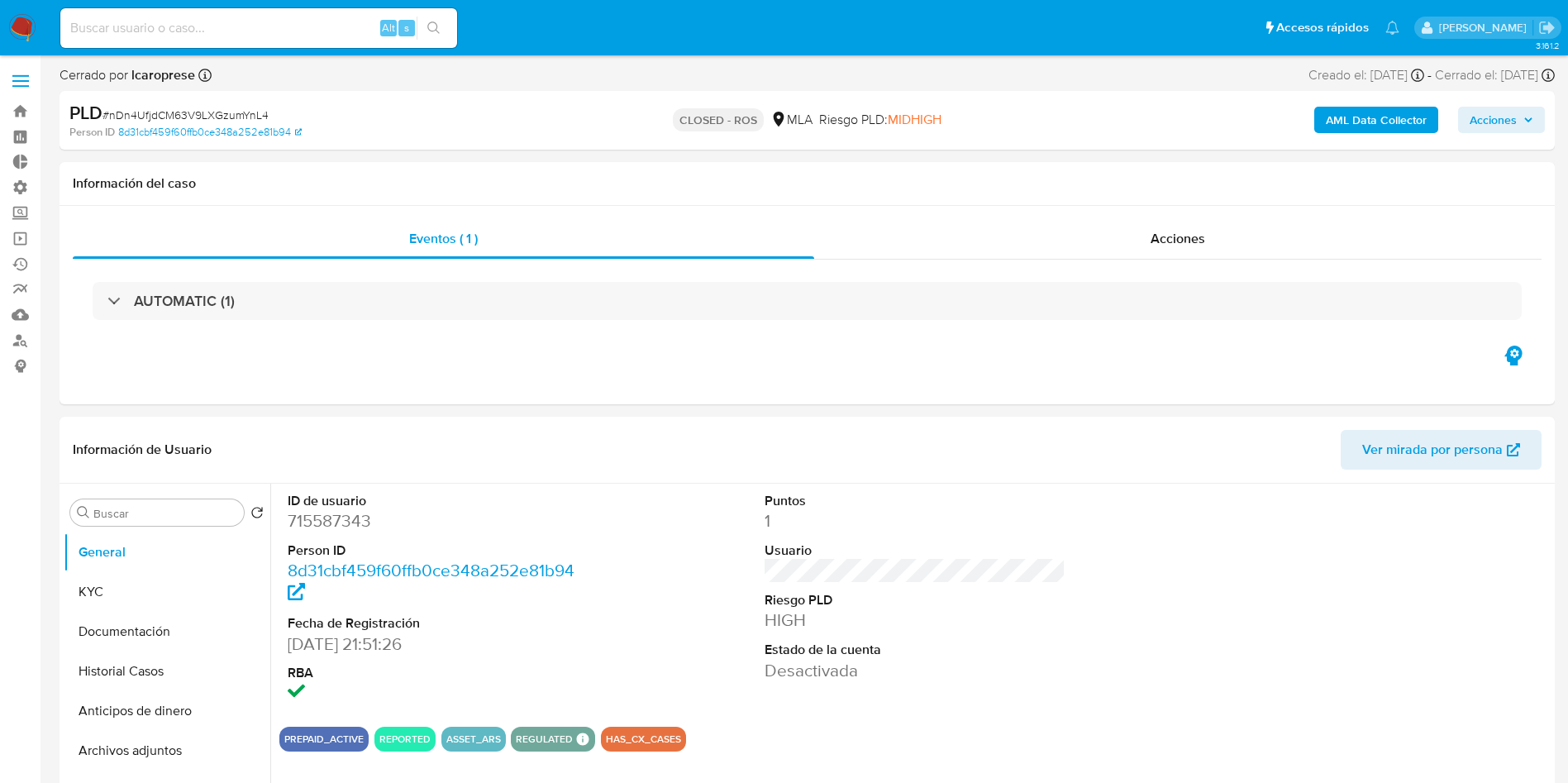
scroll to position [124, 0]
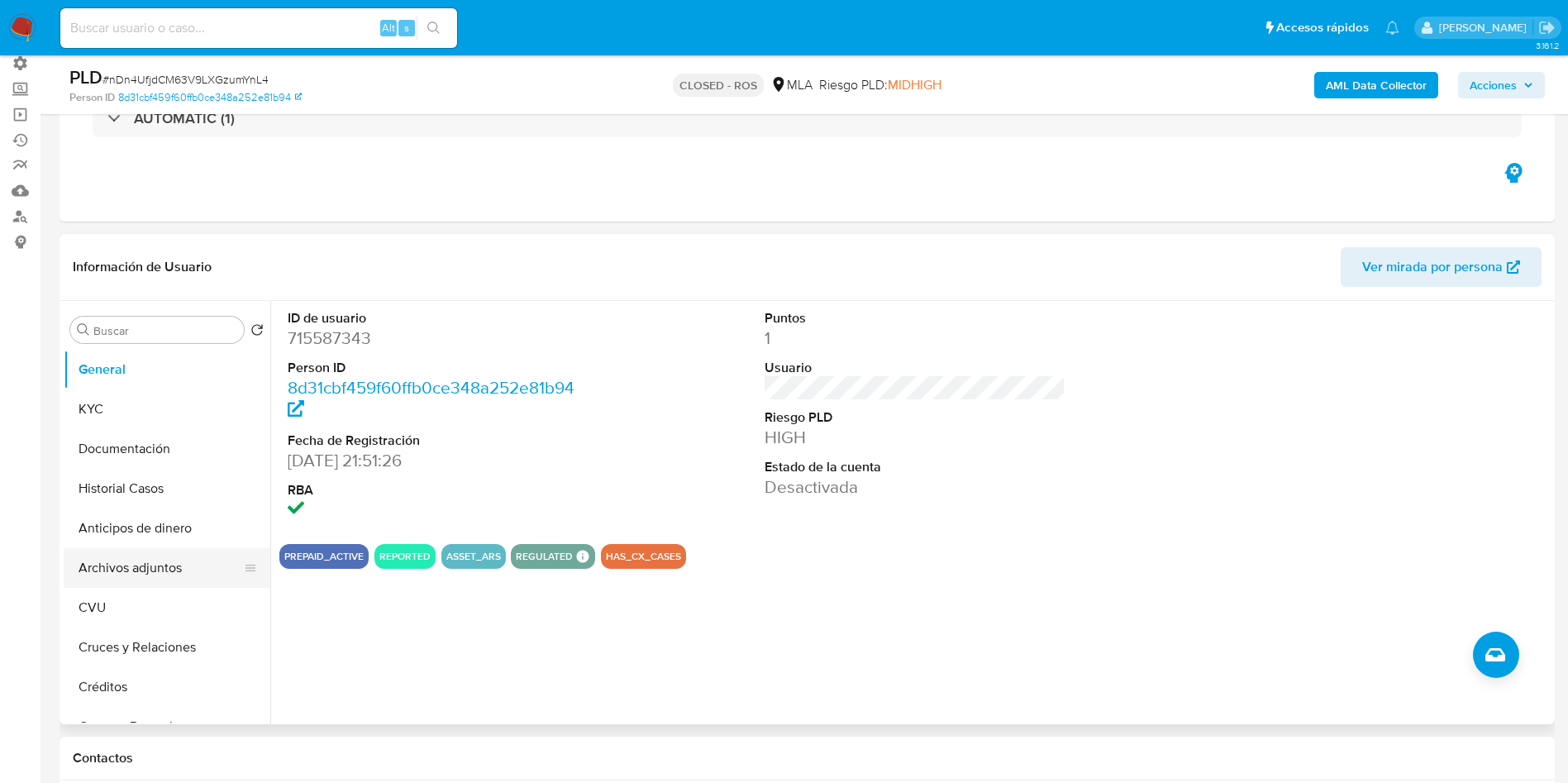
click at [144, 569] on button "Archivos adjuntos" at bounding box center [160, 568] width 193 height 40
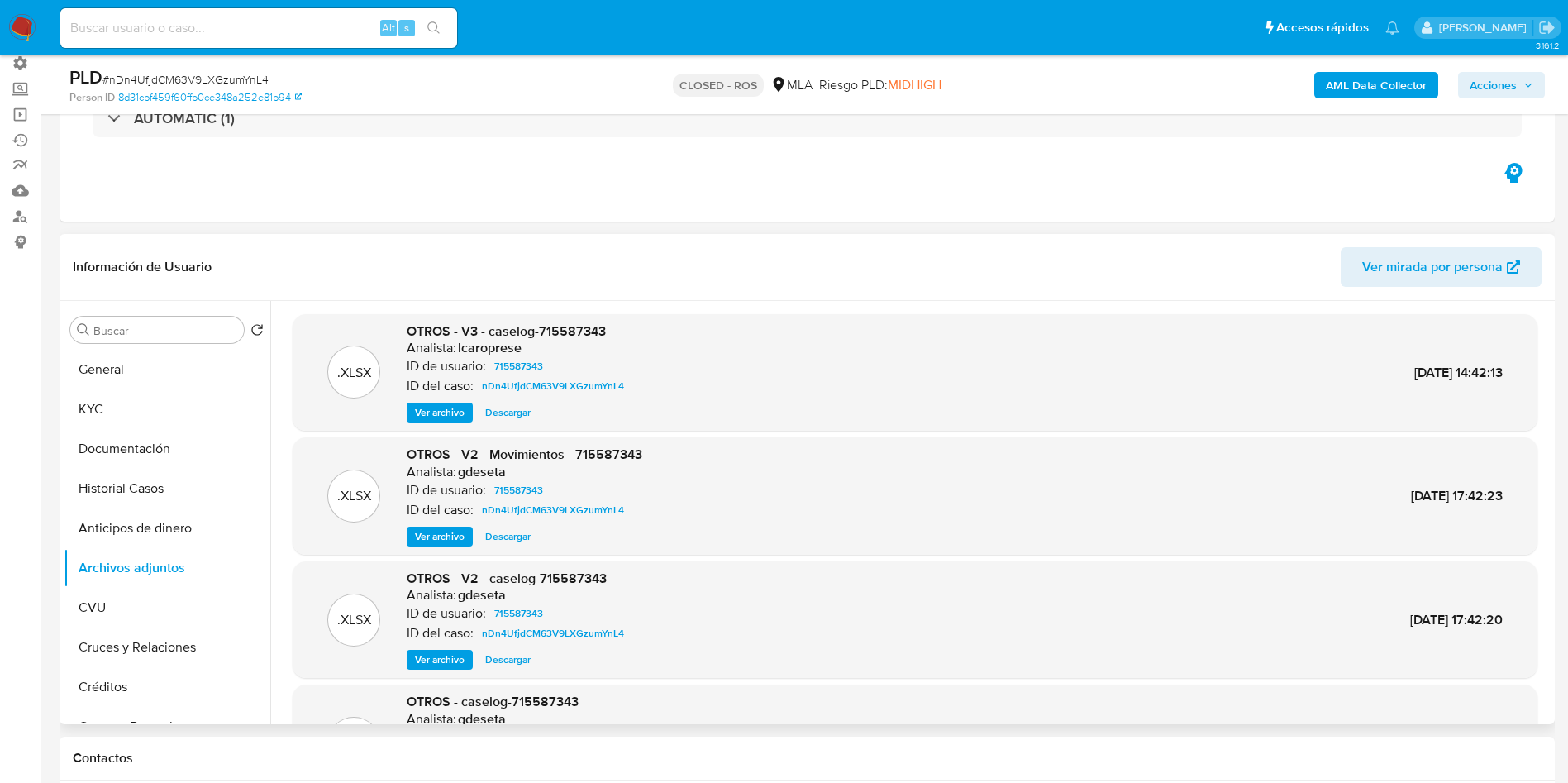
click at [510, 415] on span "Descargar" at bounding box center [508, 413] width 46 height 16
click at [526, 533] on span "Descargar" at bounding box center [508, 537] width 46 height 16
click at [1110, 265] on header "Información de Usuario Ver mirada por persona" at bounding box center [807, 267] width 1469 height 40
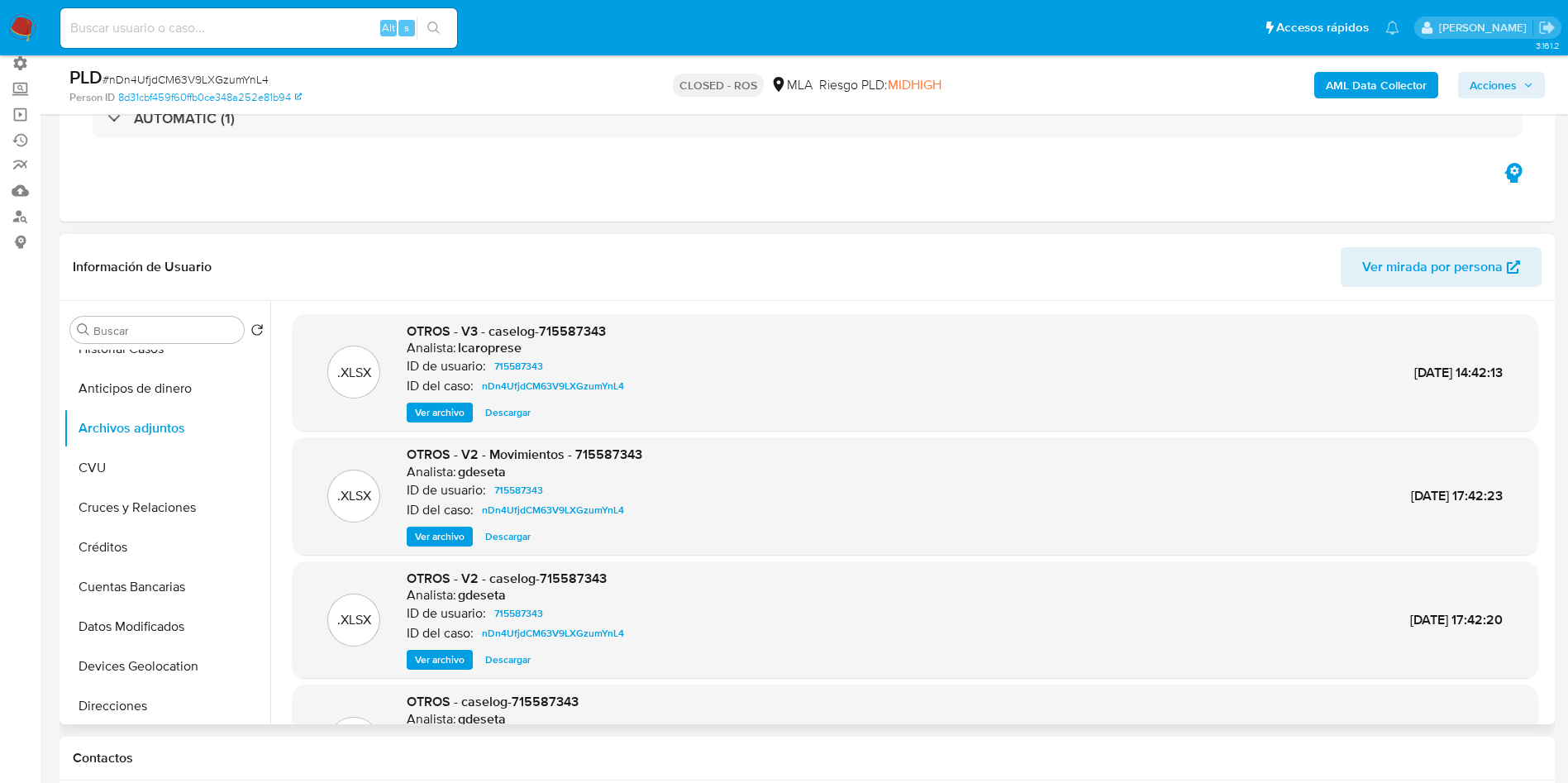
scroll to position [744, 0]
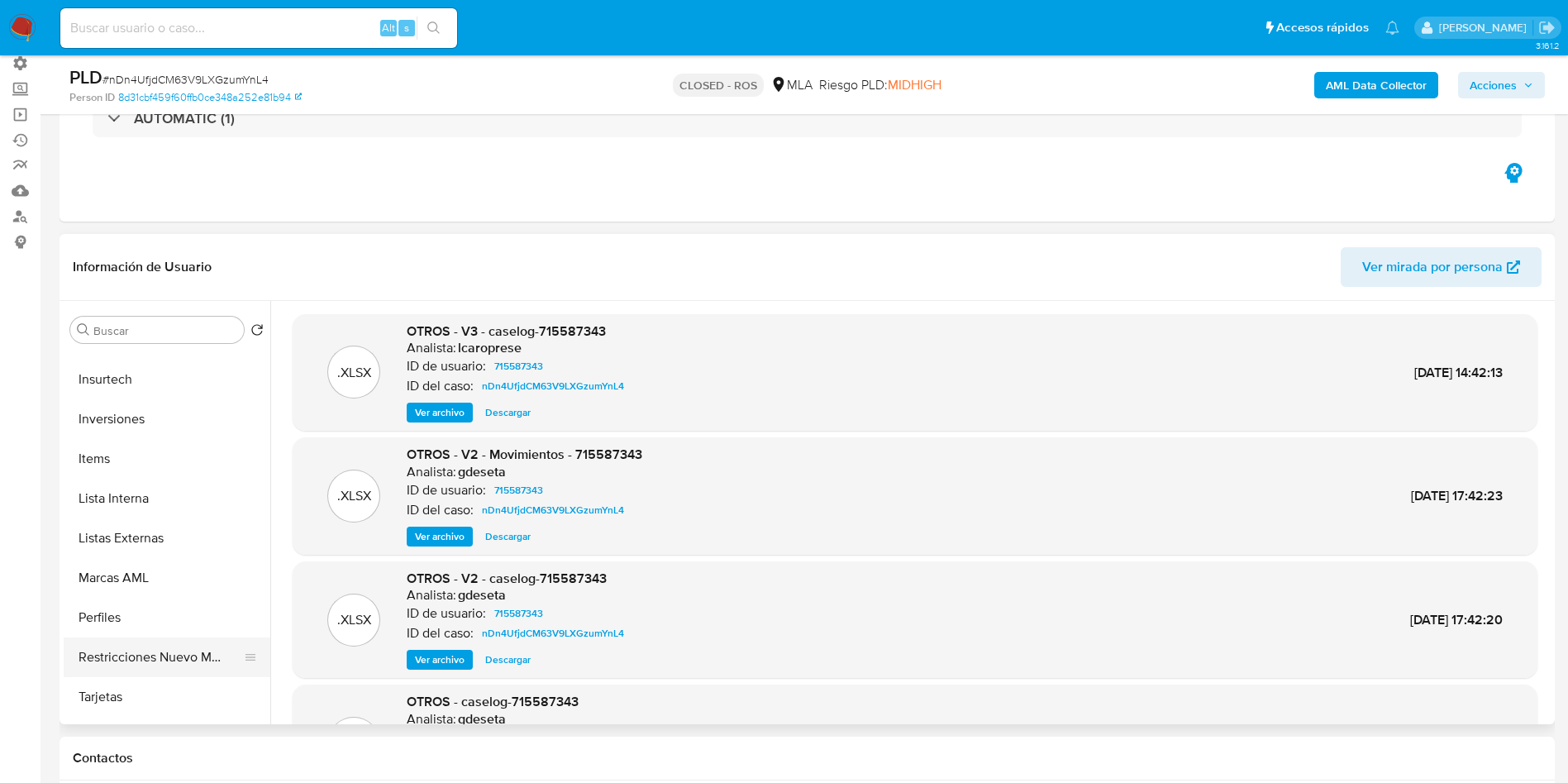
click at [161, 645] on button "Restricciones Nuevo Mundo" at bounding box center [160, 657] width 193 height 40
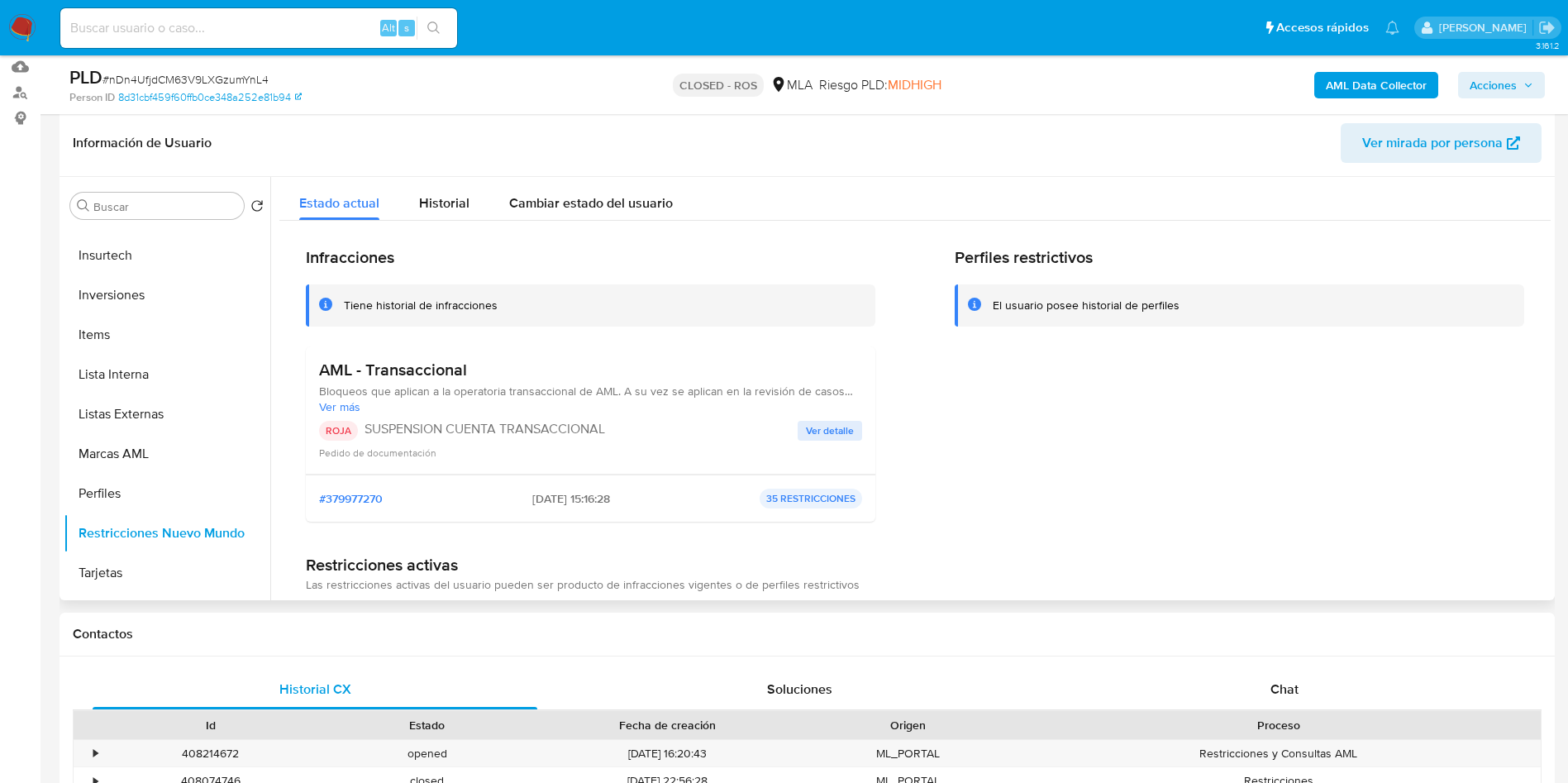
scroll to position [0, 0]
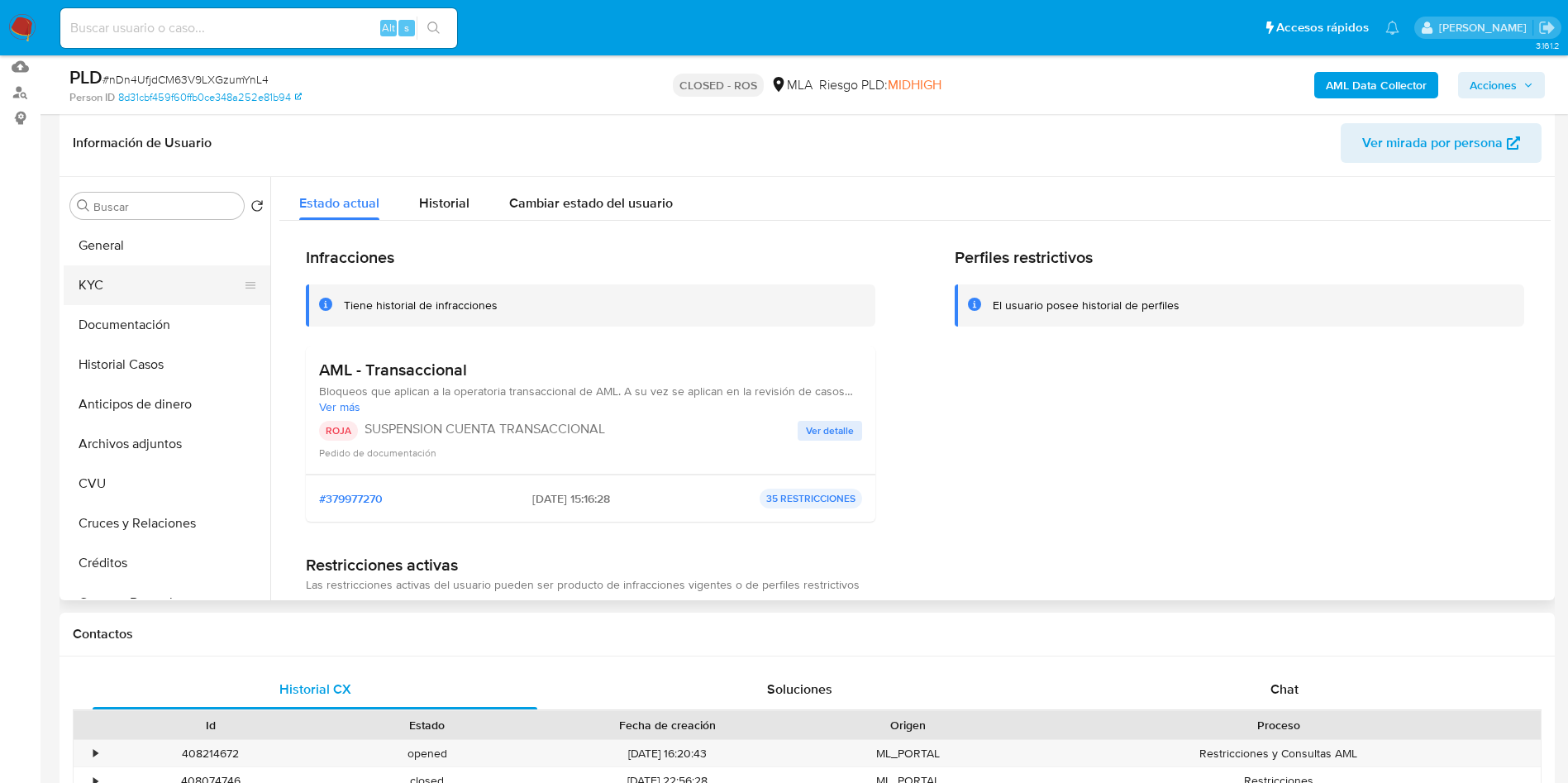
click at [145, 279] on button "KYC" at bounding box center [160, 285] width 193 height 40
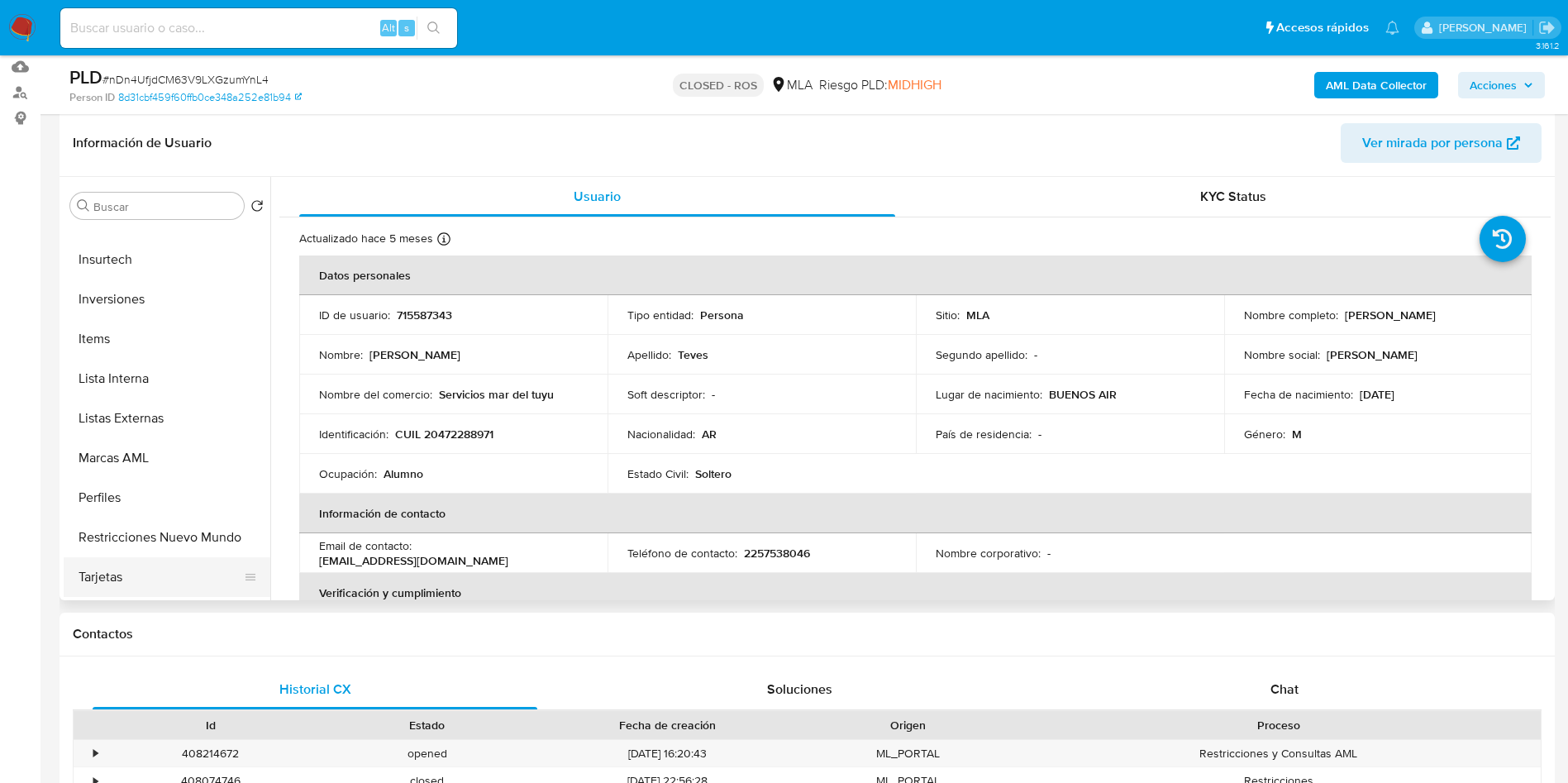
scroll to position [857, 0]
click at [155, 535] on button "Aprobadores" at bounding box center [160, 538] width 193 height 40
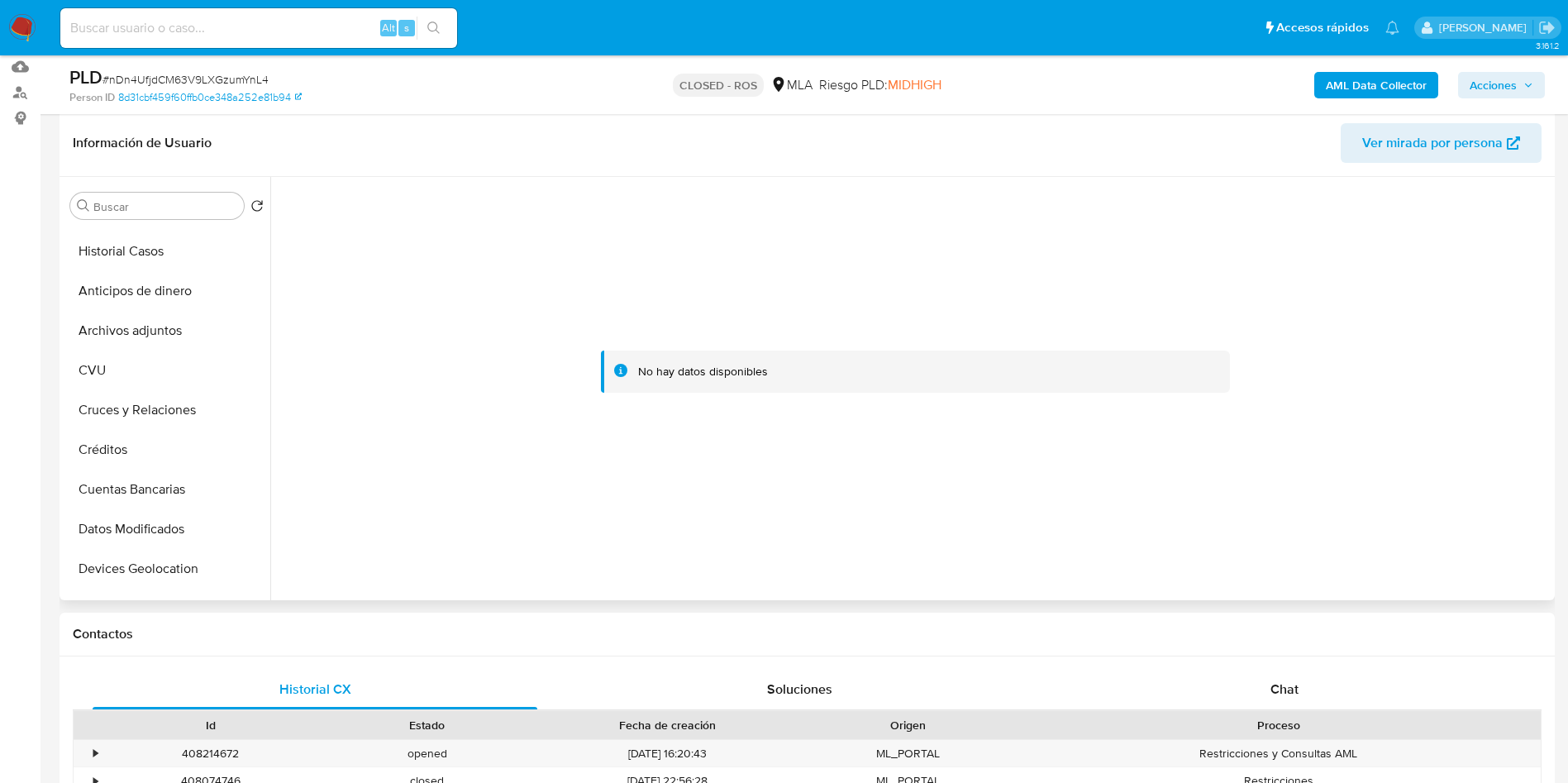
scroll to position [0, 0]
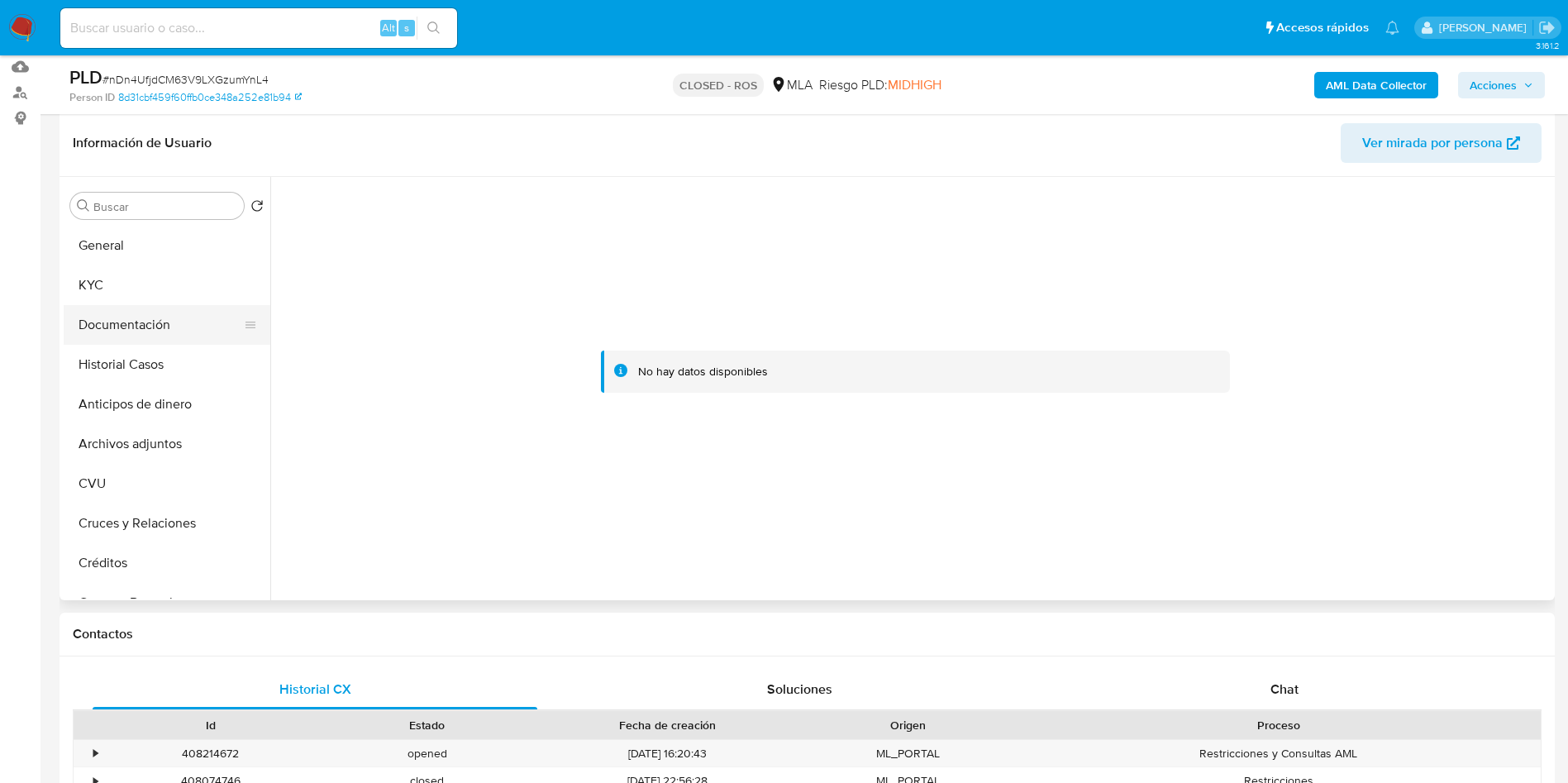
click at [149, 308] on button "Documentación" at bounding box center [160, 325] width 193 height 40
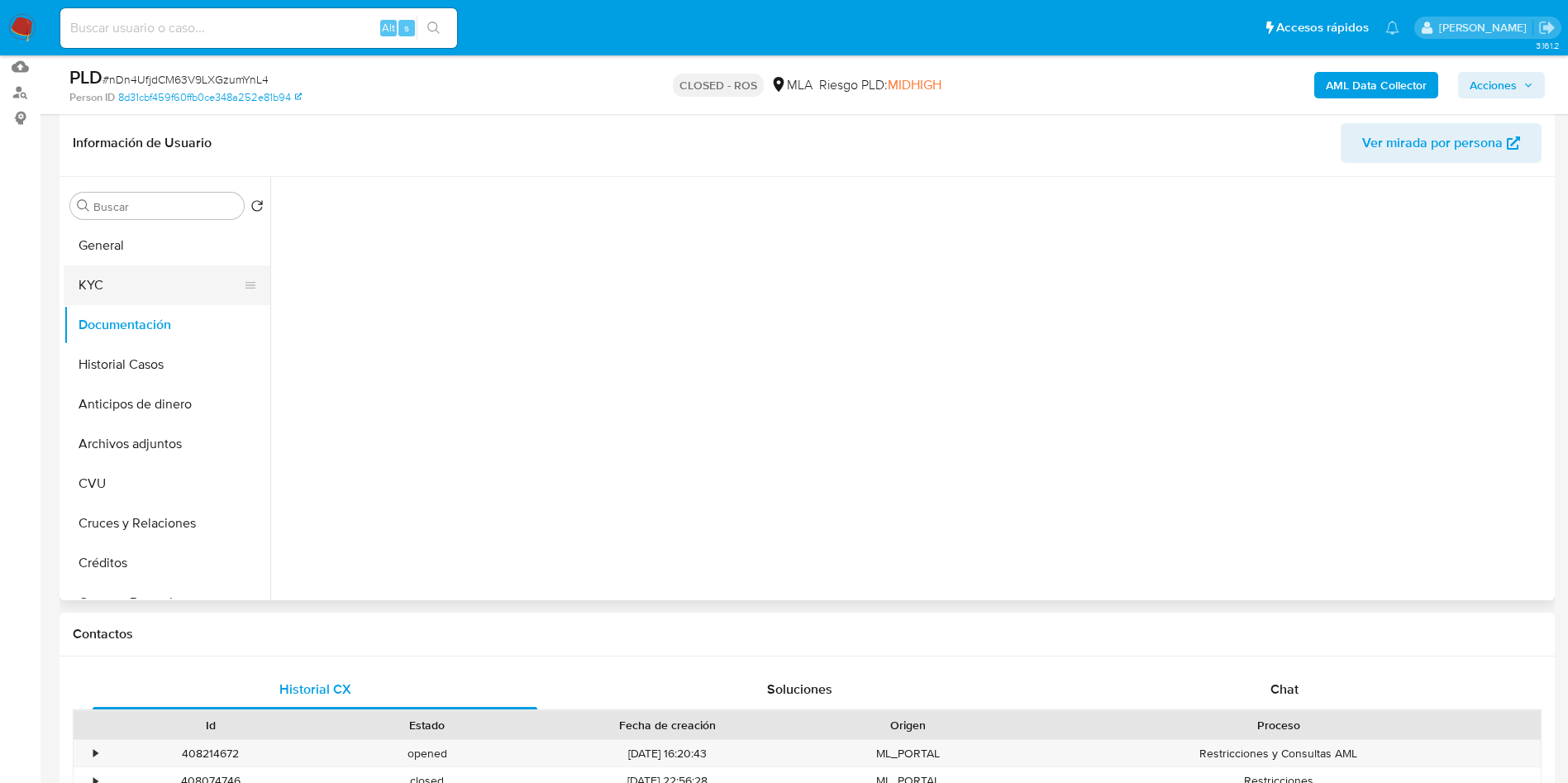
click at [146, 274] on button "KYC" at bounding box center [160, 285] width 193 height 40
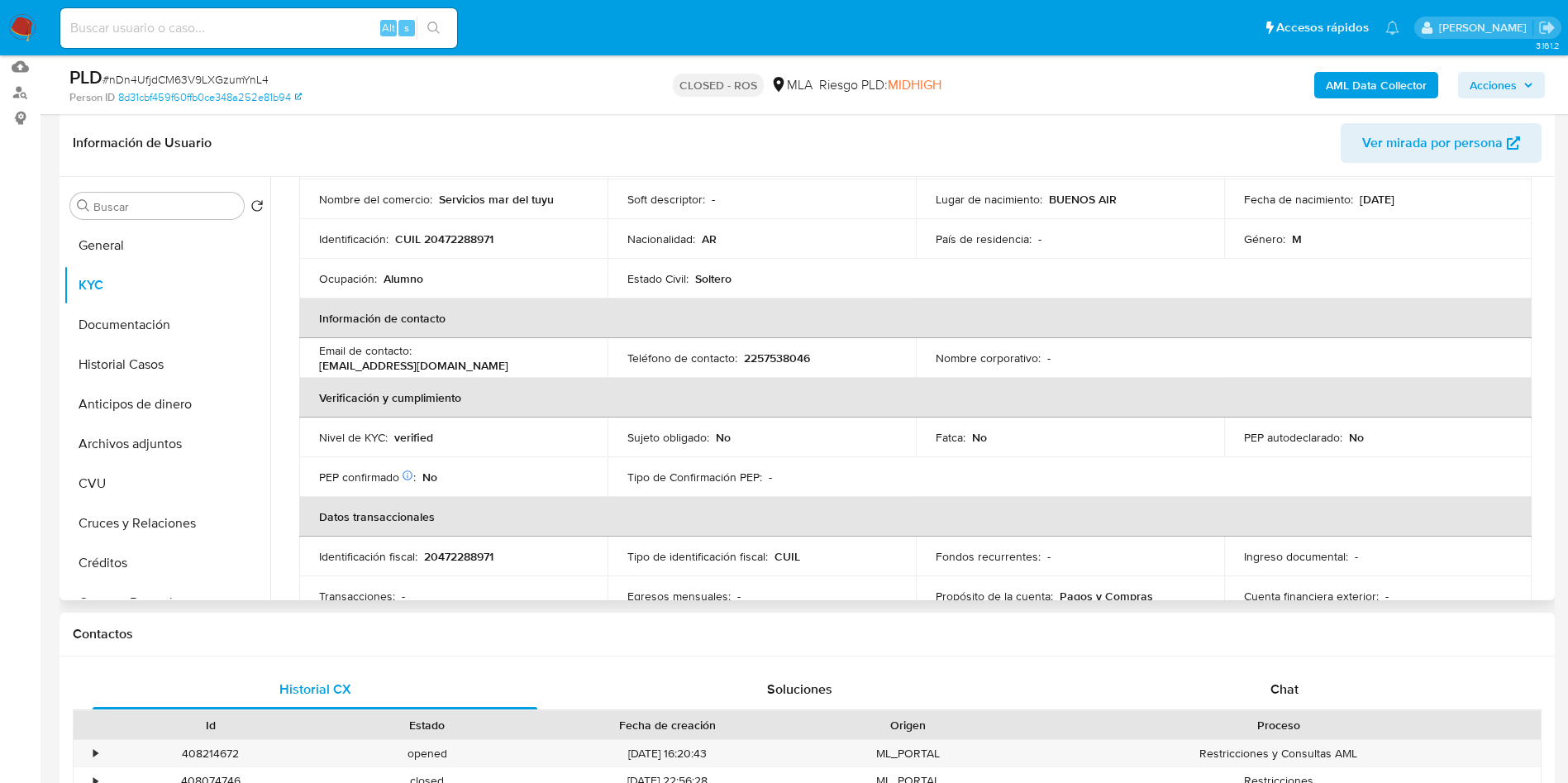
scroll to position [496, 0]
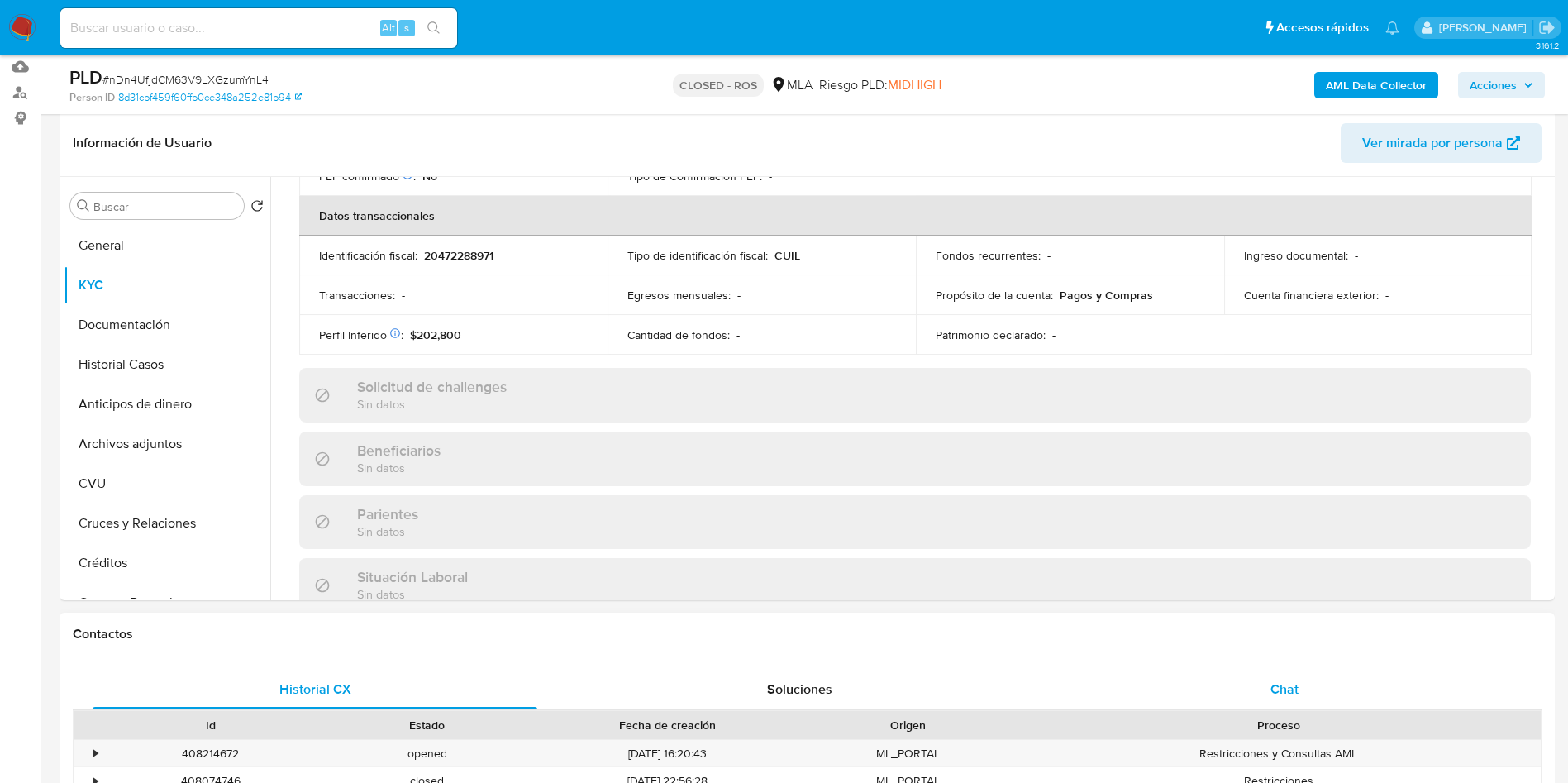
click at [1334, 686] on div "Chat" at bounding box center [1285, 690] width 445 height 40
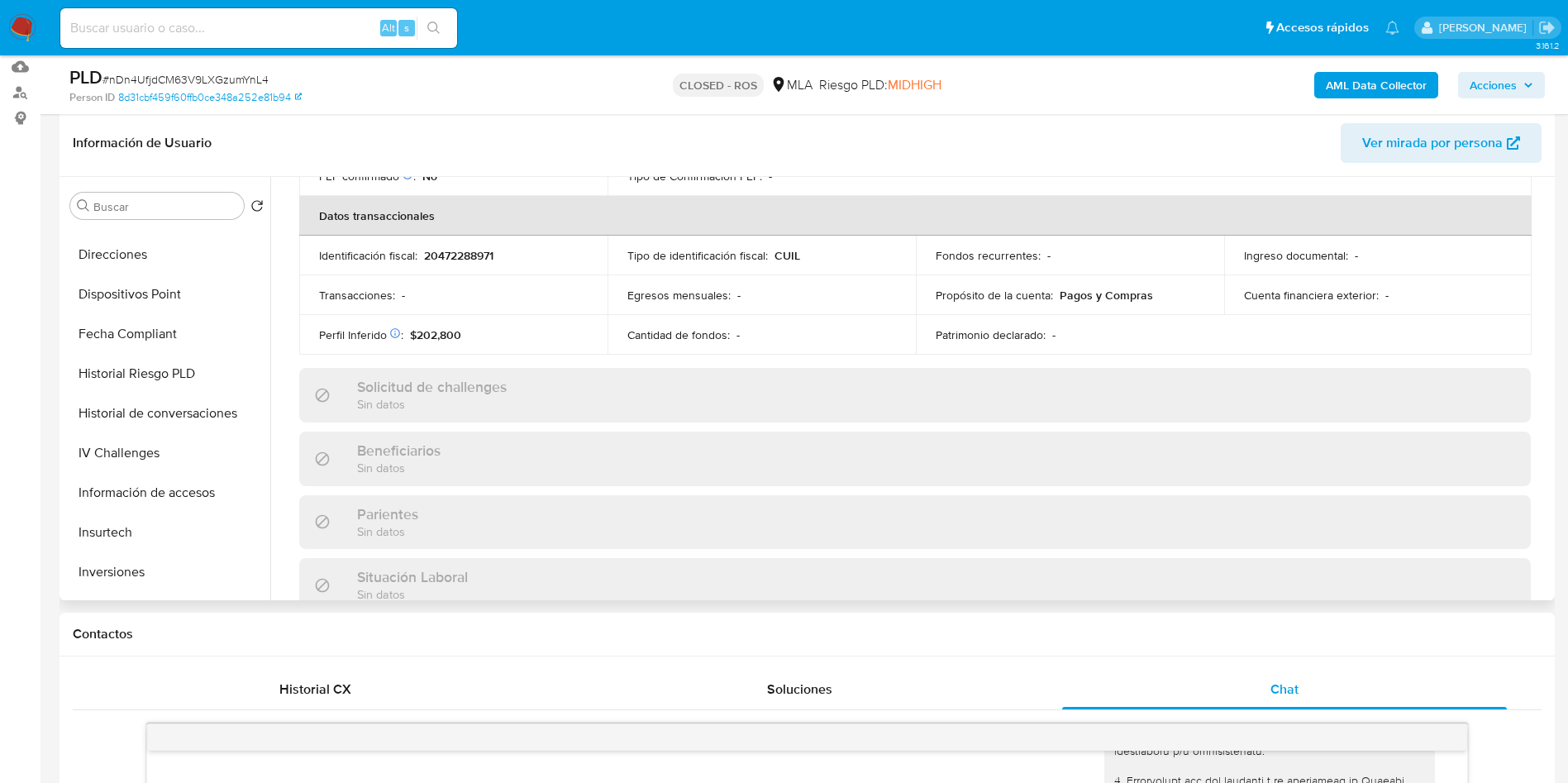
scroll to position [857, 0]
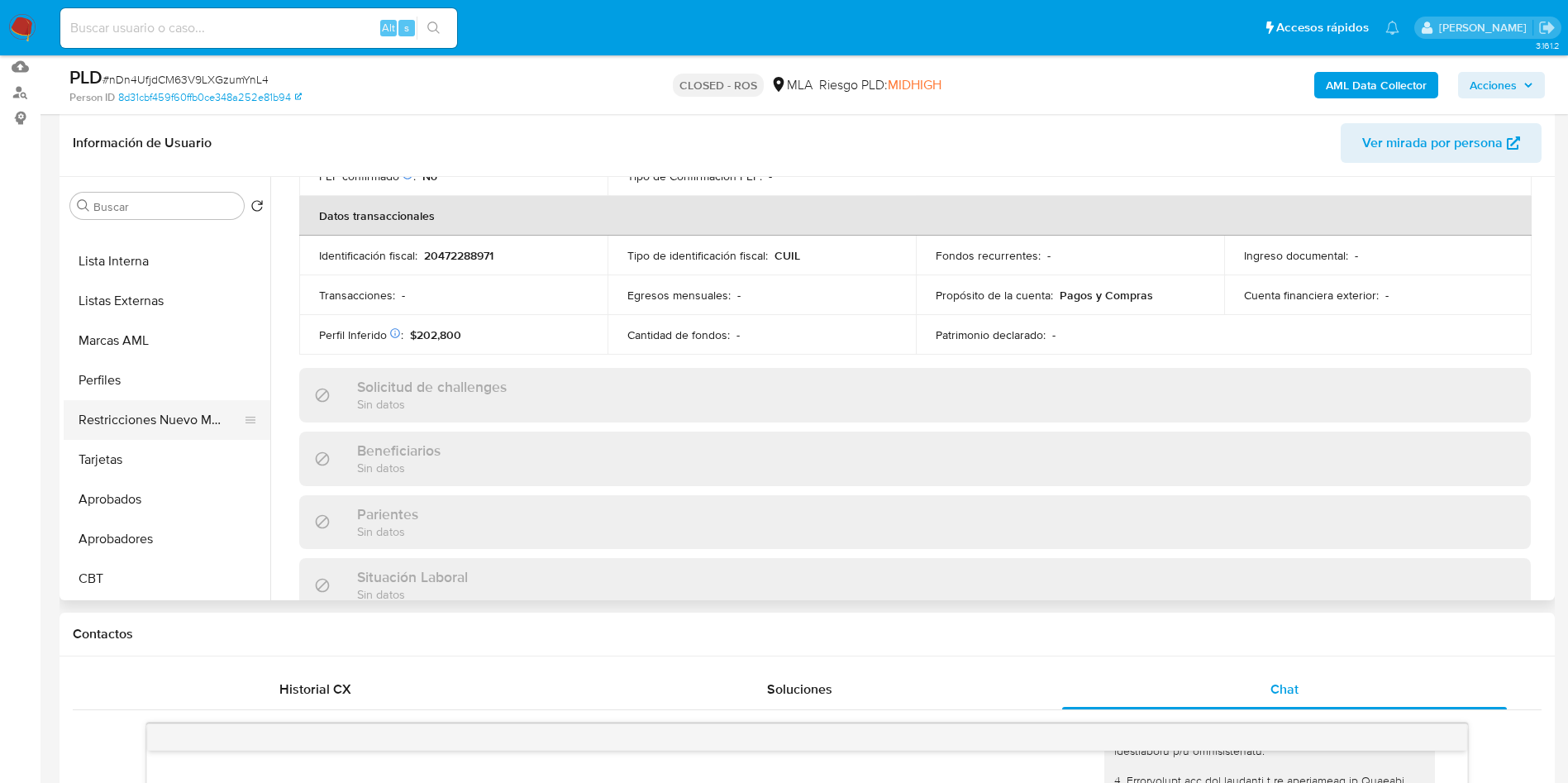
click at [183, 405] on button "Restricciones Nuevo Mundo" at bounding box center [160, 420] width 193 height 40
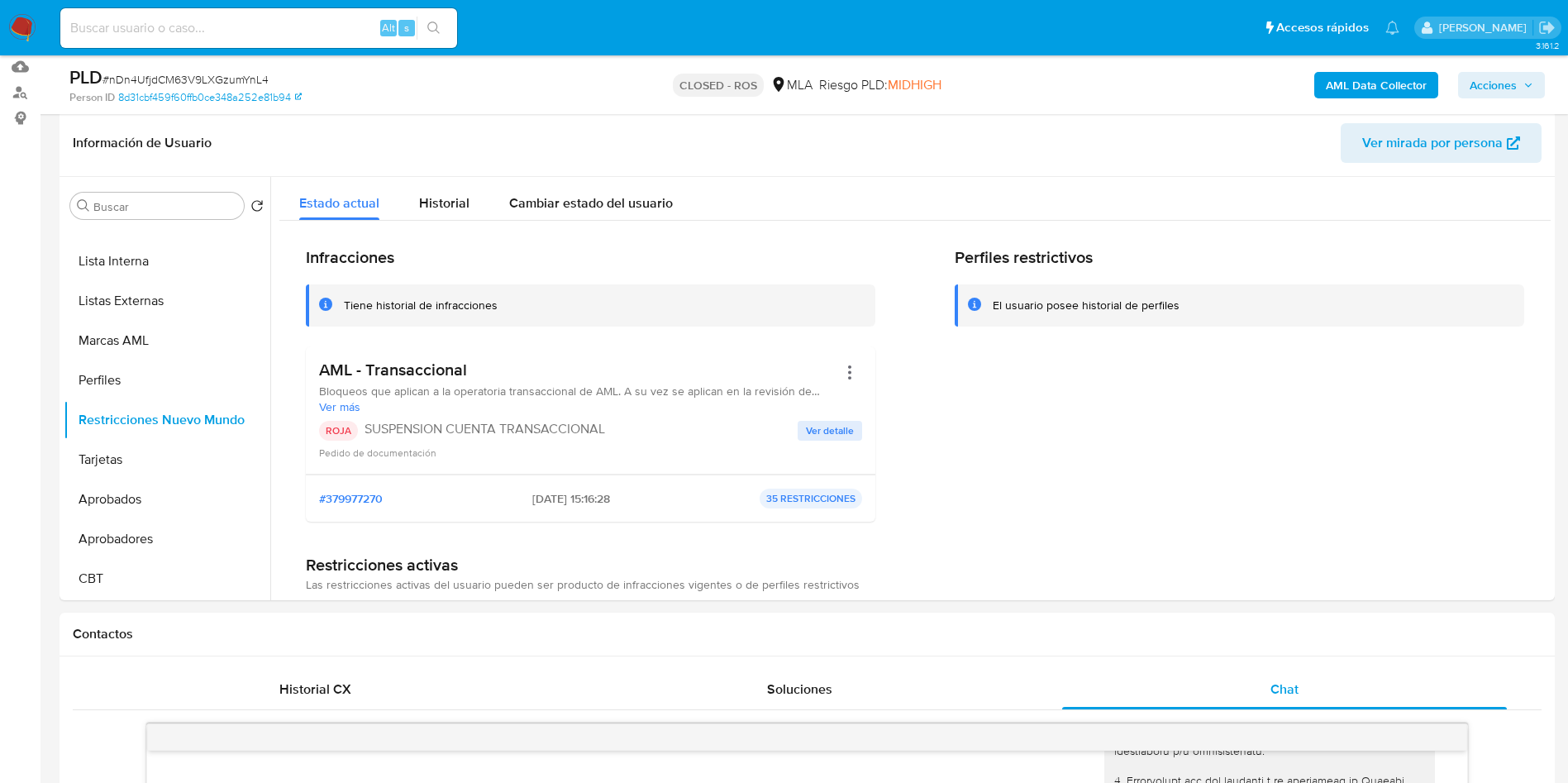
click at [291, 31] on input at bounding box center [258, 28] width 396 height 22
paste input "hEmp9zcTY7FXcwoEY36A6S5m"
type input "hEmp9zcTY7FXcwoEY36A6S5m"
click at [437, 22] on icon "search-icon" at bounding box center [433, 28] width 13 height 13
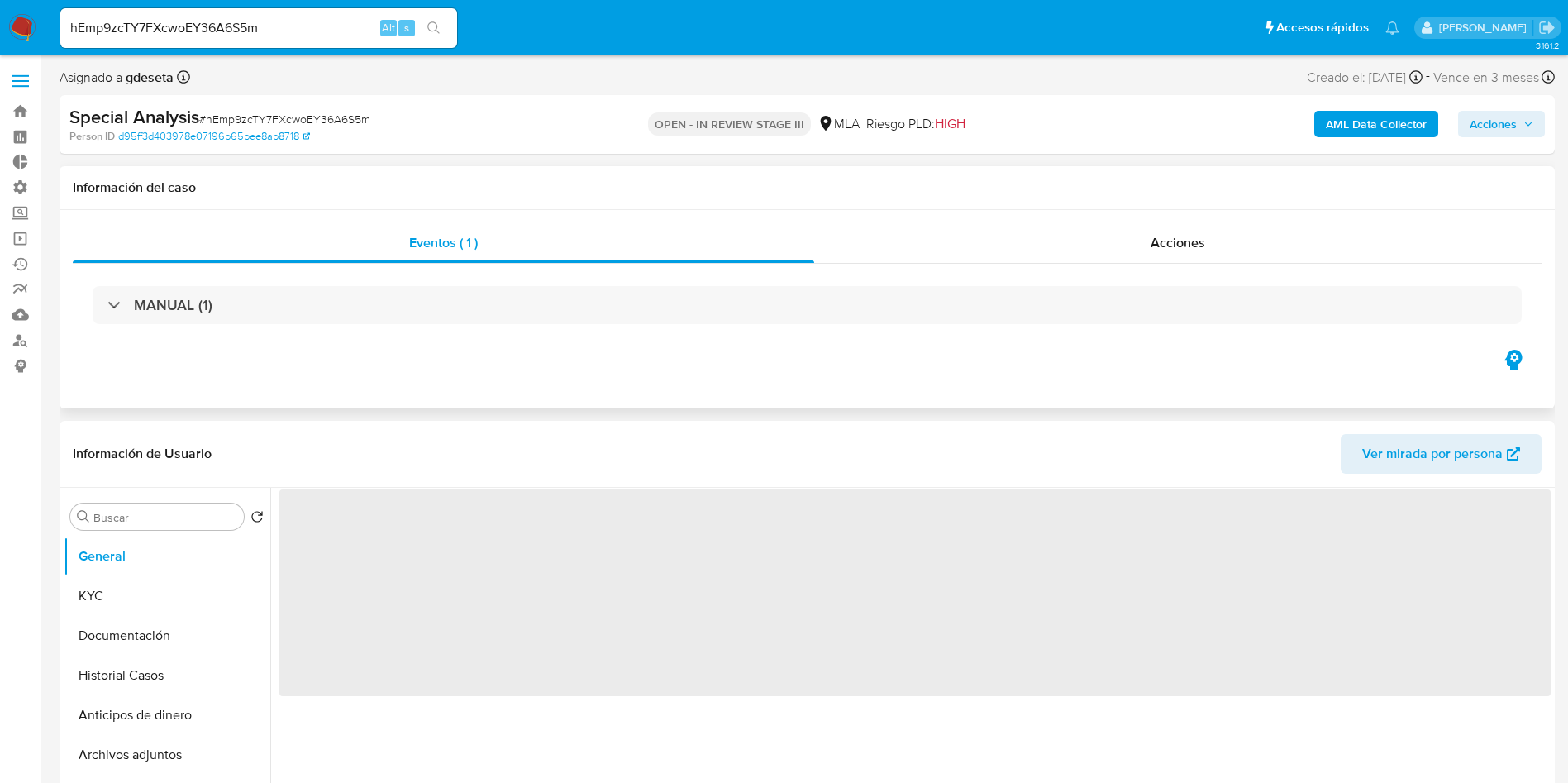
select select "10"
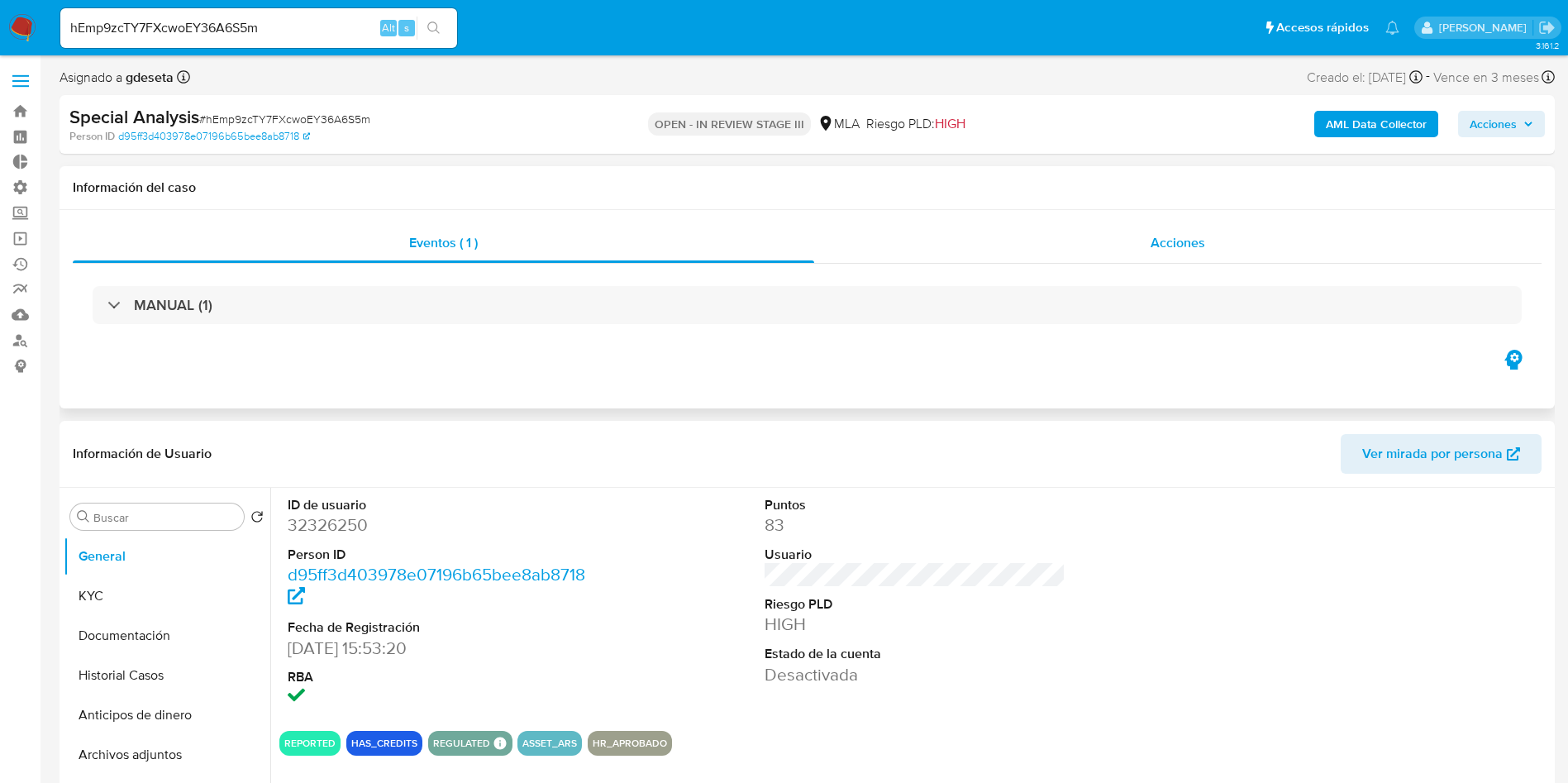
click at [1138, 241] on div "Acciones" at bounding box center [1178, 243] width 727 height 40
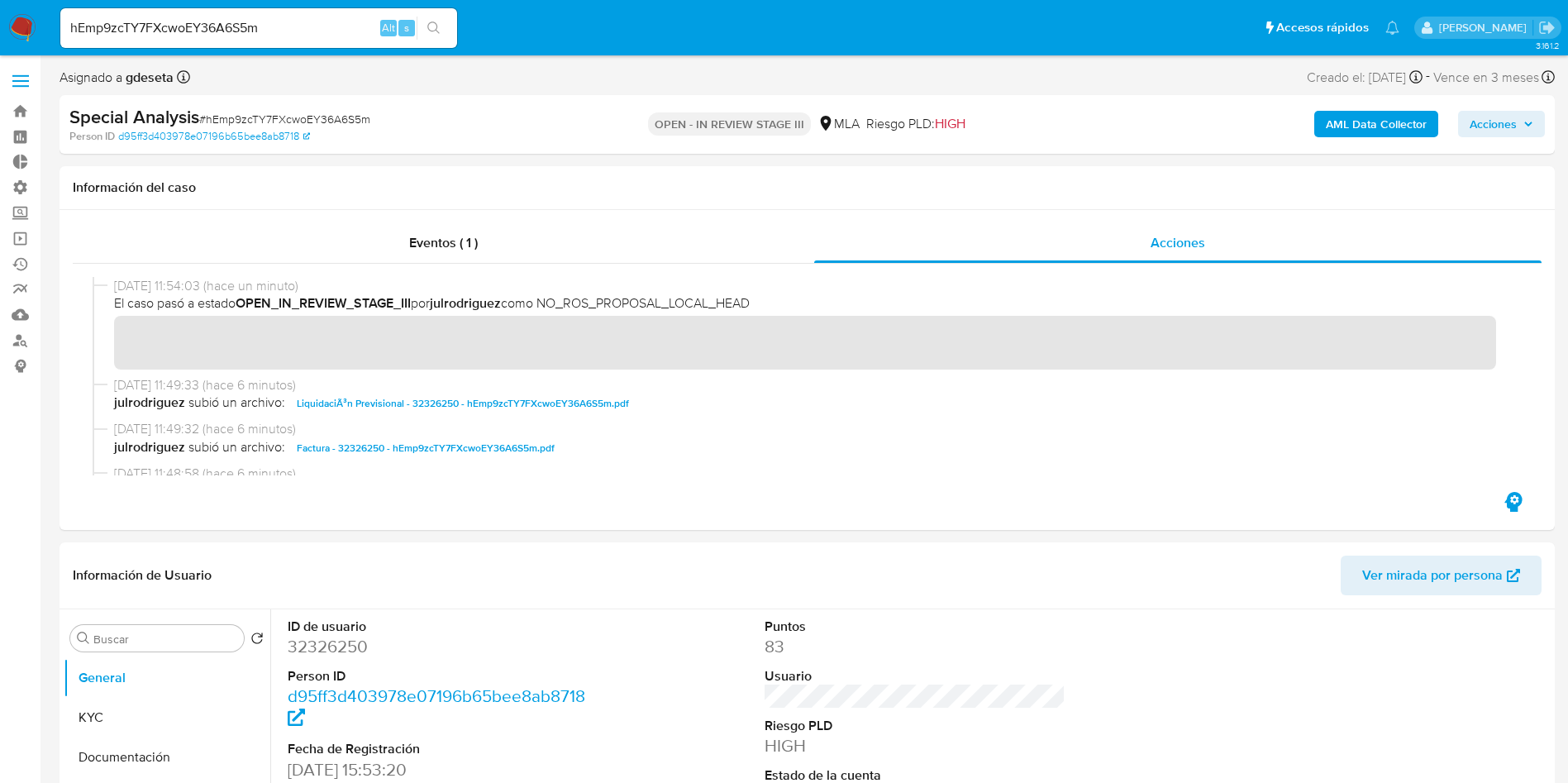
click at [1506, 136] on span "Acciones" at bounding box center [1493, 123] width 47 height 26
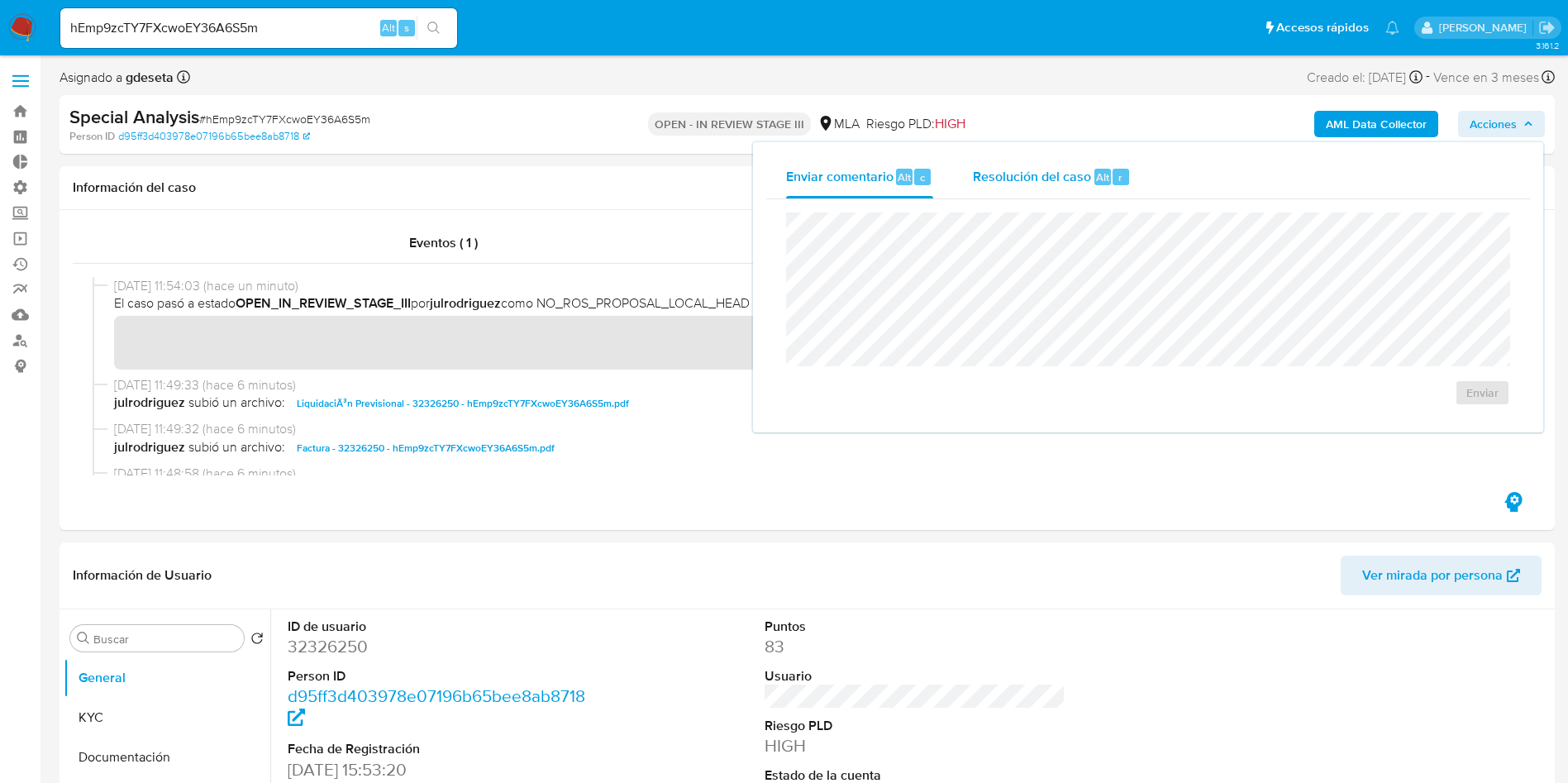
click at [1101, 193] on div "Resolución del caso Alt r" at bounding box center [1052, 177] width 158 height 43
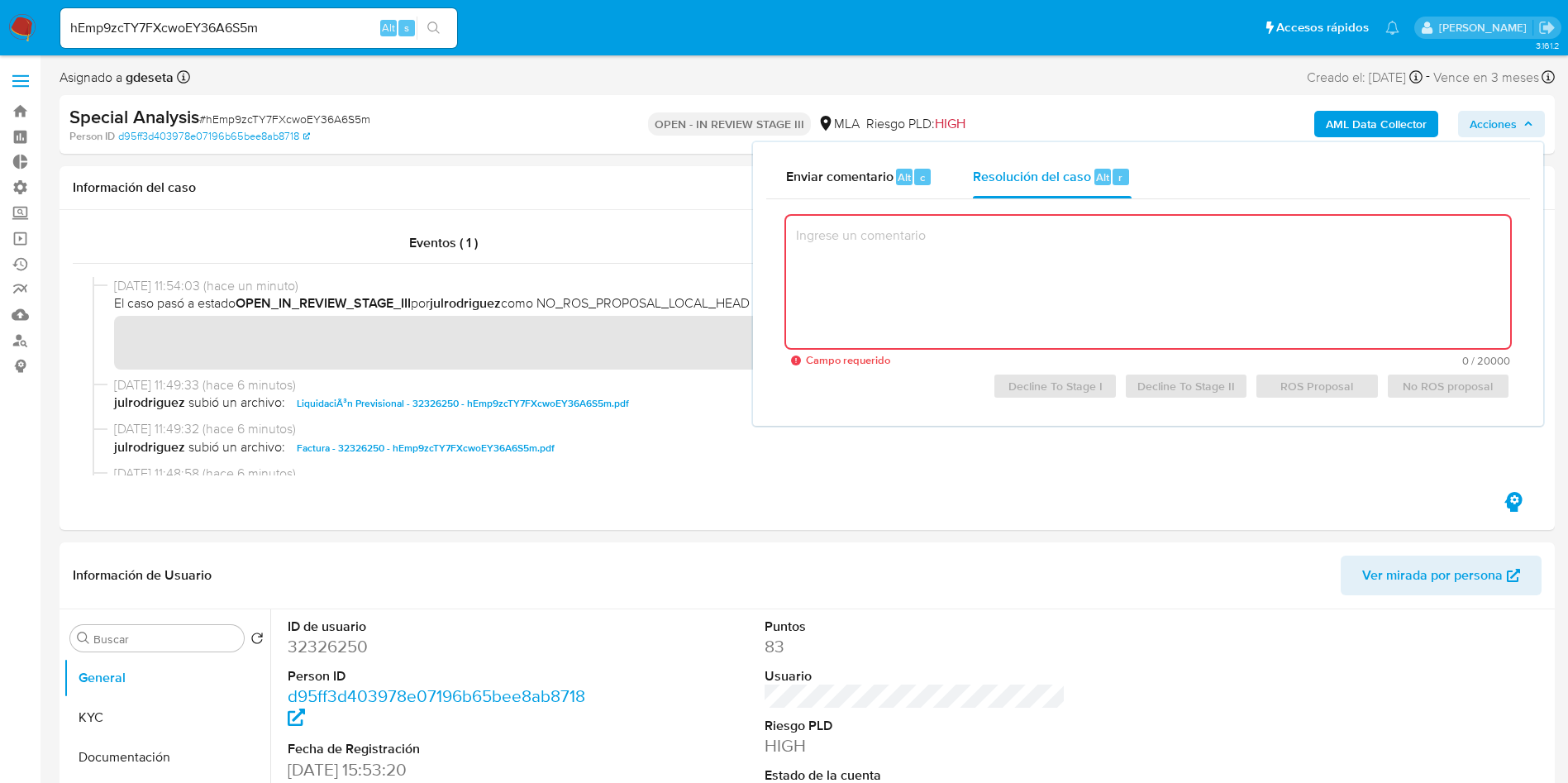
click at [1083, 271] on textarea at bounding box center [1147, 281] width 724 height 132
paste textarea "En conformidad con la resolucion propuesta por el analista, se procede a aproba…"
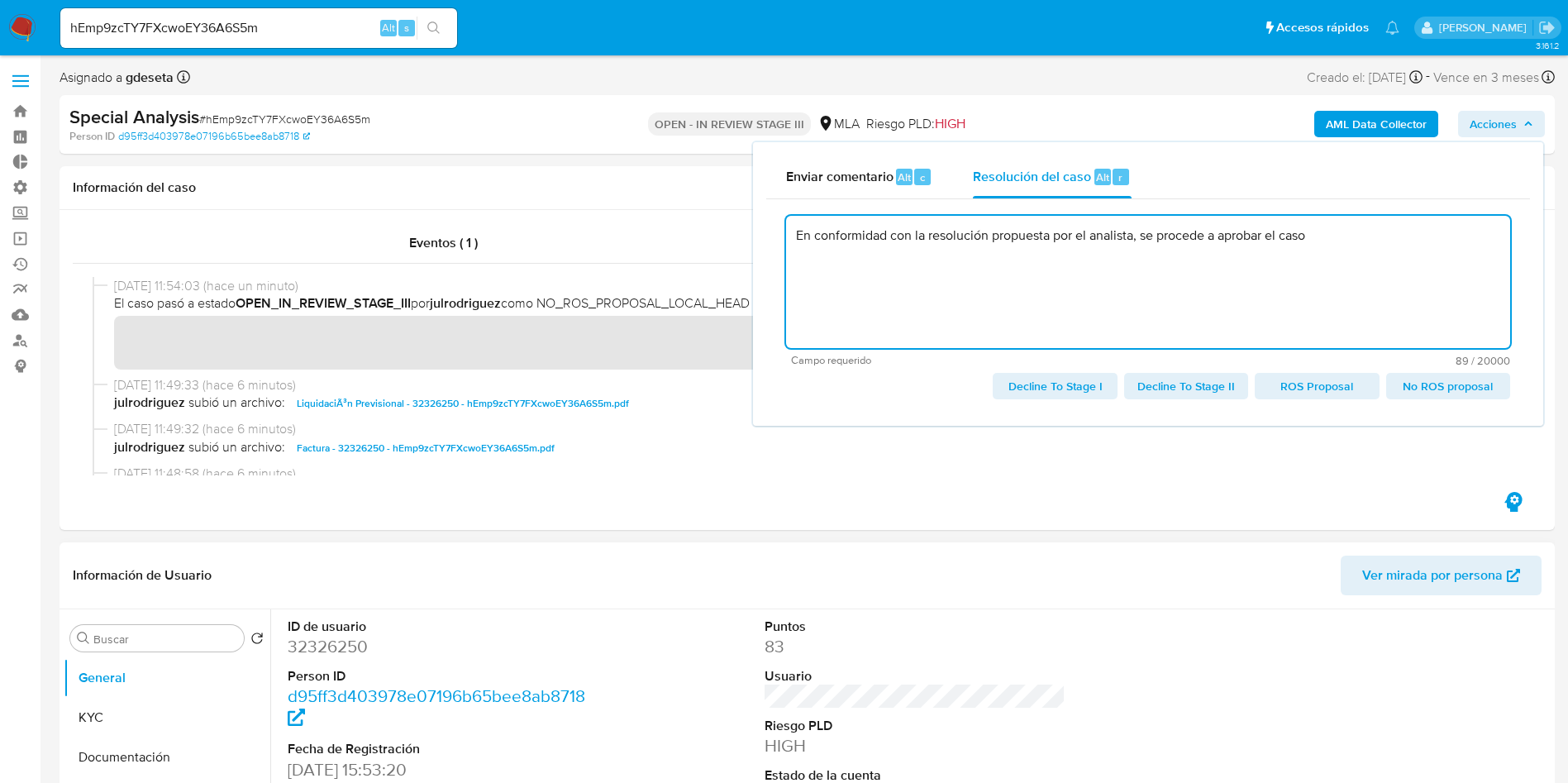
type textarea "En conformidad con la resolución propuesta por el analista, se procede a aproba…"
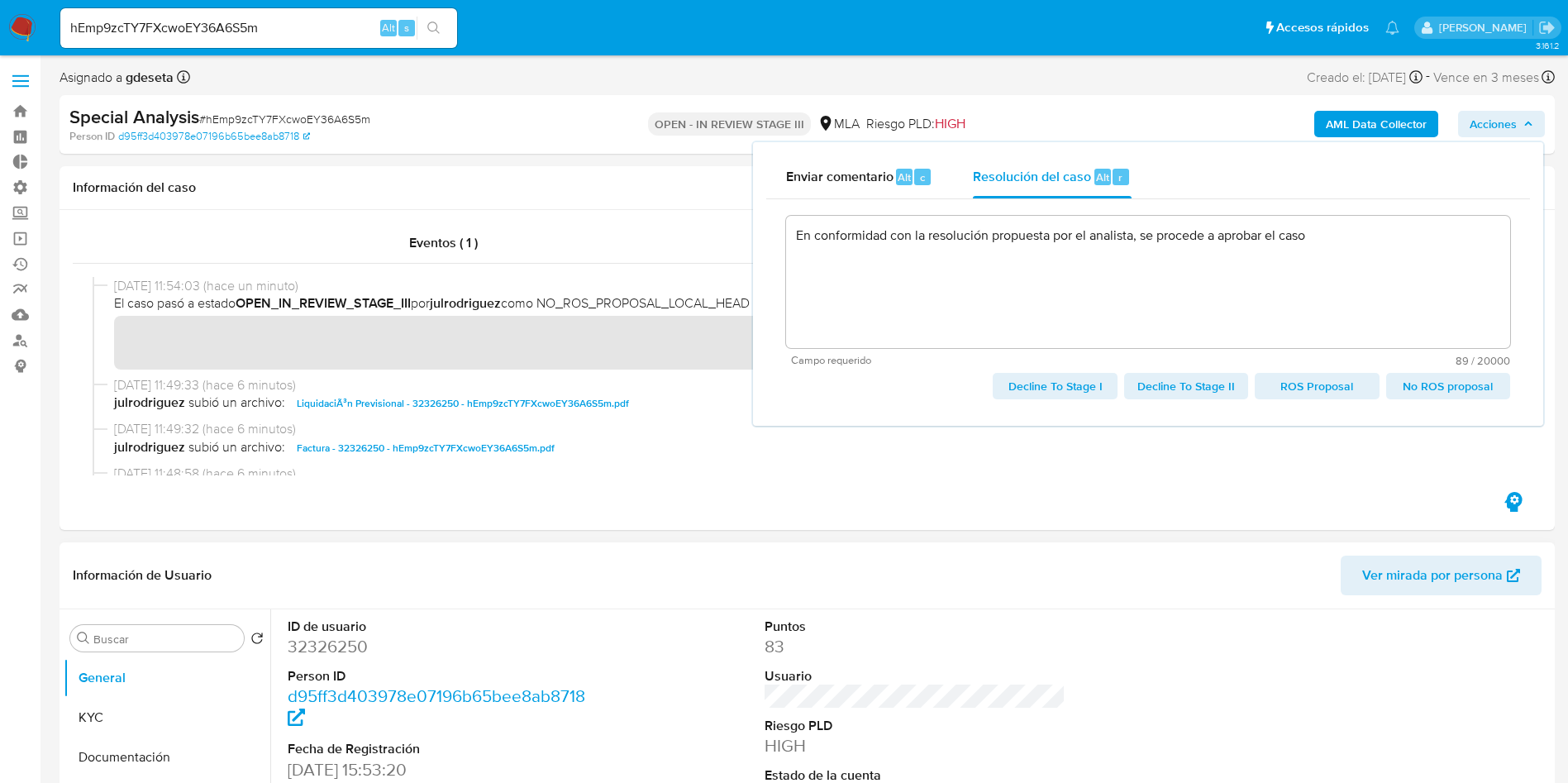
click at [710, 624] on div "ID de usuario 32326250 Person ID d95ff3d403978e07196b65bee8ab8718 Fecha de Regi…" at bounding box center [915, 725] width 1271 height 230
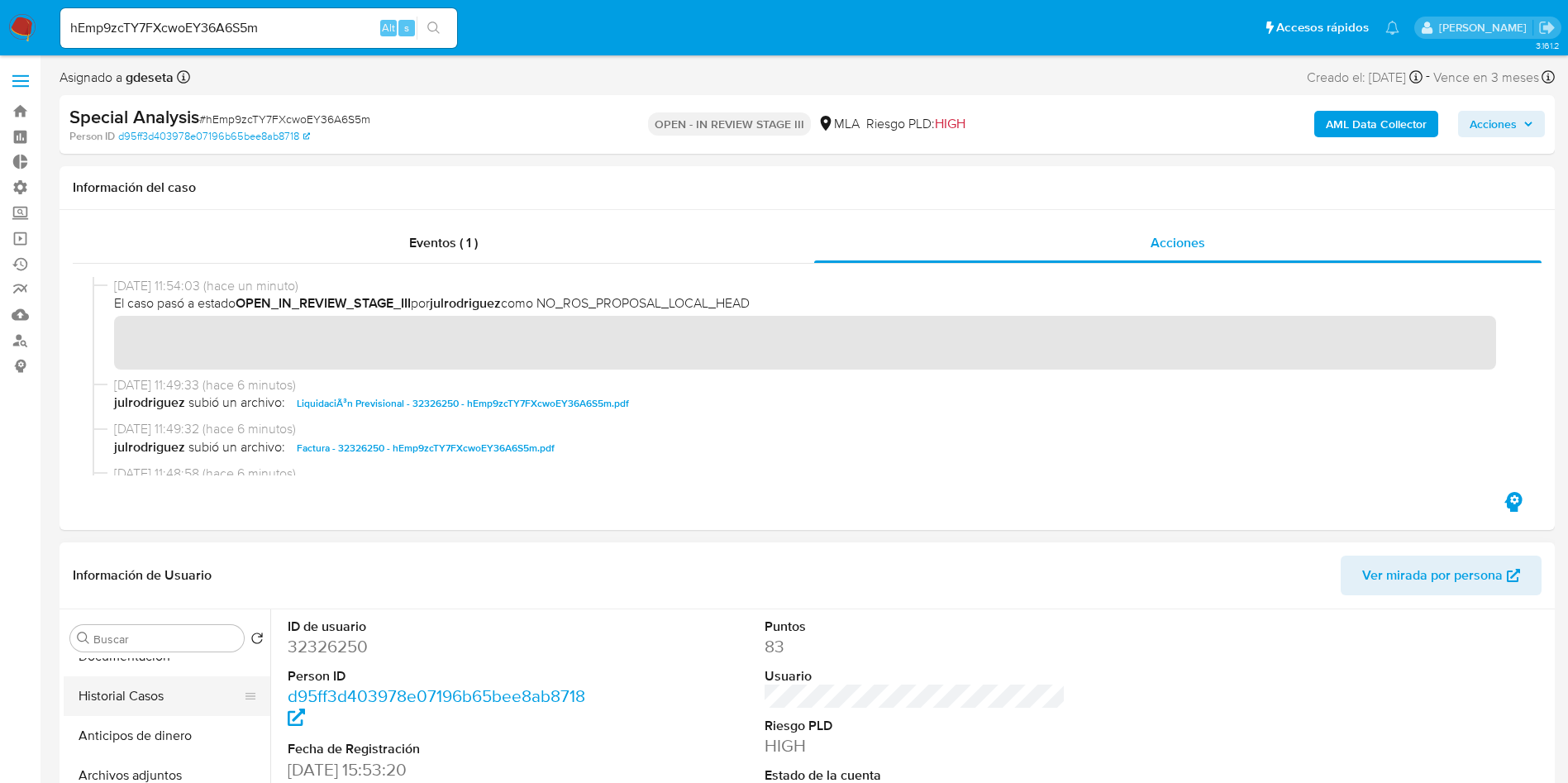
scroll to position [124, 0]
click at [144, 681] on button "Historial Casos" at bounding box center [160, 672] width 193 height 40
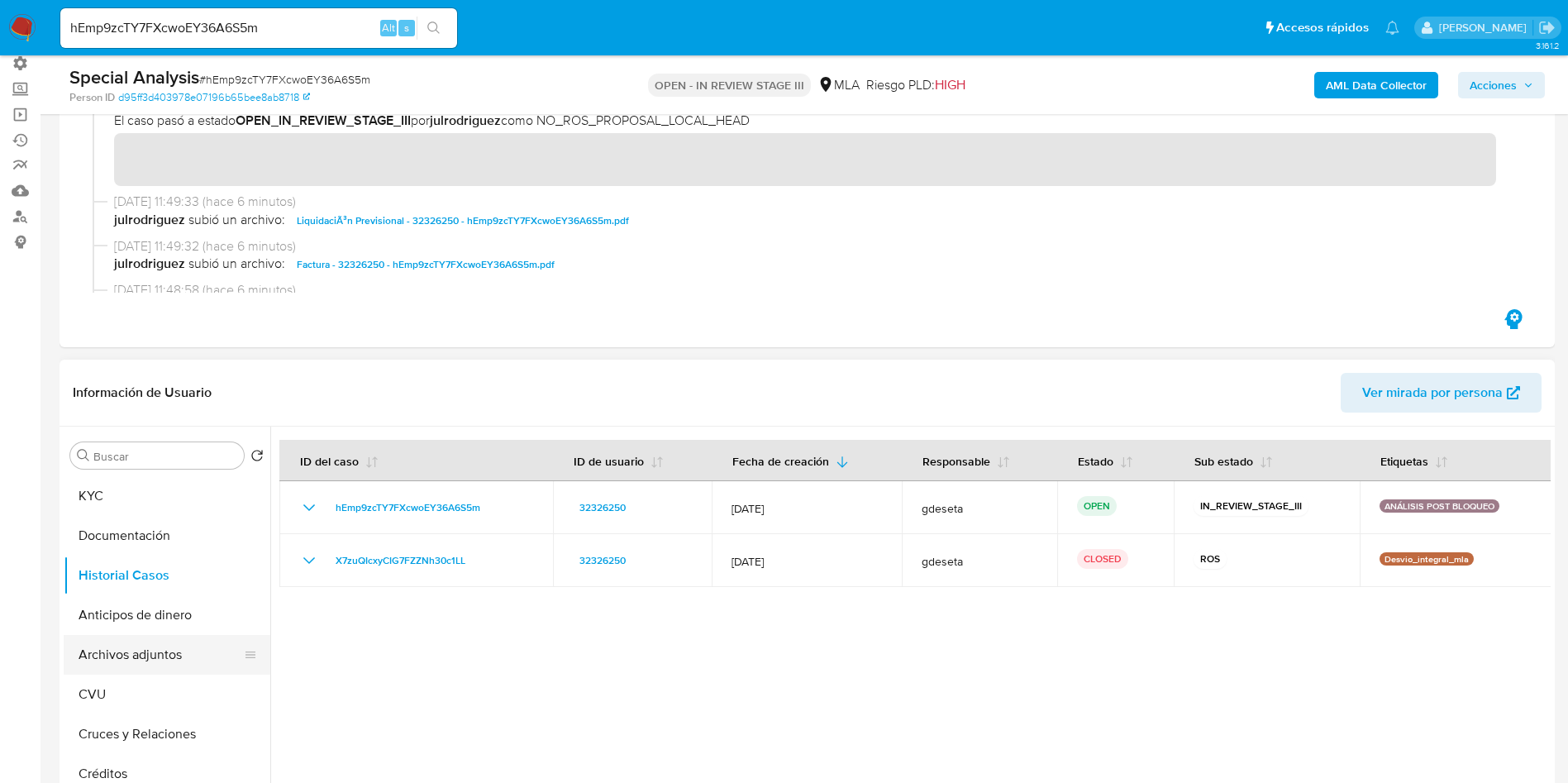
scroll to position [0, 0]
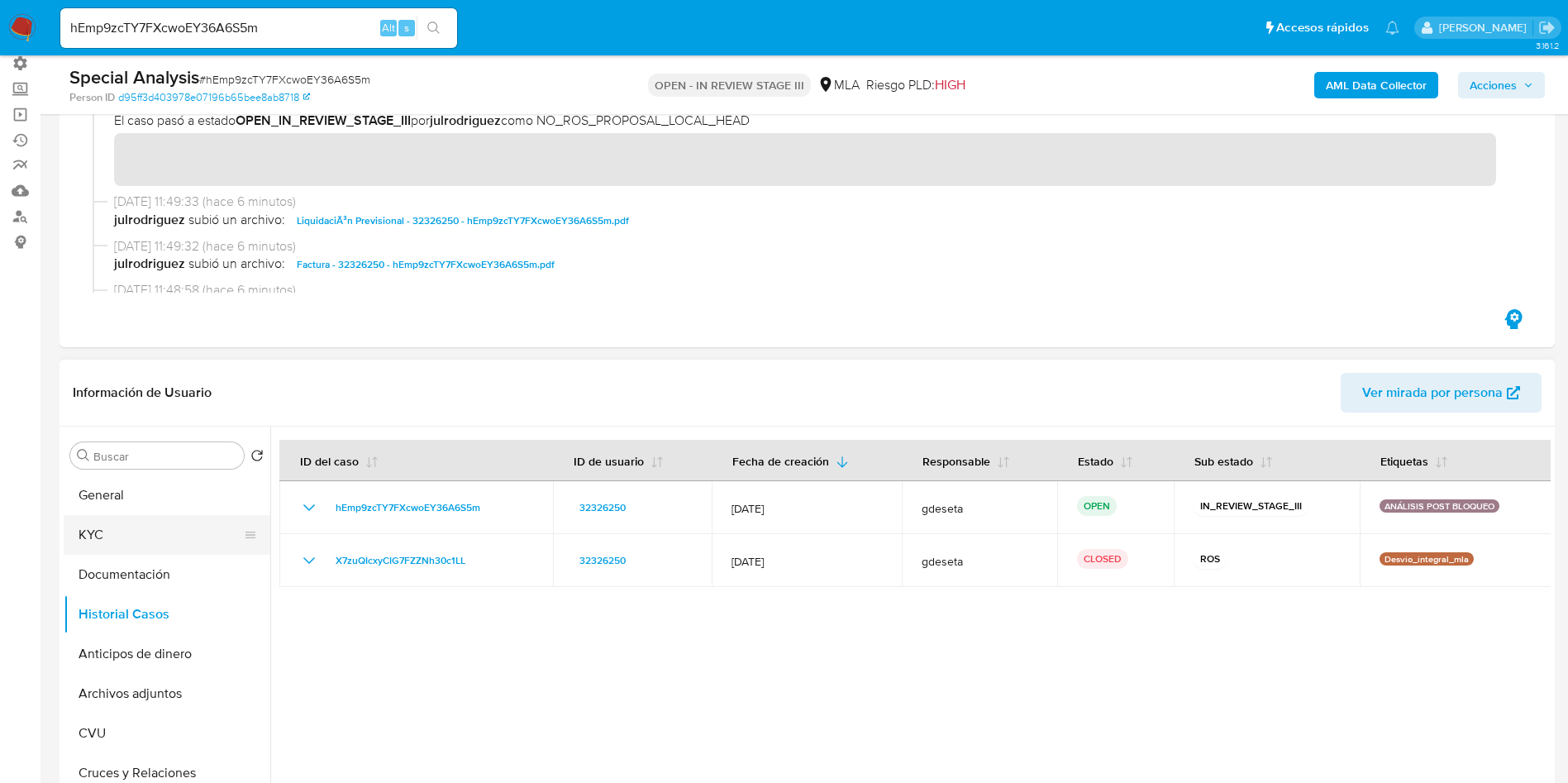
click at [135, 532] on button "KYC" at bounding box center [160, 535] width 193 height 40
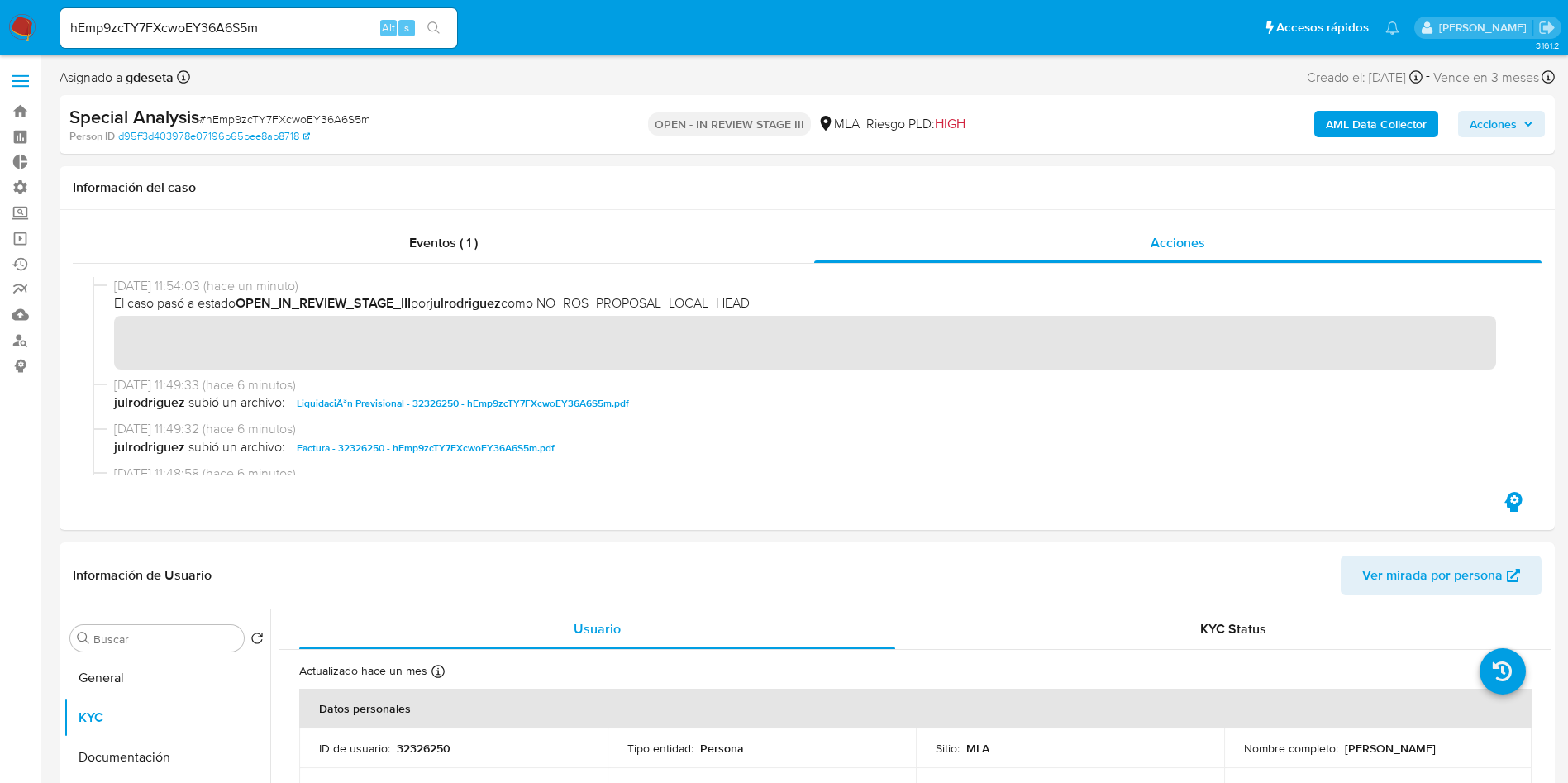
click at [1521, 120] on span "Acciones" at bounding box center [1501, 124] width 64 height 23
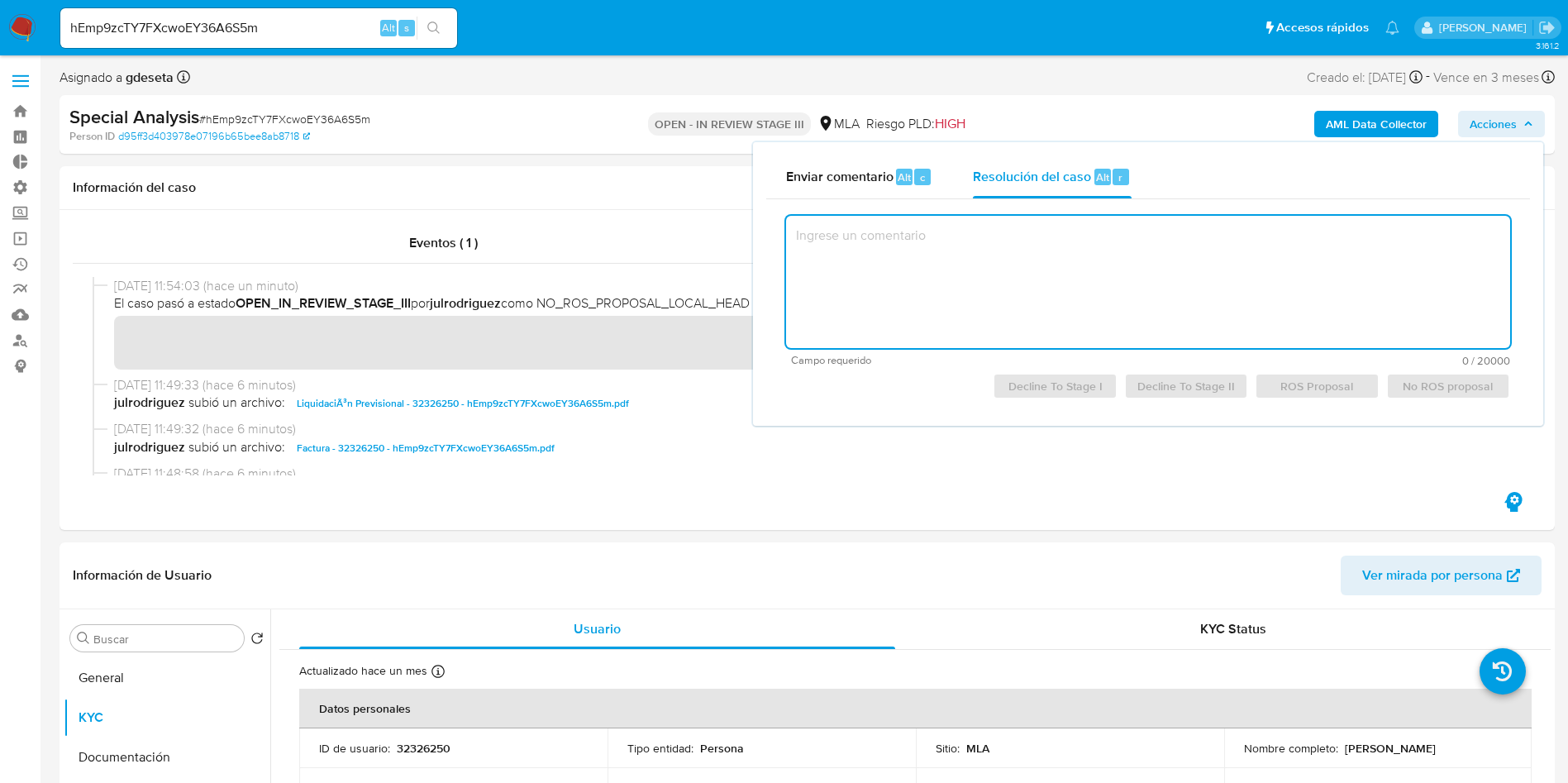
paste textarea "En conformidad con la resolucion propuesta por el analista, se procede a aproba…"
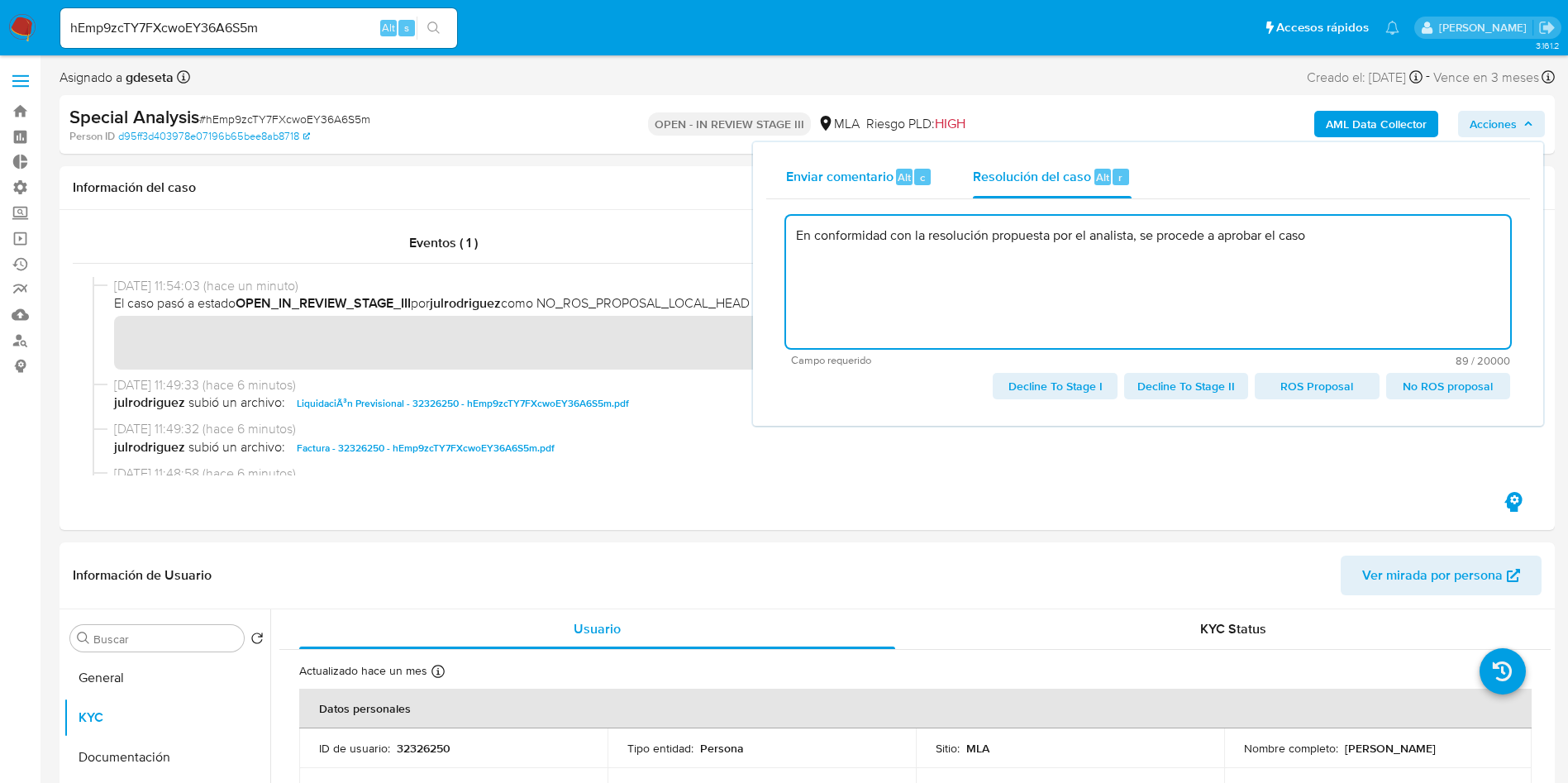
type textarea "En conformidad con la resolución propuesta por el analista, se procede a aproba…"
click at [869, 182] on span "Enviar comentario" at bounding box center [840, 176] width 108 height 19
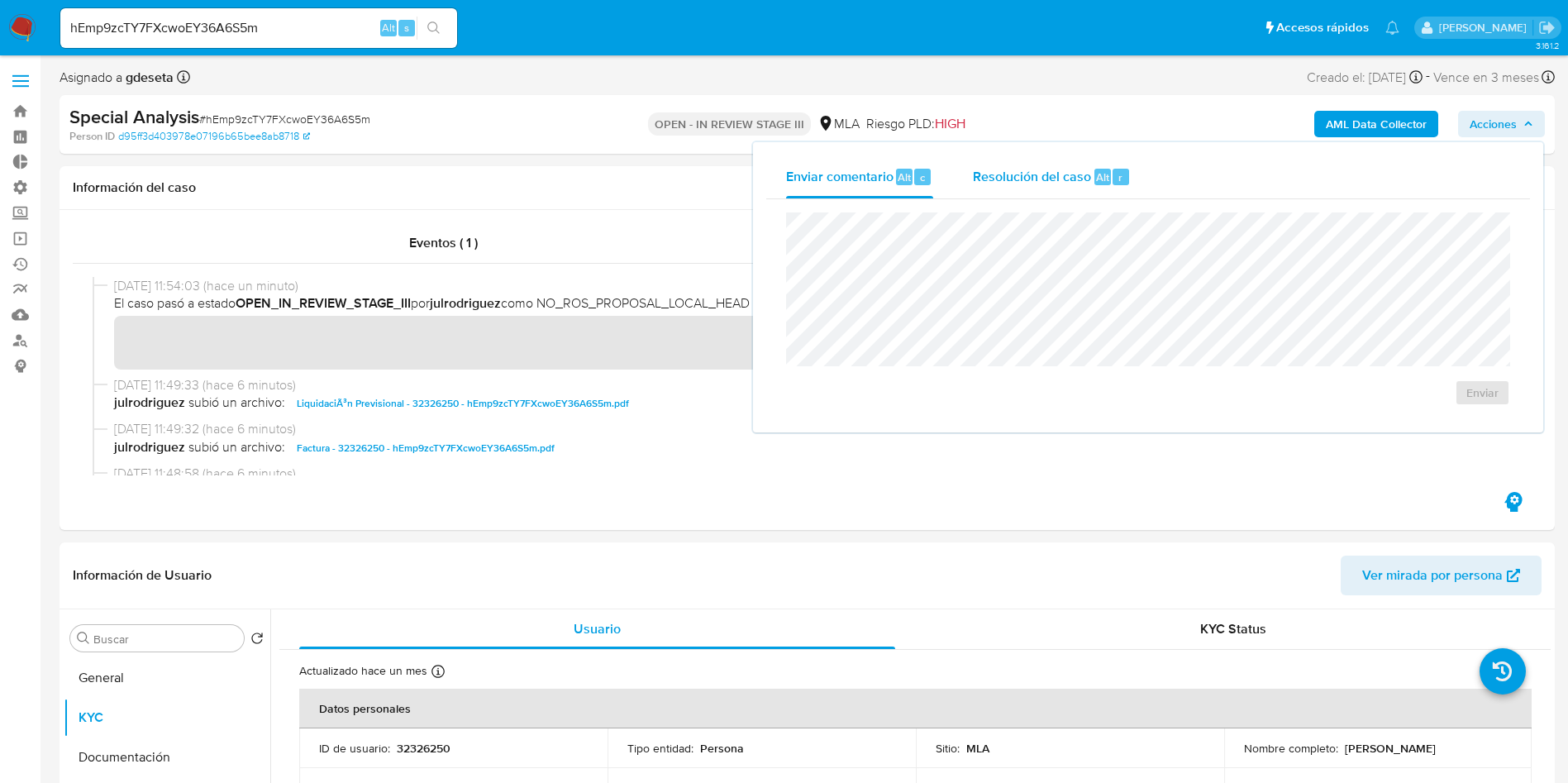
click at [1038, 177] on span "Resolución del caso" at bounding box center [1031, 176] width 118 height 19
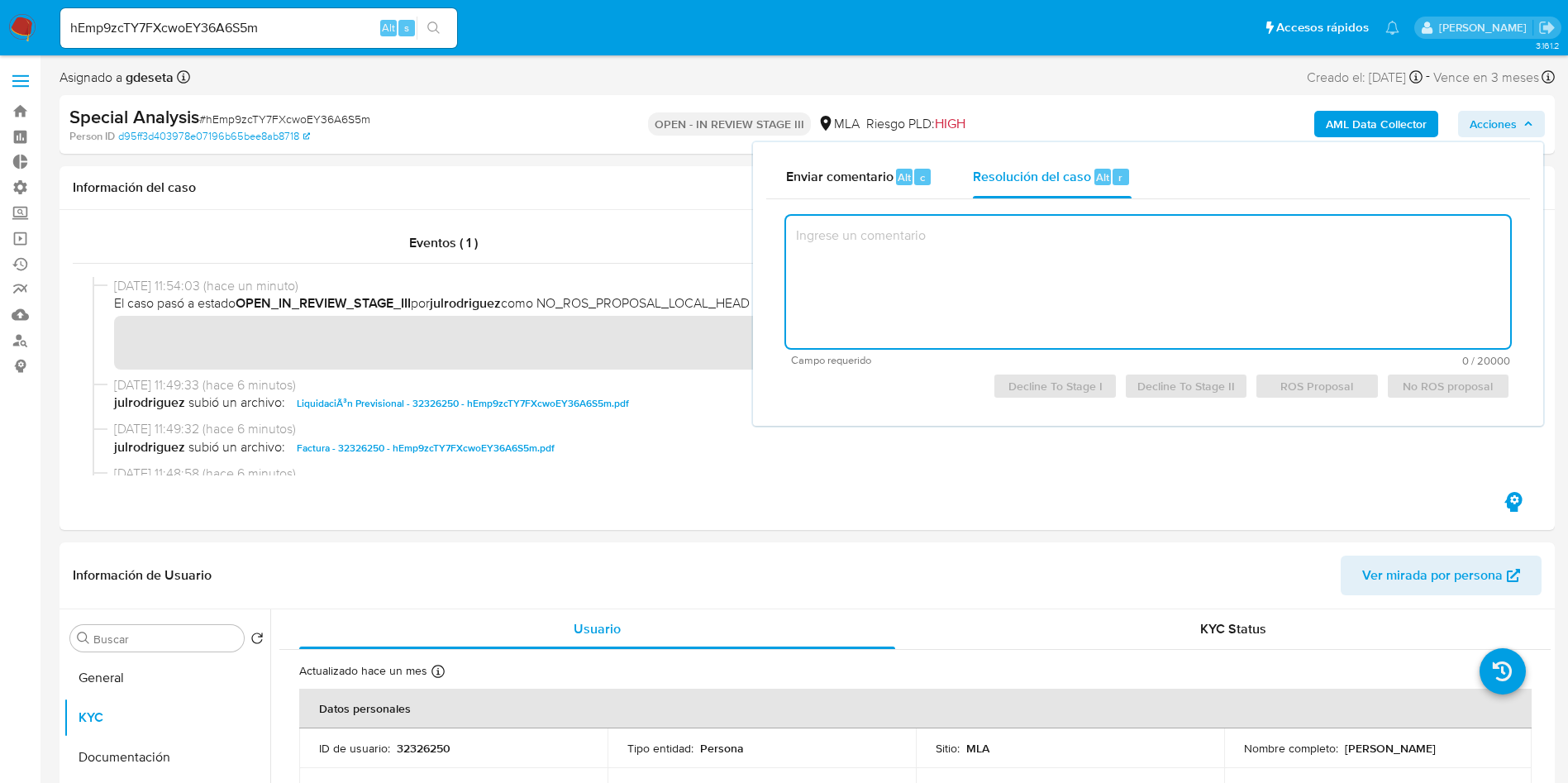
paste textarea "En conformidad con la resolucion propuesta por el analista, se procede a aproba…"
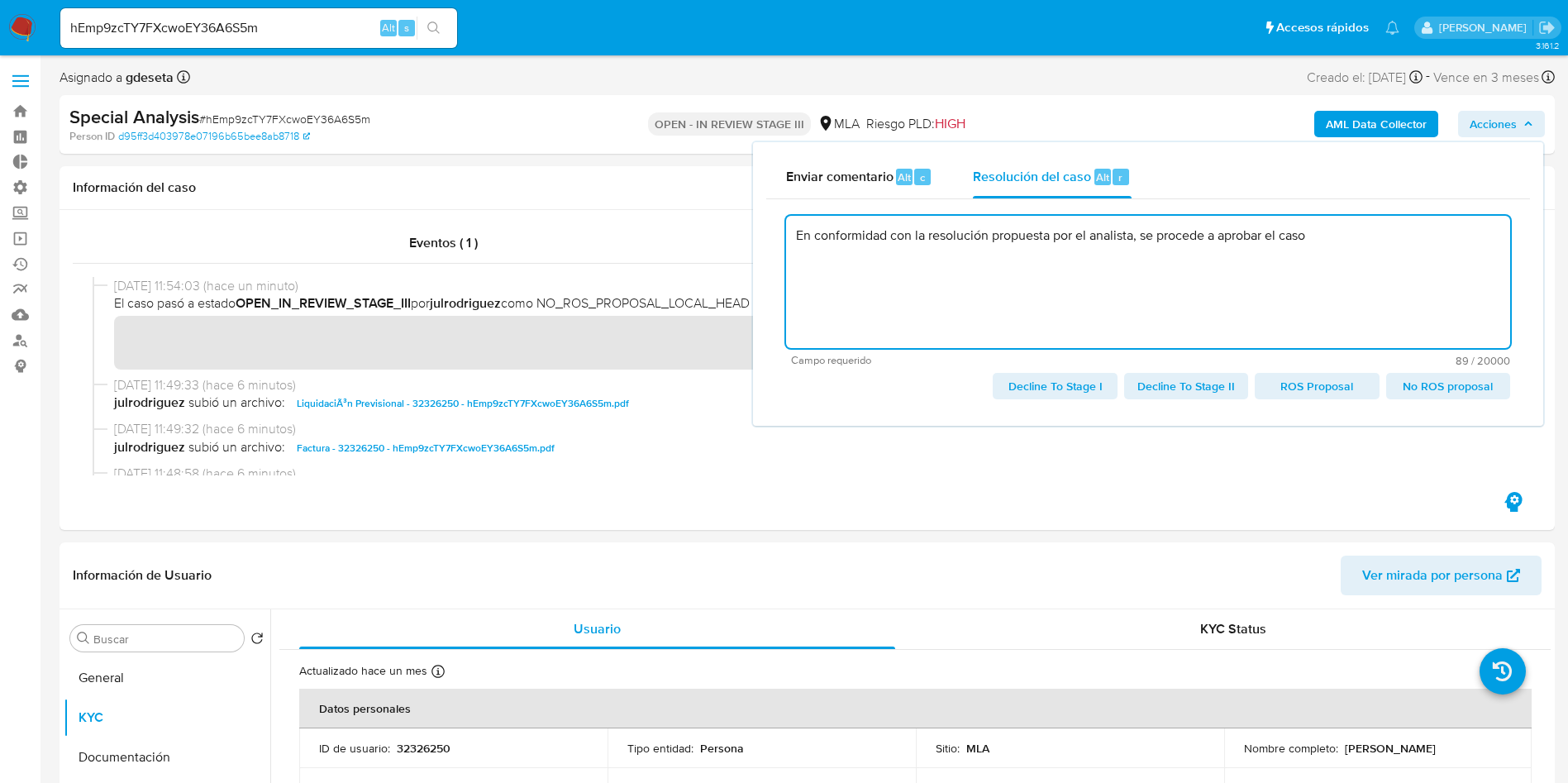
click at [1358, 246] on textarea "En conformidad con la resolución propuesta por el analista, se procede a aproba…" at bounding box center [1147, 281] width 724 height 132
click at [1334, 231] on textarea "En conformidad con la resolución propuesta por el analista, se procede a aproba…" at bounding box center [1147, 281] width 724 height 132
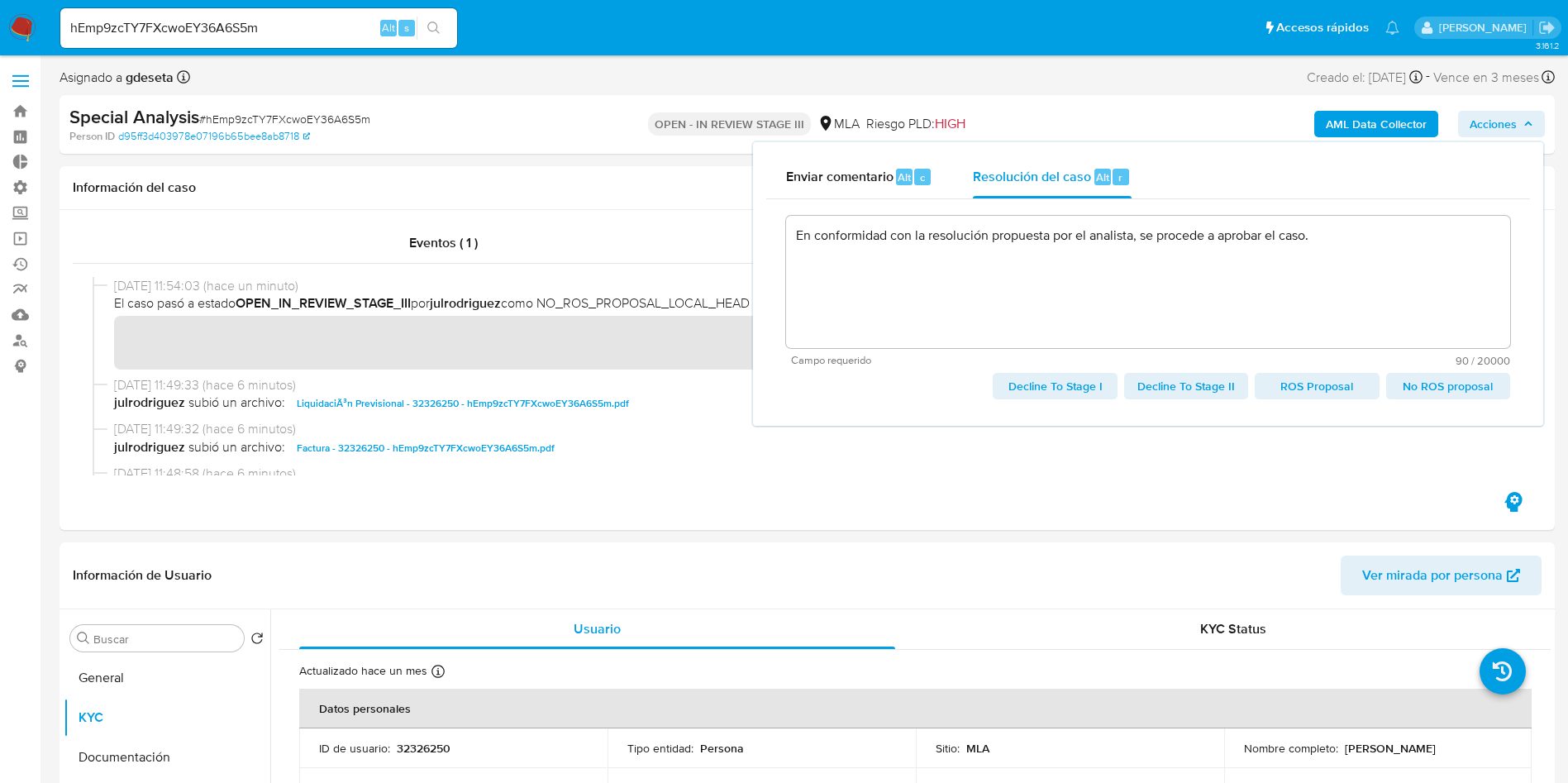
click at [1445, 394] on span "No ROS proposal" at bounding box center [1448, 387] width 101 height 23
type textarea "En conformidad con la resolución propuesta por el analista, se procede a aproba…"
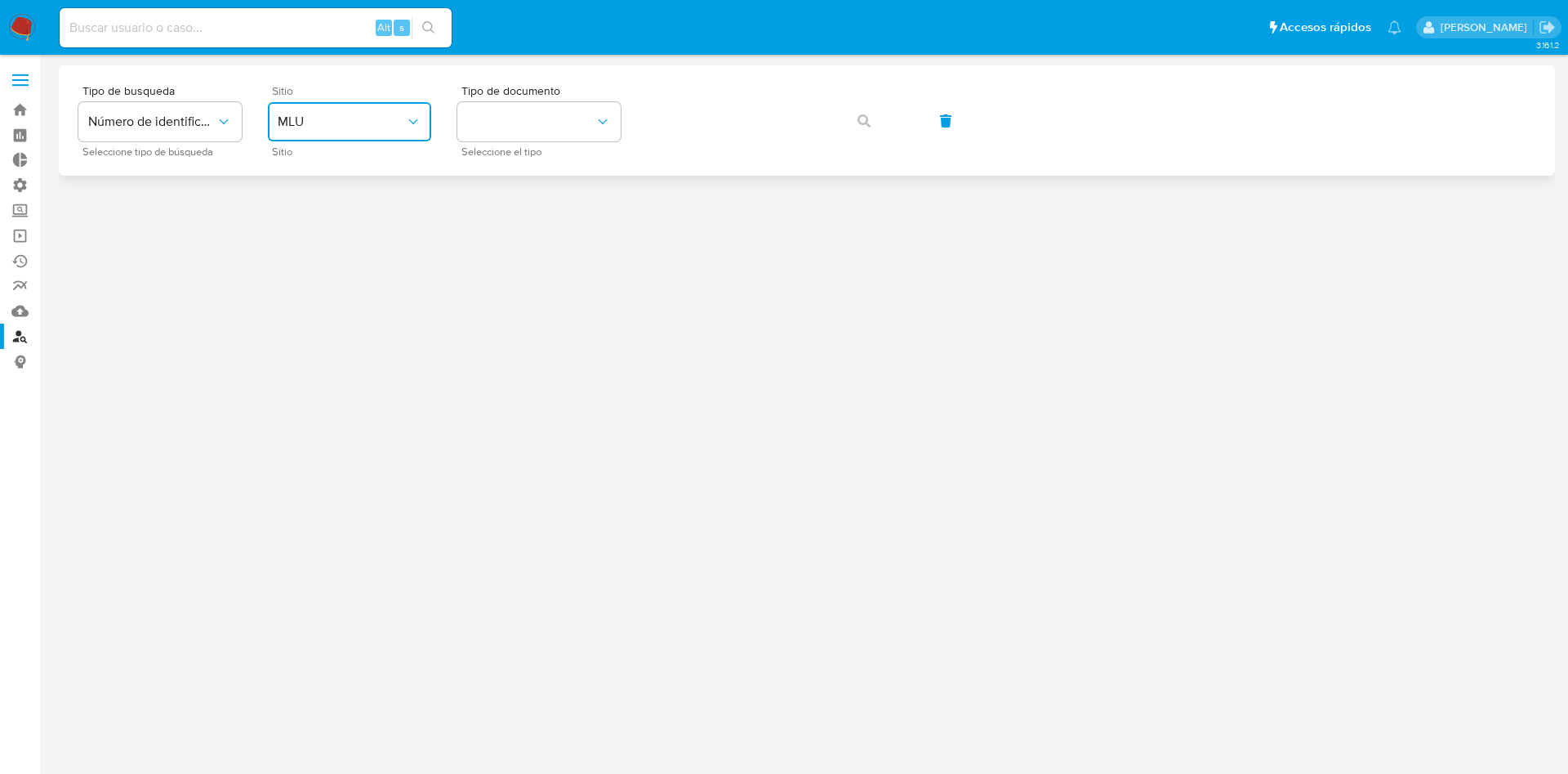
click at [300, 125] on span "MLU" at bounding box center [341, 122] width 127 height 16
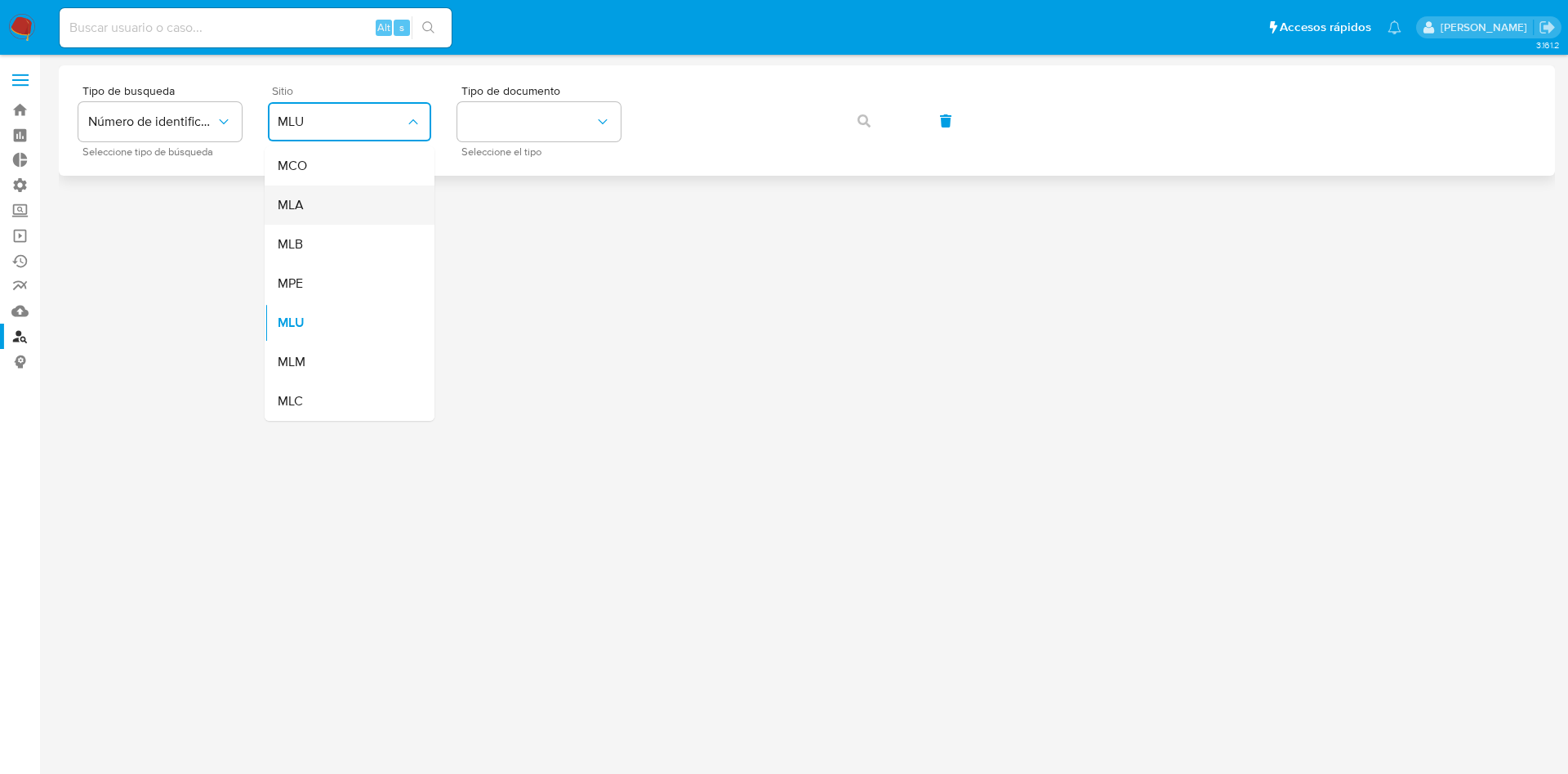
click at [347, 206] on div "MLA" at bounding box center [345, 205] width 134 height 39
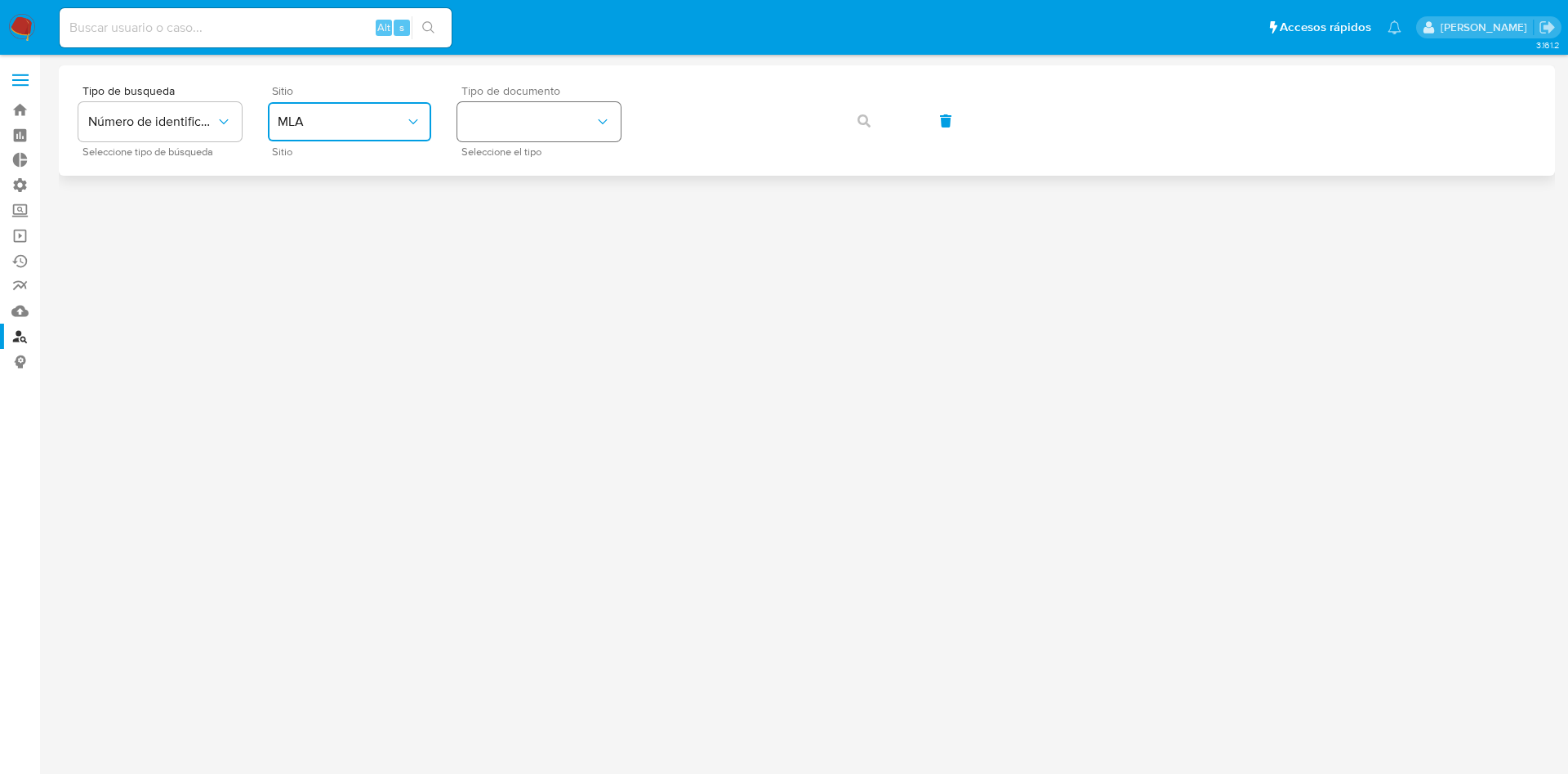
click at [581, 127] on button "identificationType" at bounding box center [539, 122] width 163 height 39
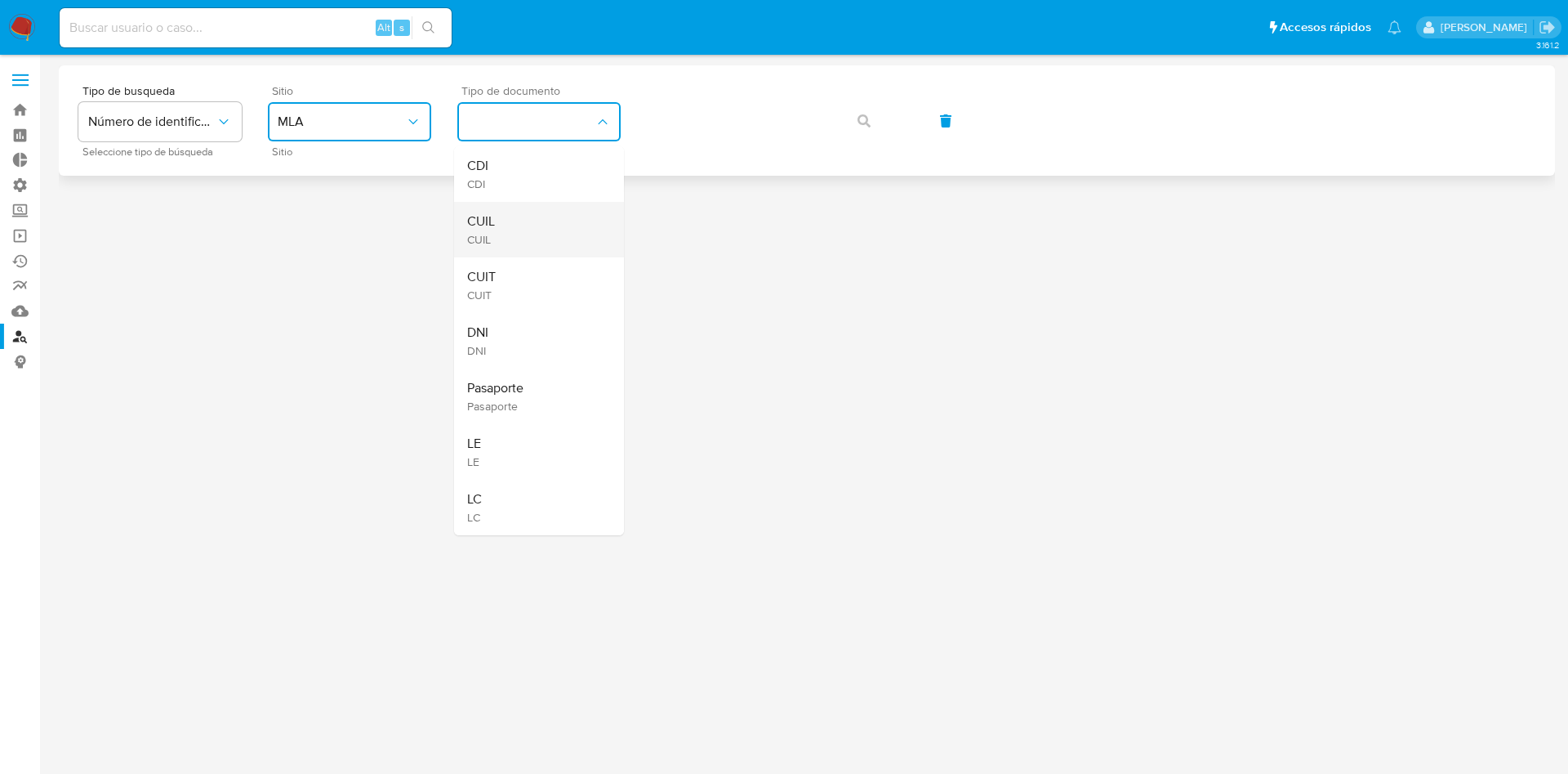
click at [532, 226] on div "CUIL CUIL" at bounding box center [534, 229] width 134 height 56
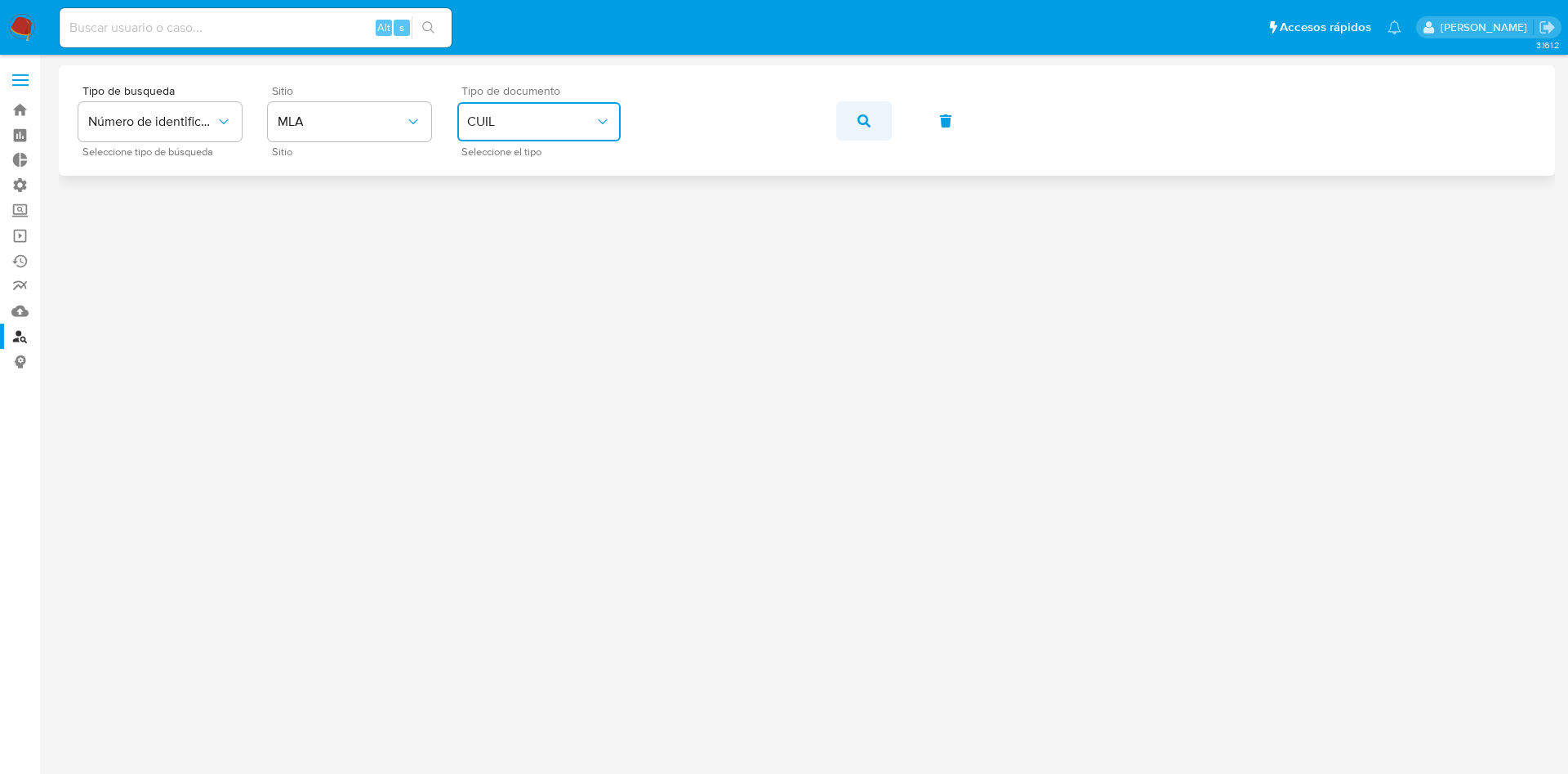
click at [853, 125] on button "button" at bounding box center [864, 121] width 56 height 39
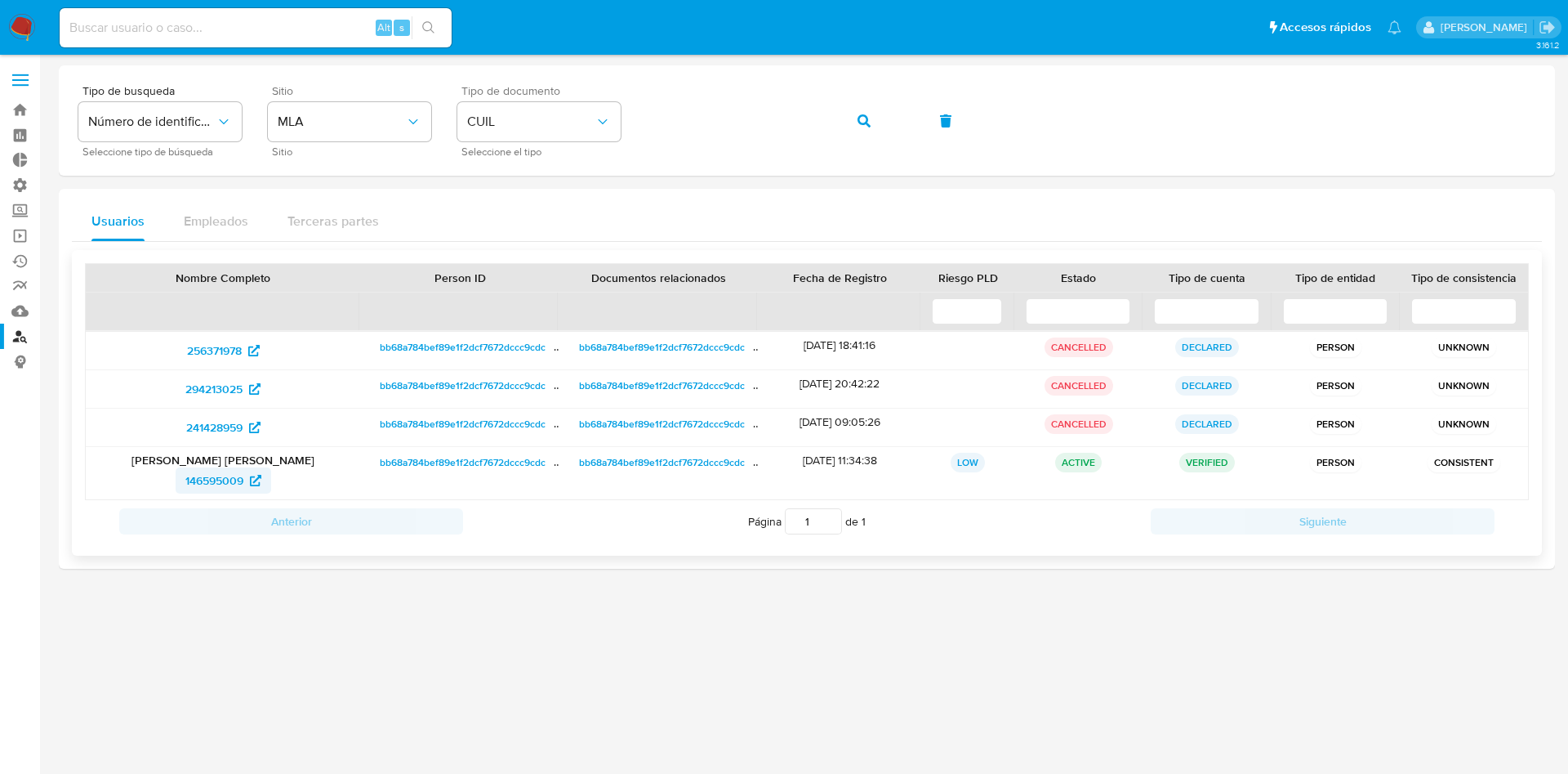
click at [202, 482] on span "146595009" at bounding box center [214, 480] width 58 height 26
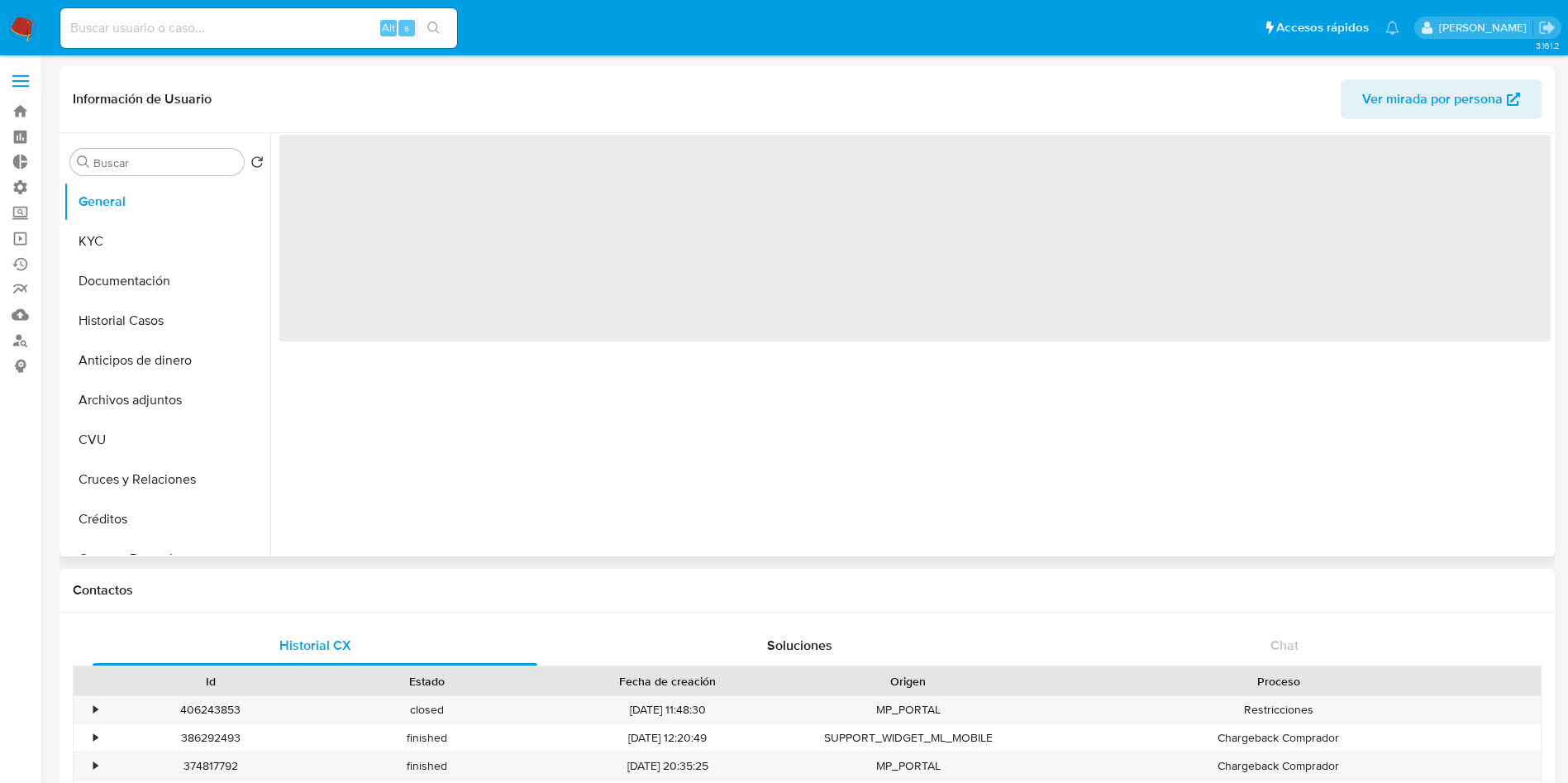
select select "10"
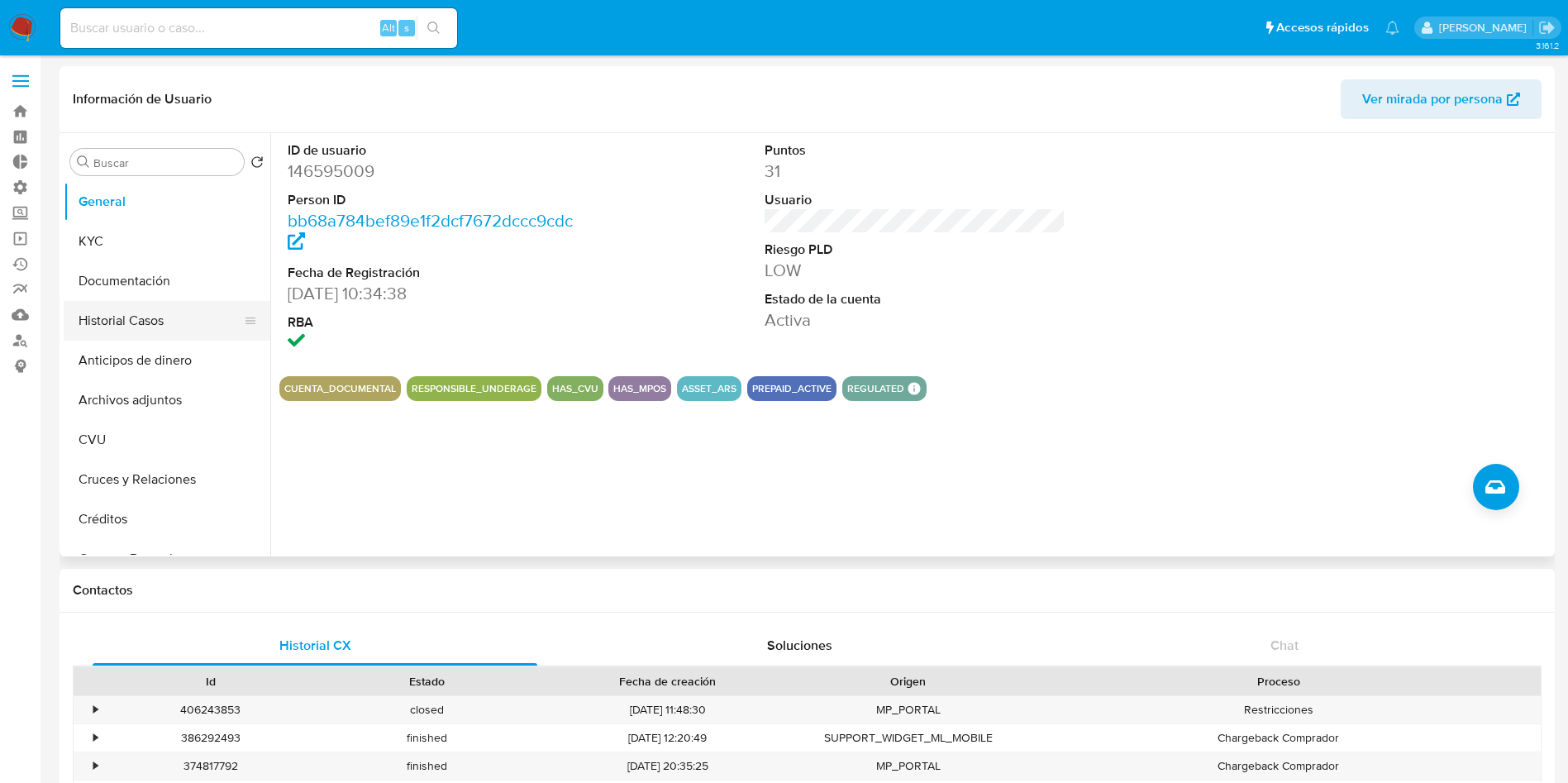
click at [148, 313] on button "Historial Casos" at bounding box center [160, 321] width 193 height 40
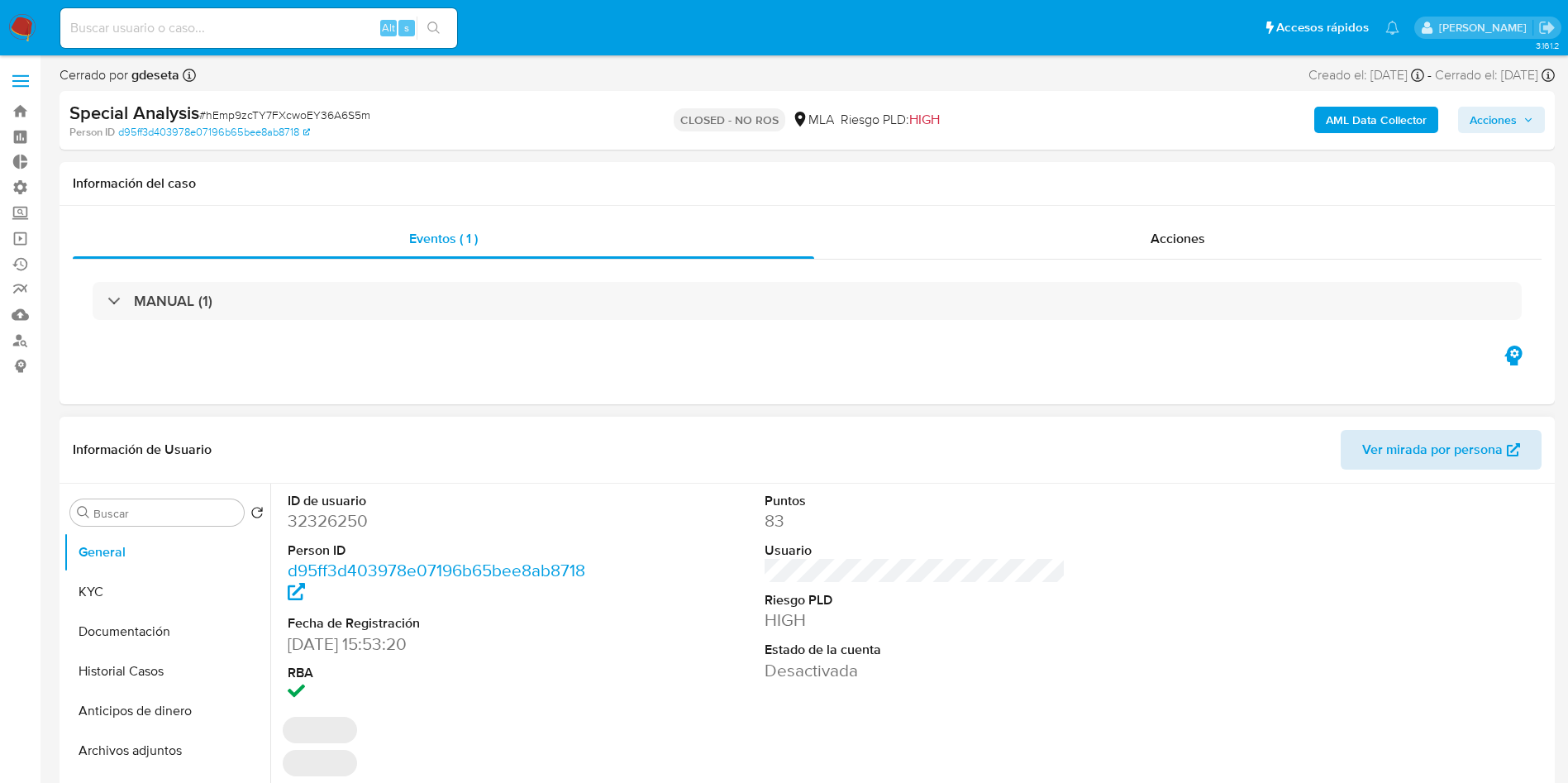
select select "10"
click at [1161, 250] on div "Acciones" at bounding box center [1178, 239] width 727 height 40
